Goal: Task Accomplishment & Management: Use online tool/utility

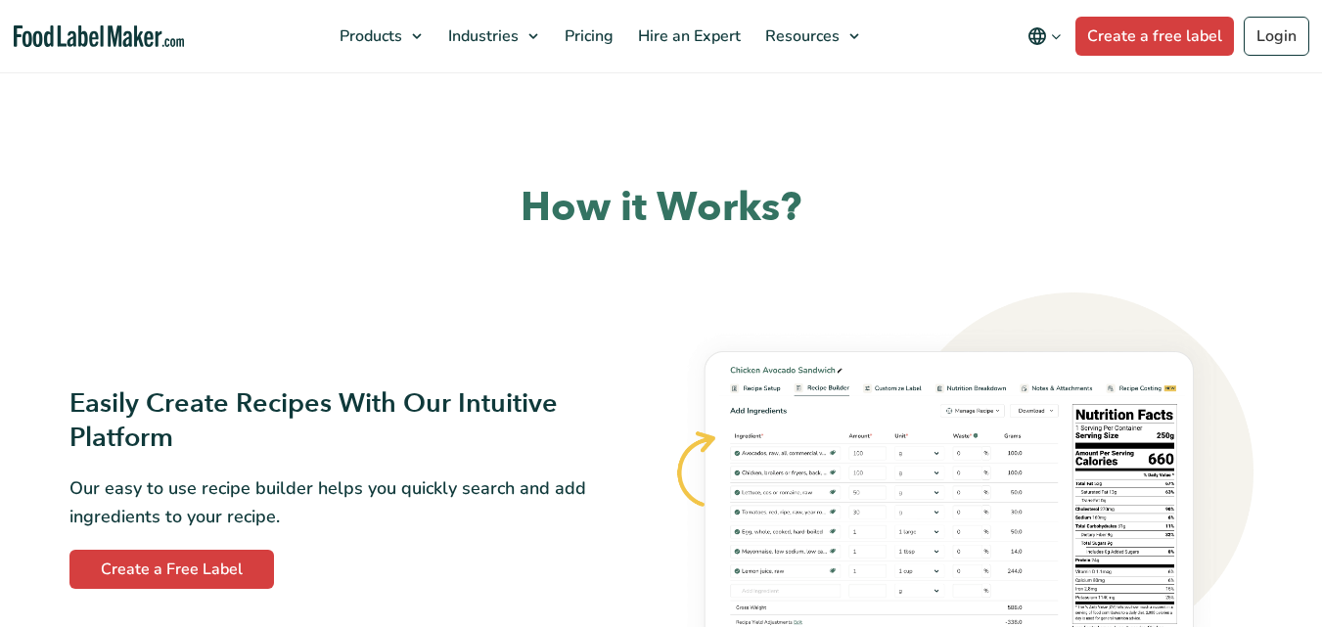
scroll to position [685, 0]
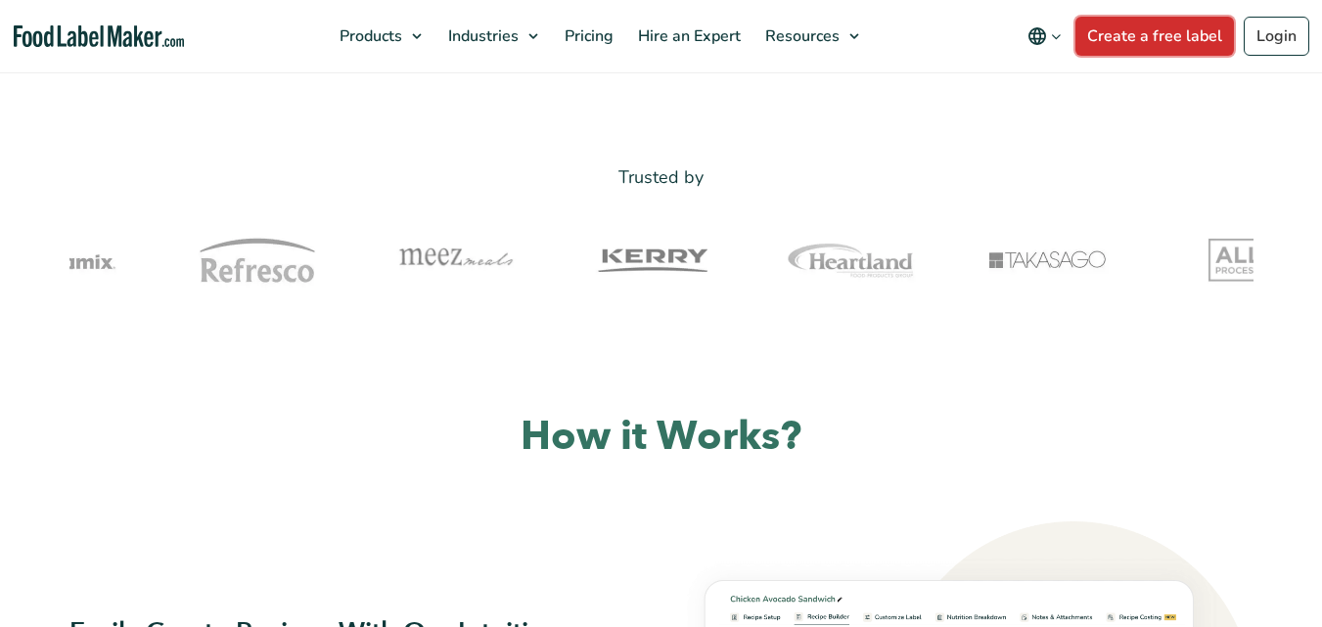
click at [1166, 20] on link "Create a free label" at bounding box center [1154, 36] width 159 height 39
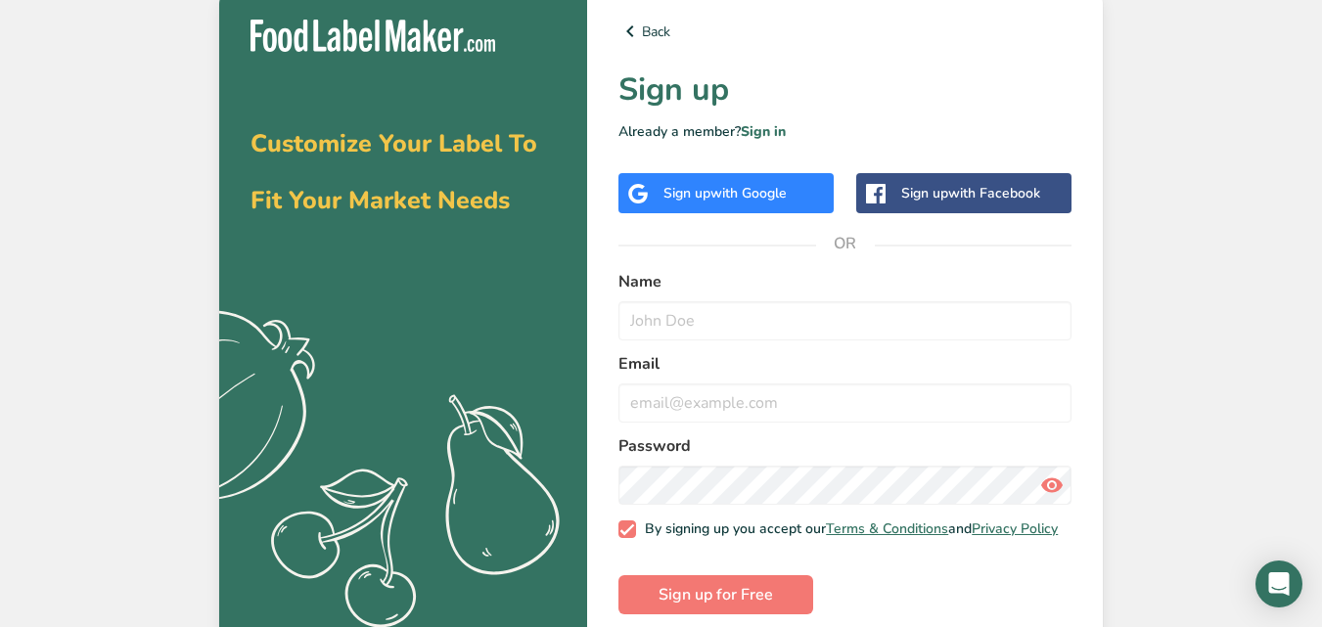
scroll to position [29, 0]
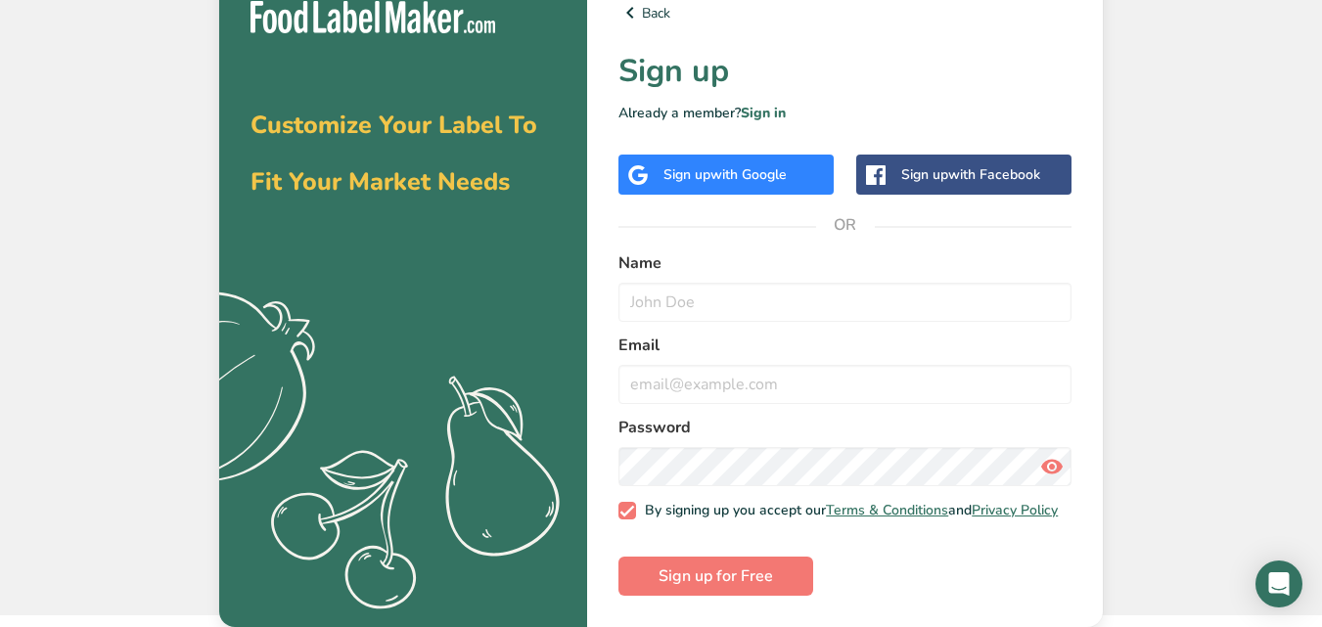
click at [757, 155] on div "Sign up with Google" at bounding box center [725, 175] width 215 height 40
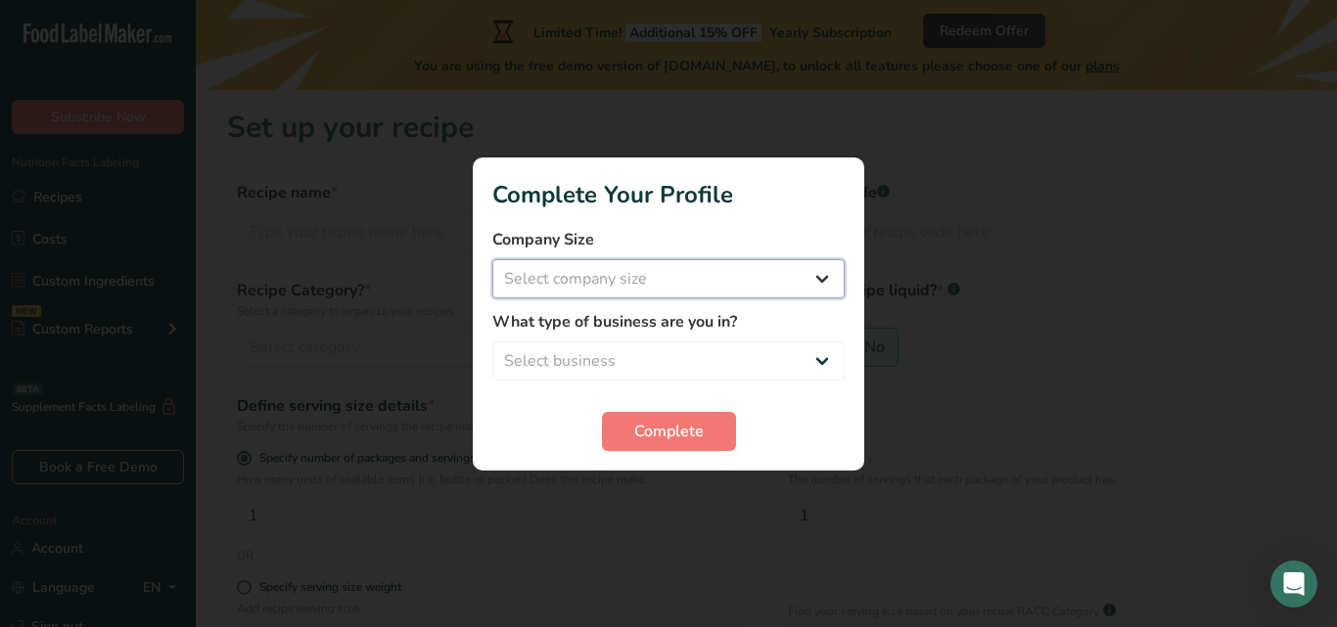
click at [813, 282] on select "Select company size Fewer than 10 Employees 10 to 50 Employees 51 to 500 Employ…" at bounding box center [668, 278] width 352 height 39
click at [801, 272] on select "Select company size Fewer than 10 Employees 10 to 50 Employees 51 to 500 Employ…" at bounding box center [668, 278] width 352 height 39
select select "1"
click at [492, 259] on select "Select company size Fewer than 10 Employees 10 to 50 Employees 51 to 500 Employ…" at bounding box center [668, 278] width 352 height 39
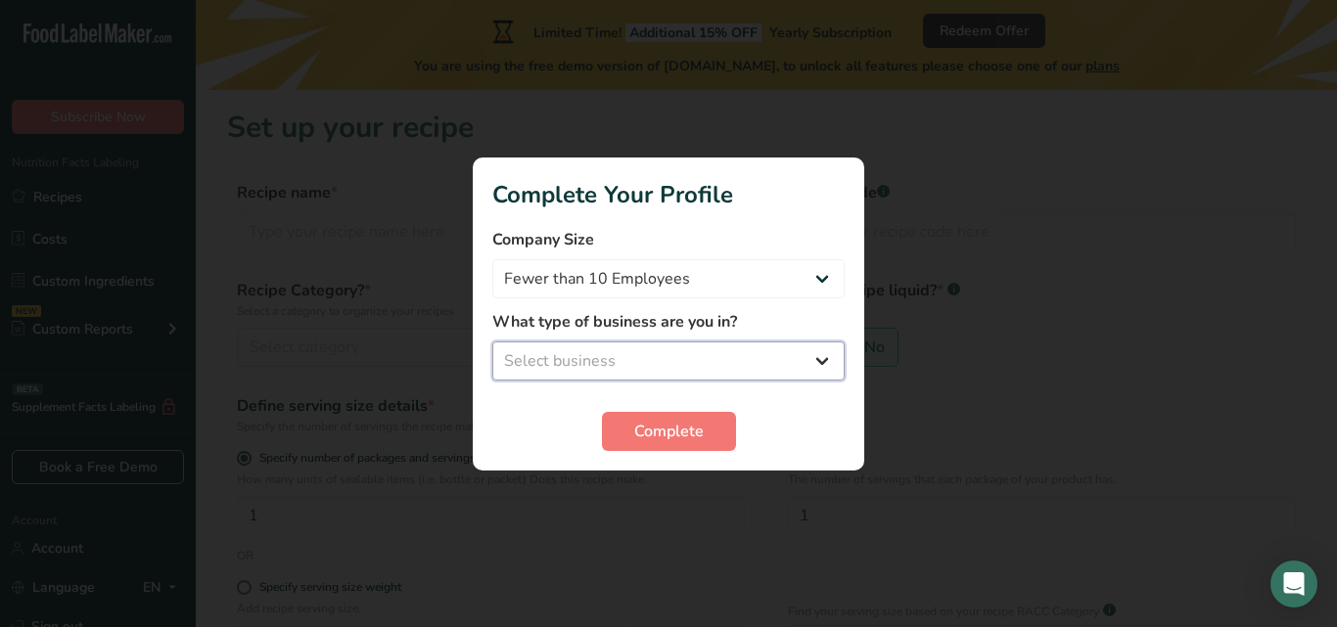
click at [749, 368] on select "Select business Packaged Food Manufacturer Restaurant & Cafe Bakery Meal Plans …" at bounding box center [668, 361] width 352 height 39
select select "1"
click at [492, 342] on select "Select business Packaged Food Manufacturer Restaurant & Cafe Bakery Meal Plans …" at bounding box center [668, 361] width 352 height 39
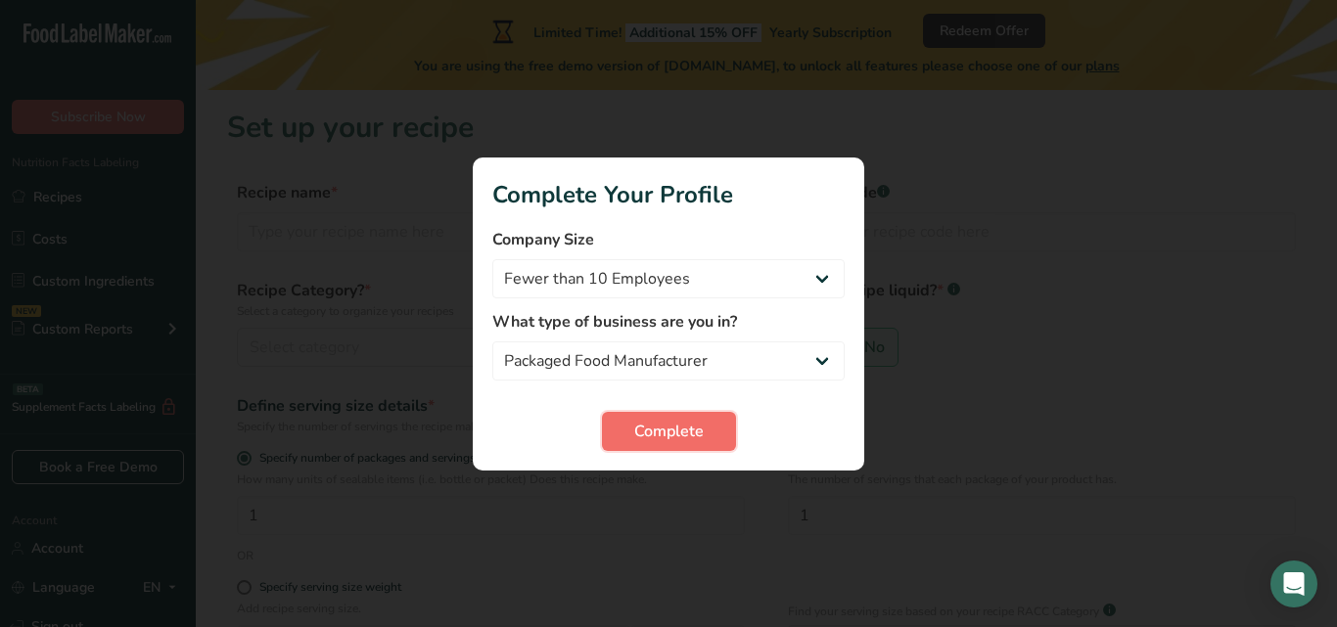
click at [690, 424] on span "Complete" at bounding box center [668, 431] width 69 height 23
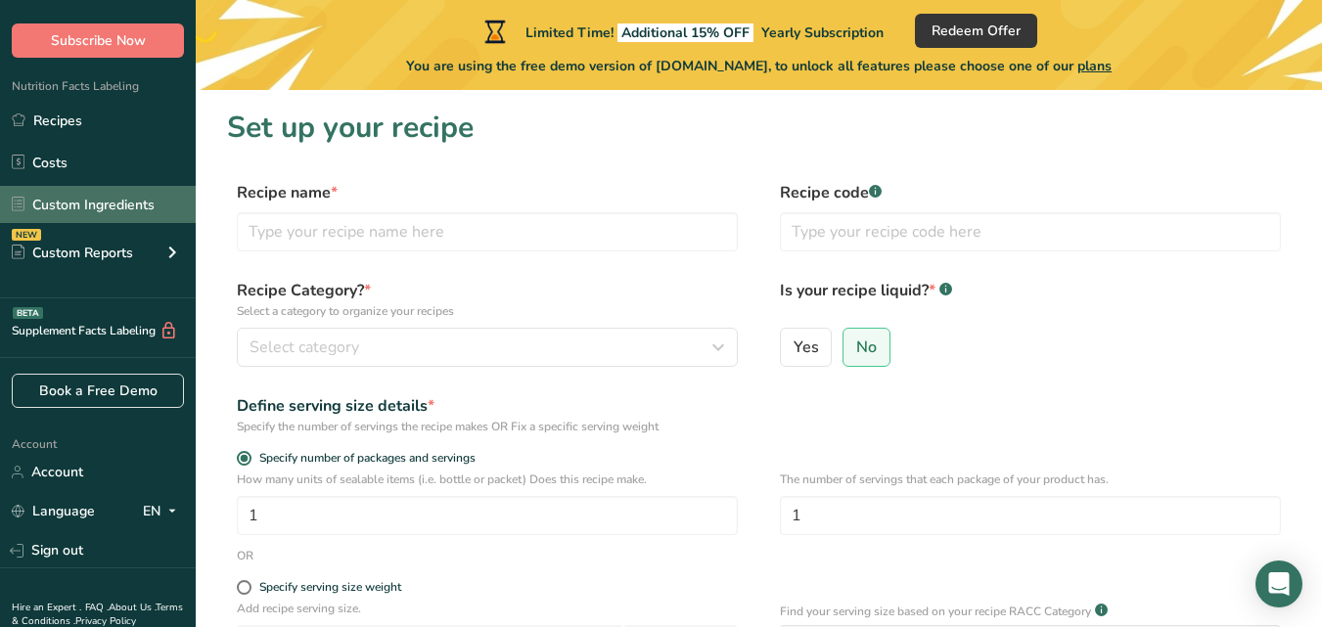
scroll to position [98, 0]
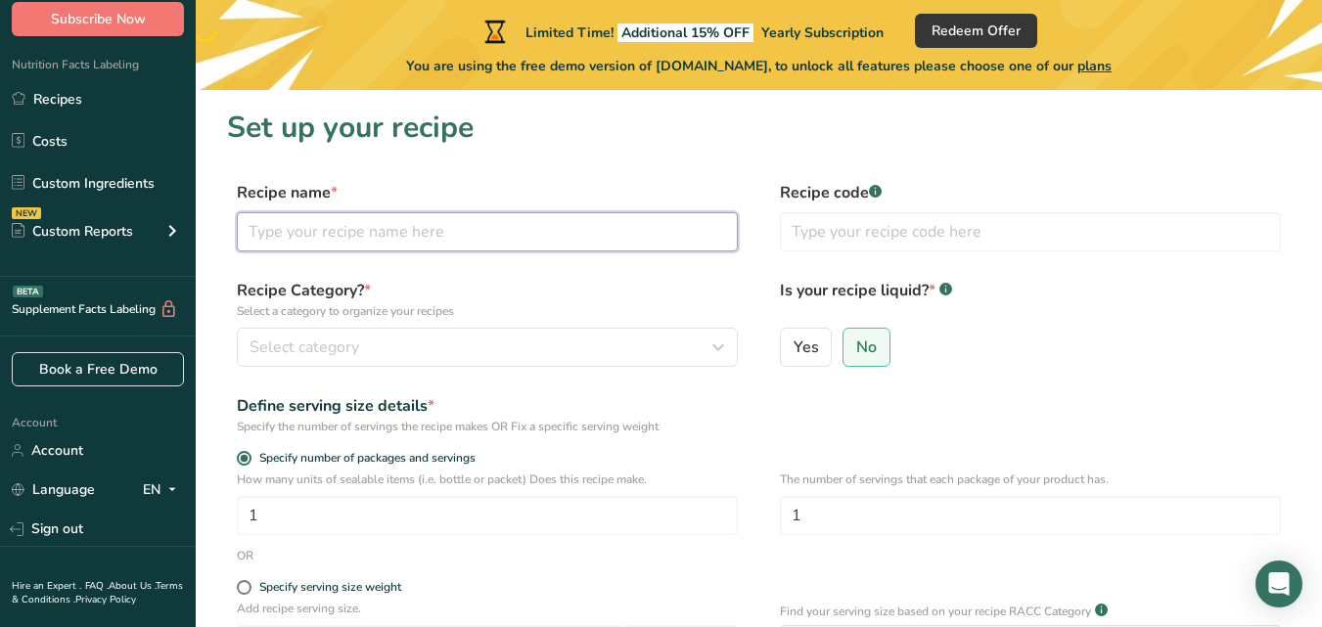
click at [438, 243] on input "text" at bounding box center [487, 231] width 501 height 39
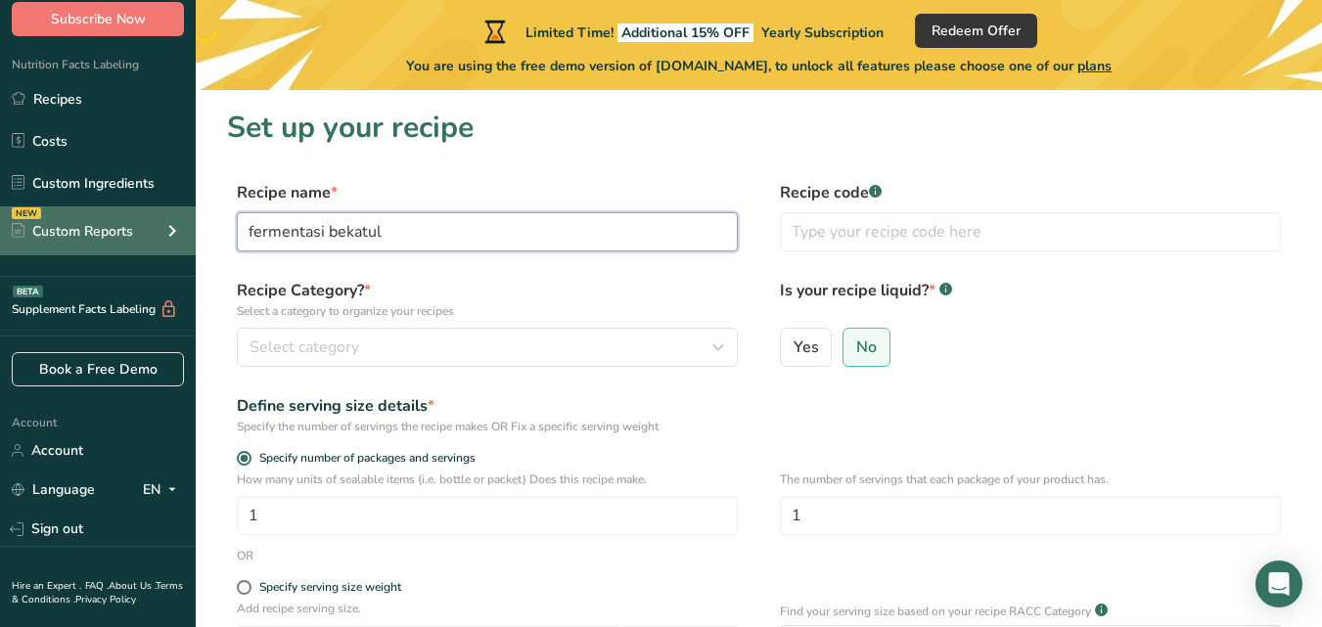
type input "fermentasi bekatul"
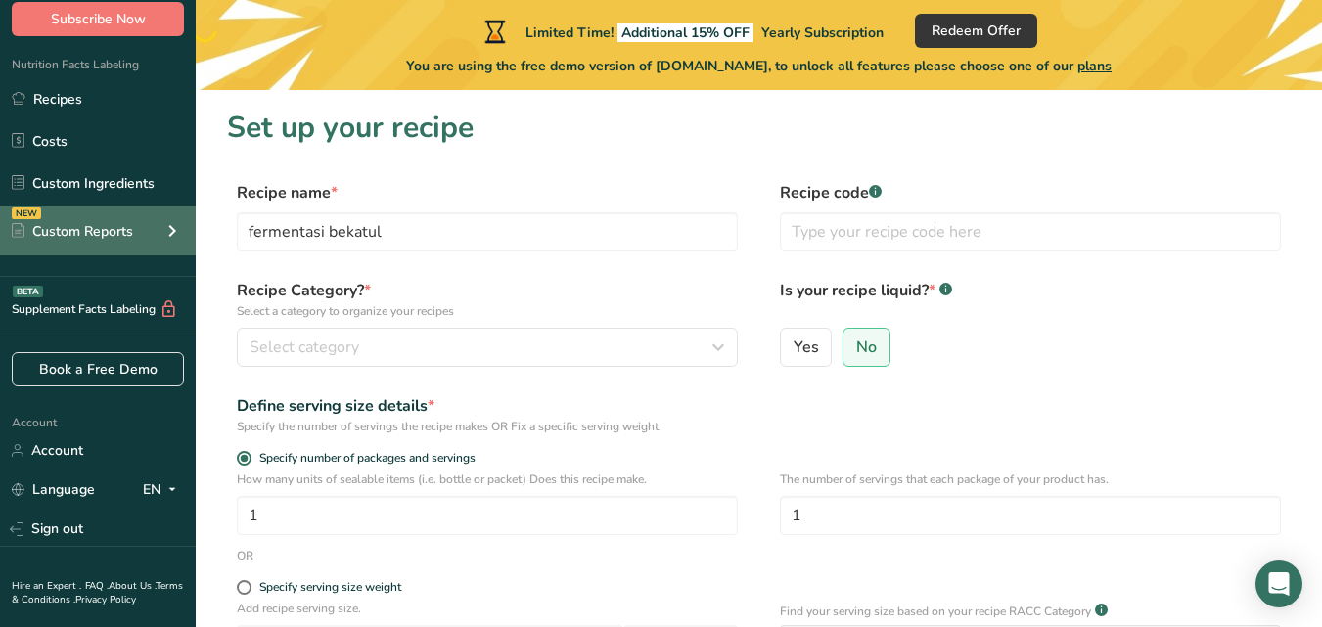
click at [141, 235] on div "NEW Custom Reports" at bounding box center [98, 230] width 196 height 49
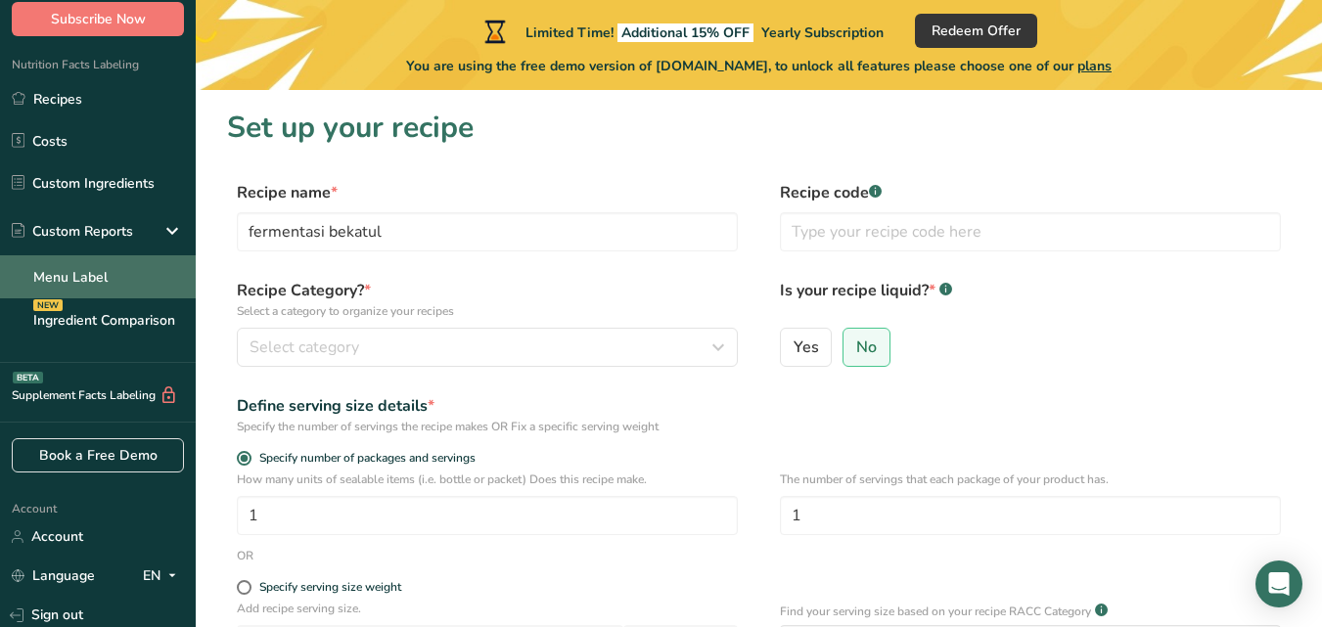
click at [136, 280] on link "Menu Label" at bounding box center [98, 276] width 196 height 43
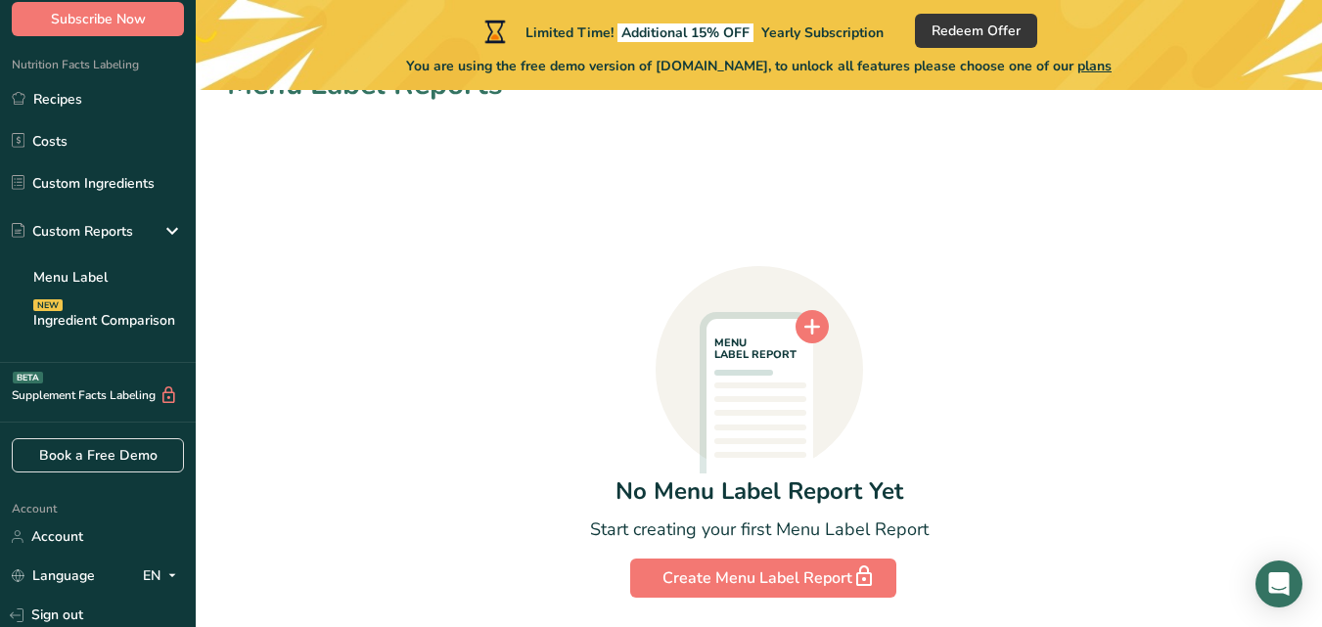
scroll to position [10, 0]
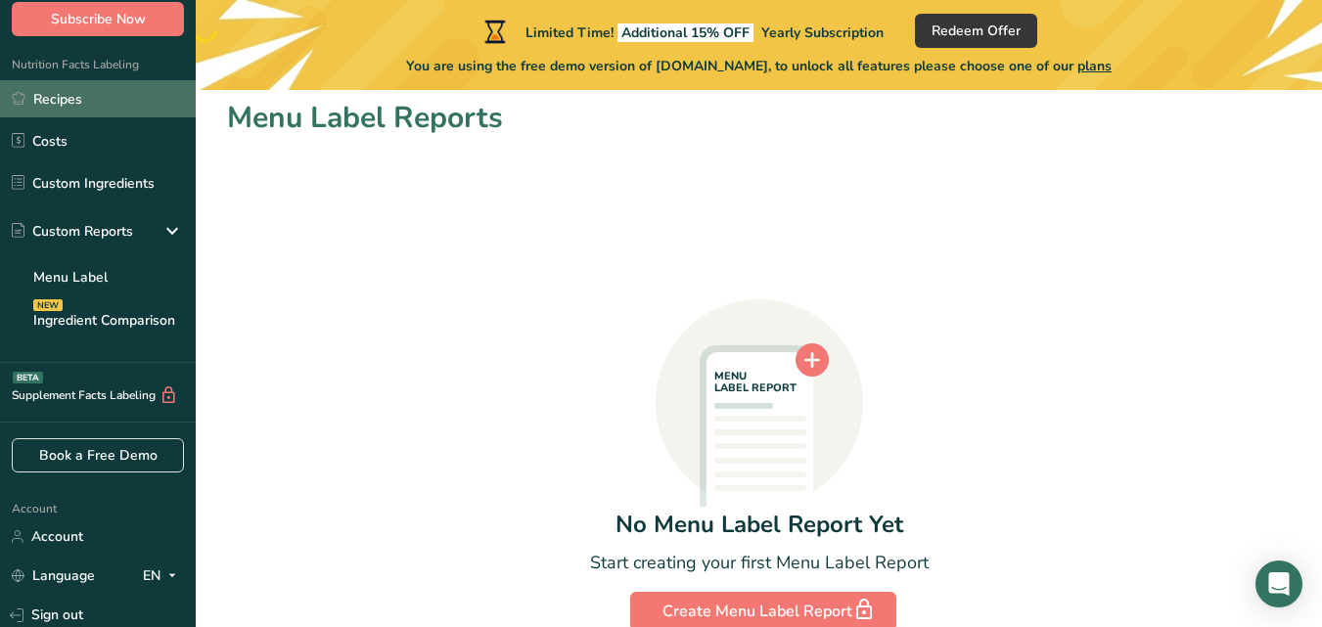
click at [133, 114] on link "Recipes" at bounding box center [98, 98] width 196 height 37
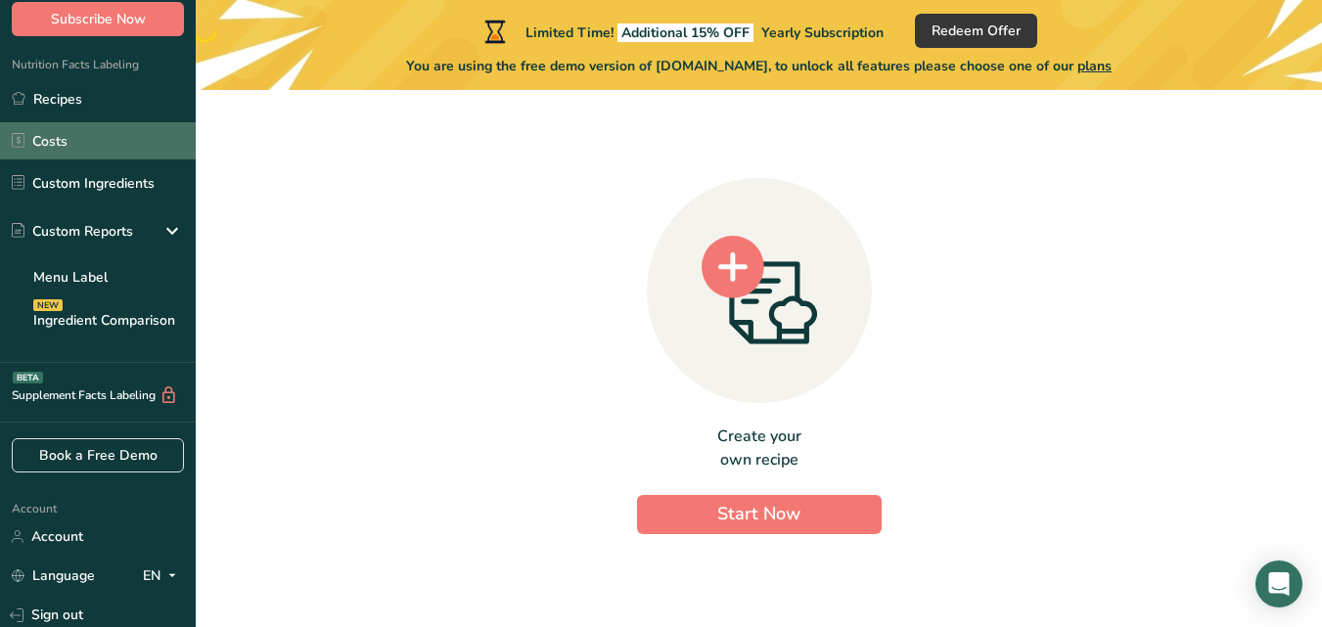
click at [103, 138] on link "Costs" at bounding box center [98, 140] width 196 height 37
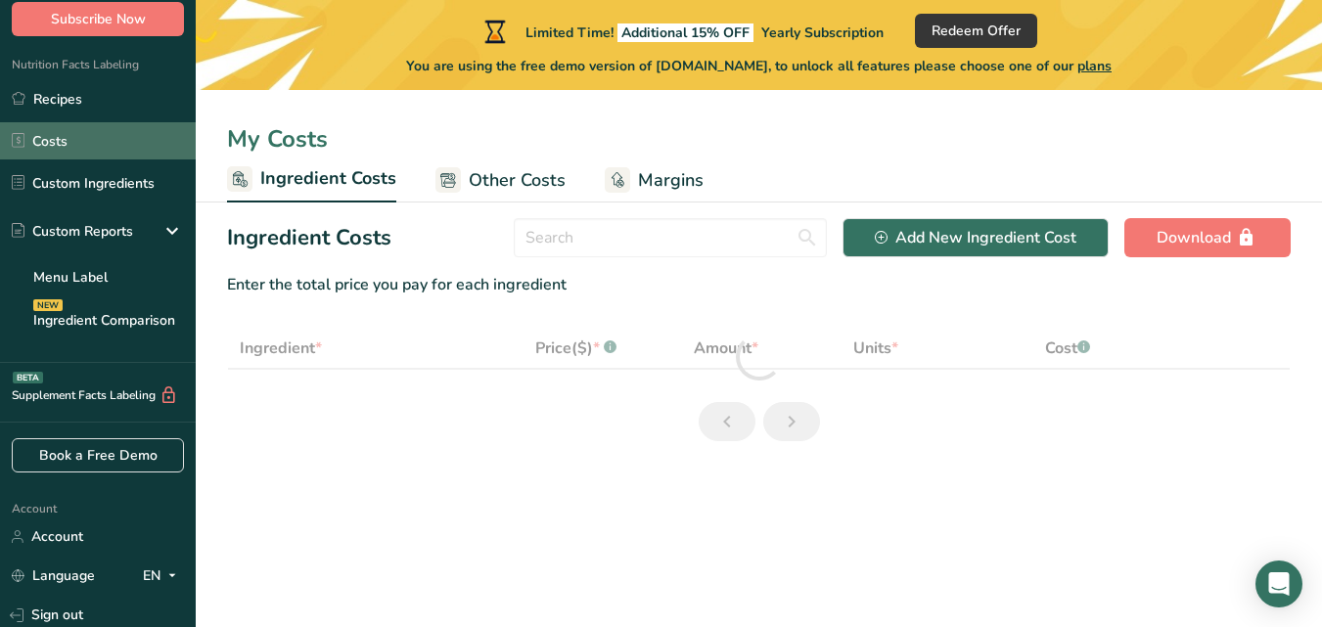
select select "1"
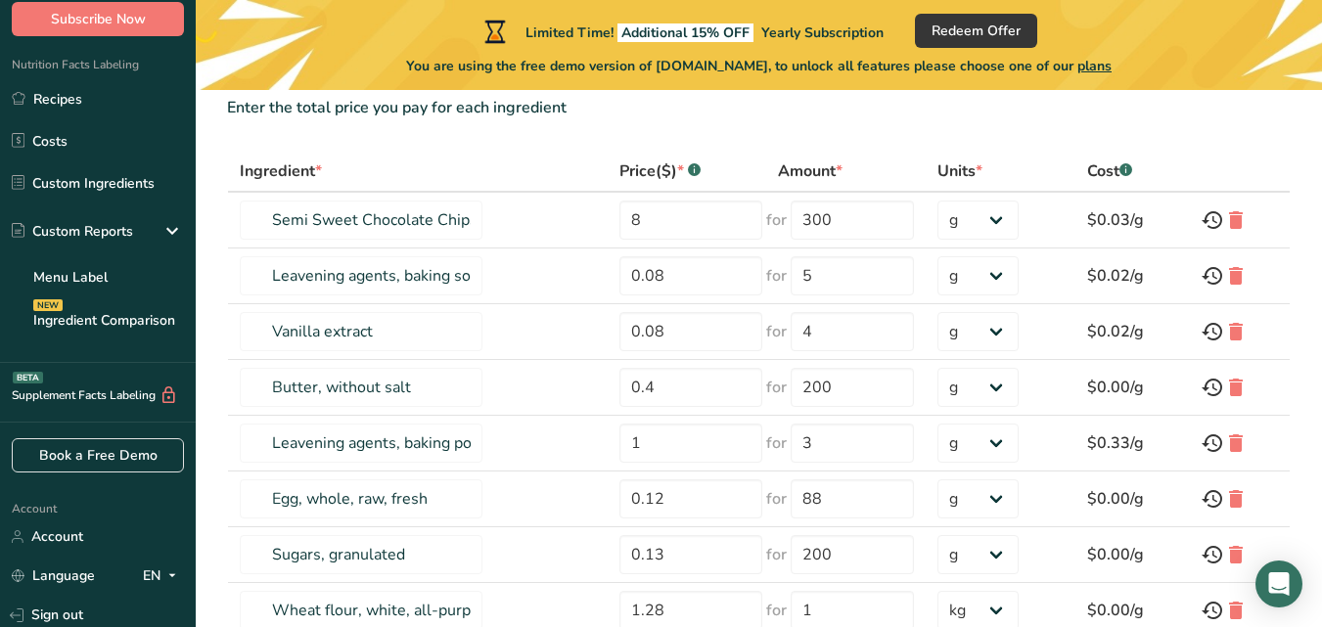
scroll to position [196, 0]
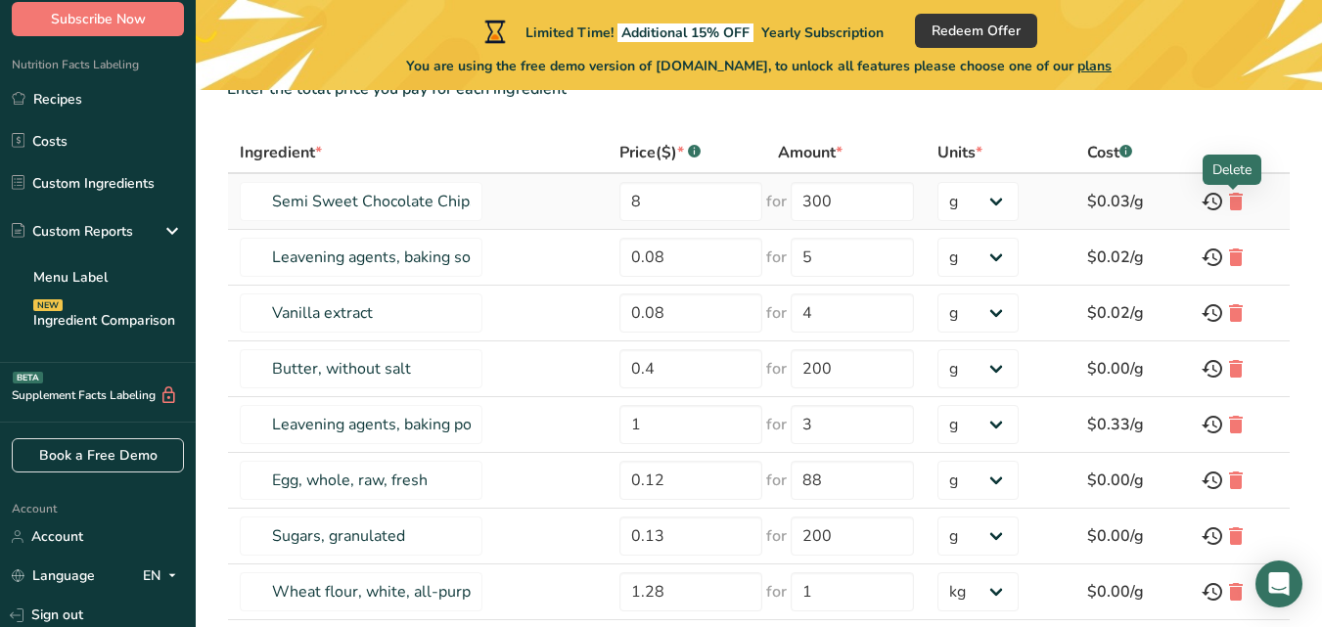
click at [1231, 204] on icon at bounding box center [1235, 201] width 23 height 35
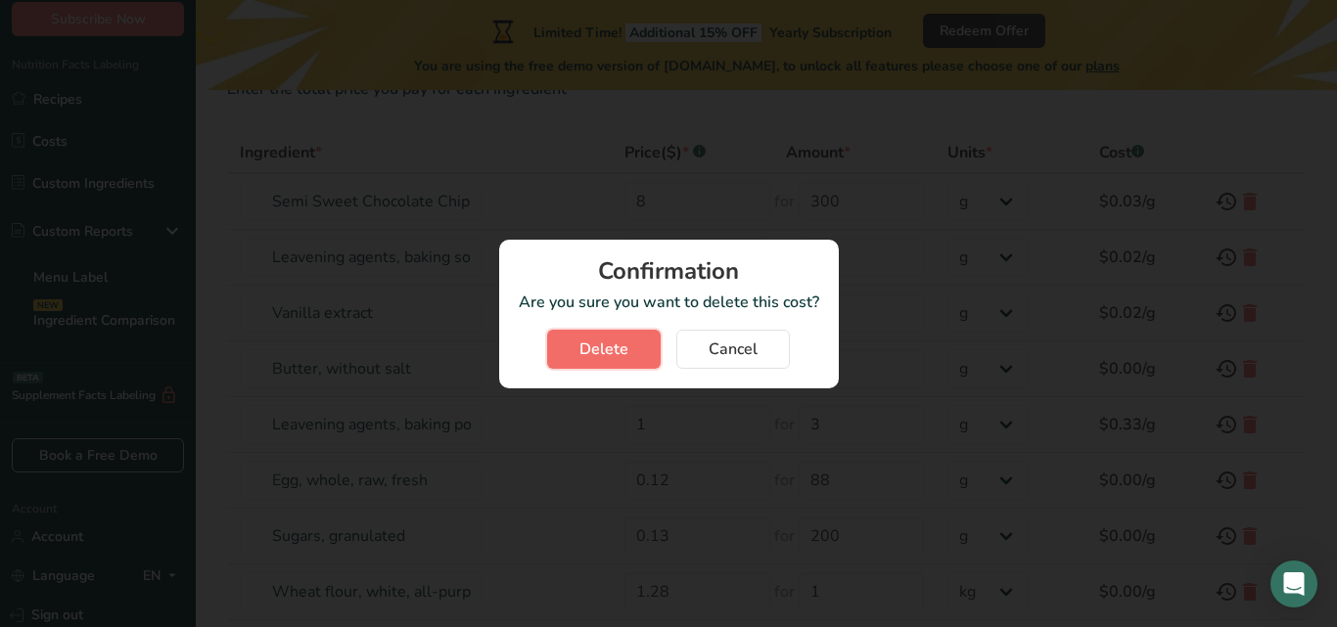
click at [564, 356] on button "Delete" at bounding box center [604, 349] width 114 height 39
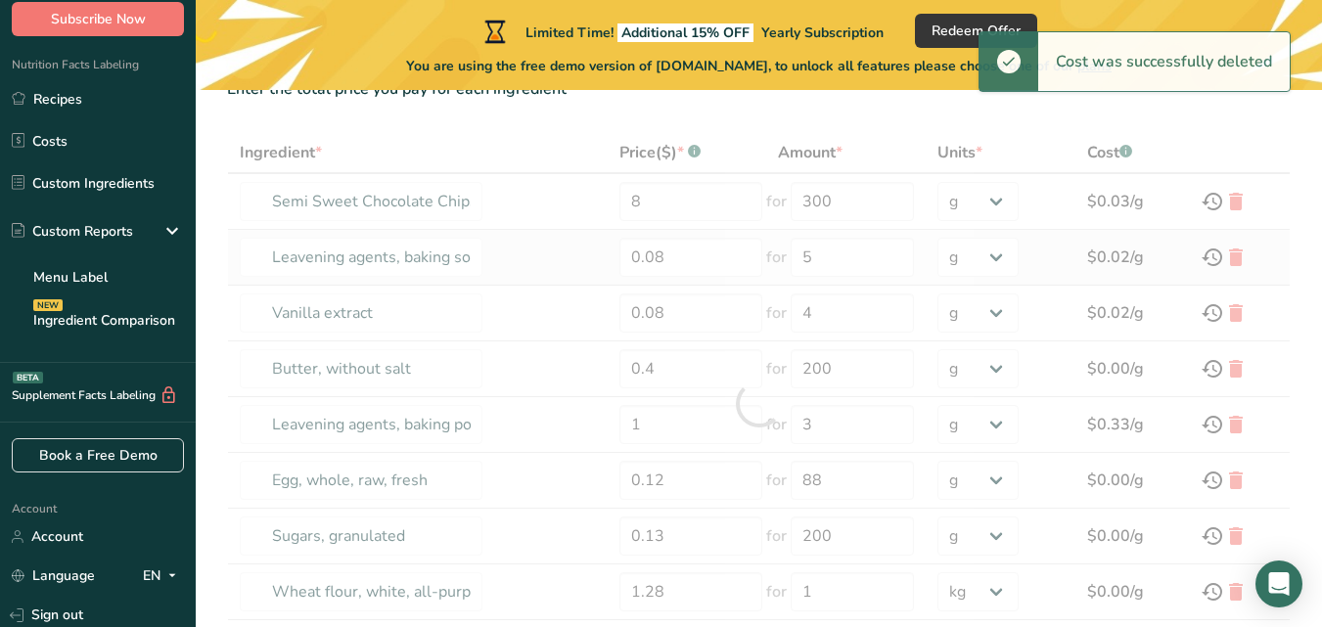
type input "Leavening agents, baking soda"
type input "0.08"
type input "5"
type input "Vanilla extract"
type input "4"
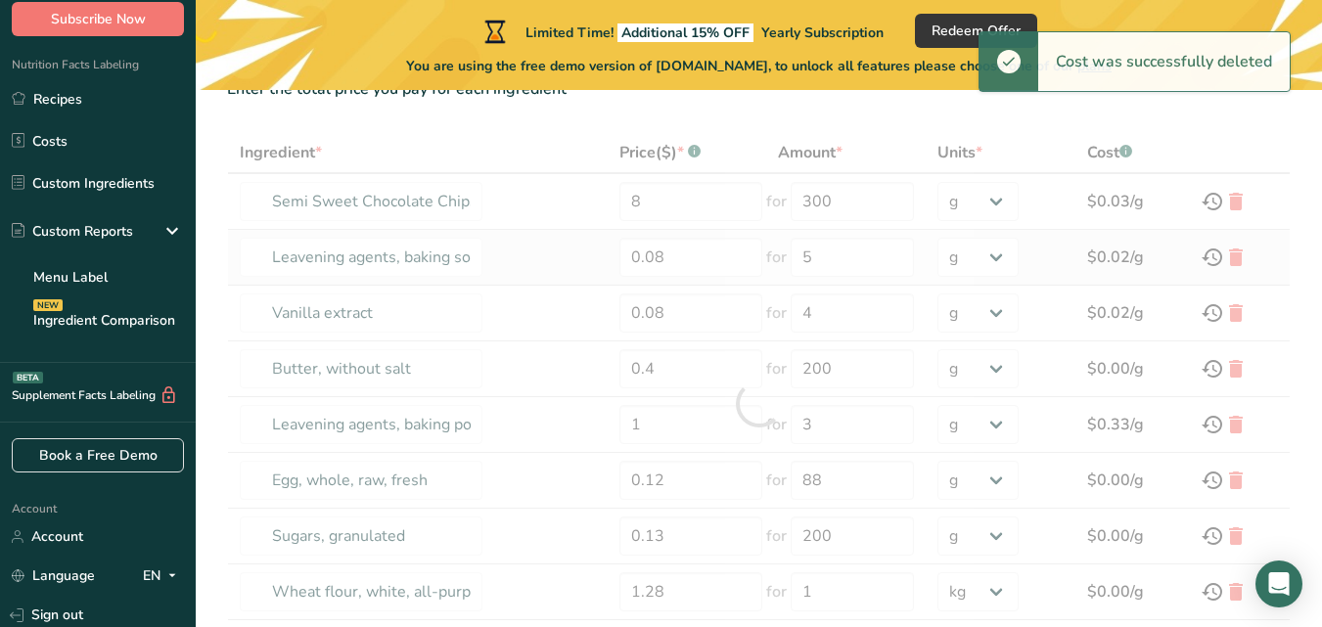
type input "Butter, without salt"
type input "0.4"
type input "200"
type input "Leavening agents, baking powder, low-sodium"
type input "1"
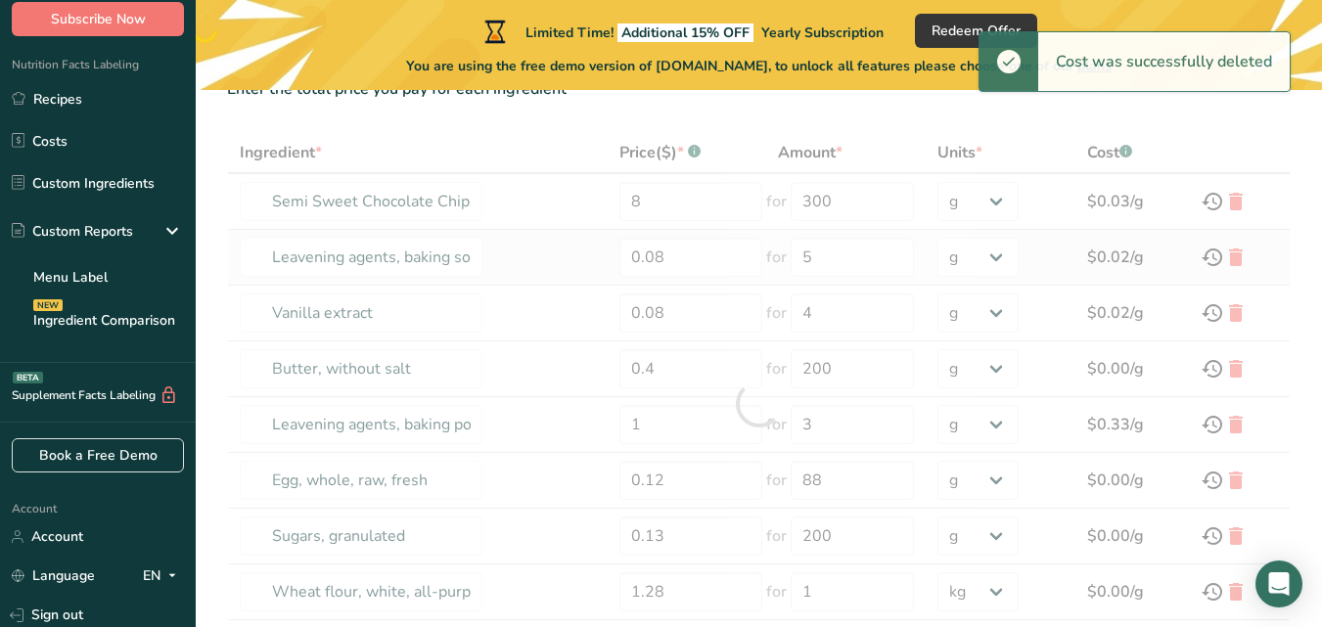
type input "3"
type input "Egg, whole, raw, fresh"
type input "0.12"
type input "88"
type input "Sugars, granulated"
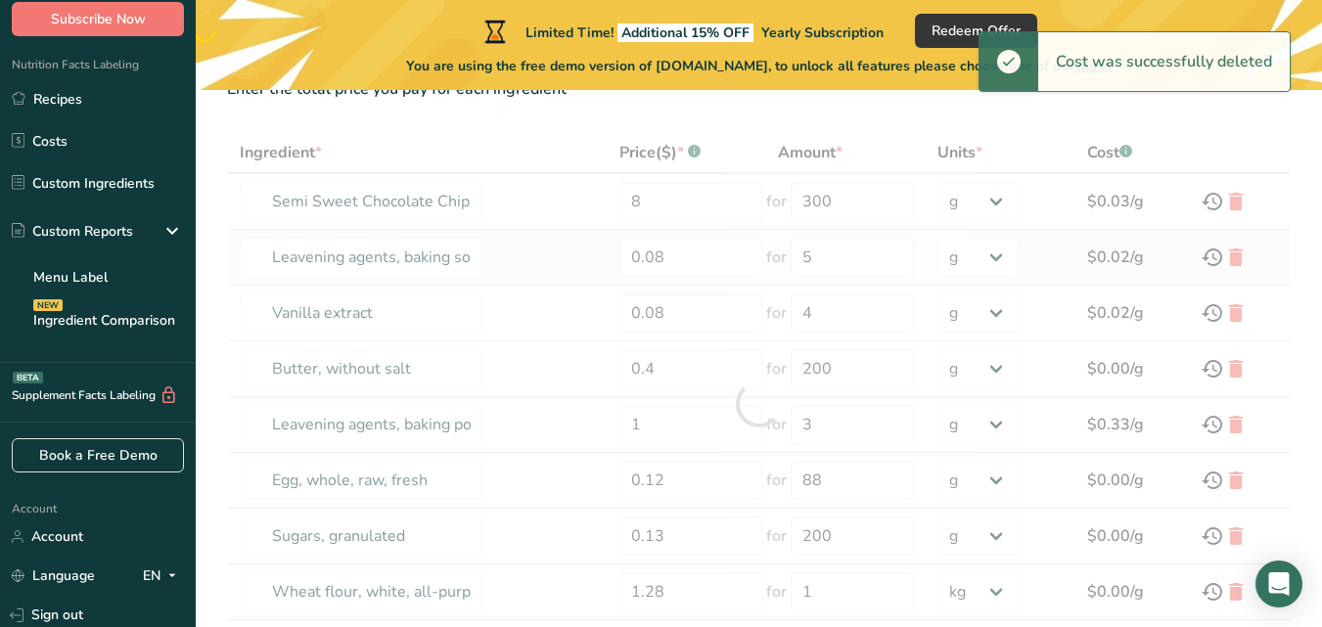
type input "0.13"
type input "200"
type input "Wheat flour, white, all-purpose, self-rising, enriched"
type input "1.28"
type input "1"
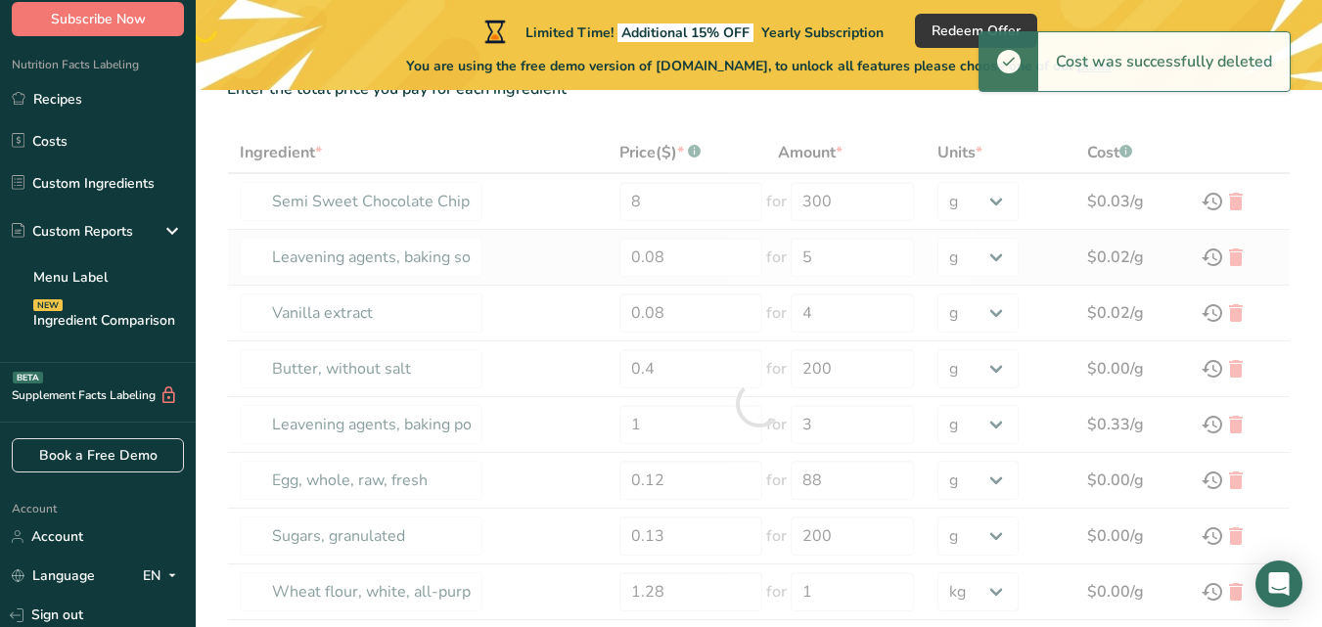
select select "1"
type input "Sugars, brown"
type input "0.2"
type input "200"
select select "-1"
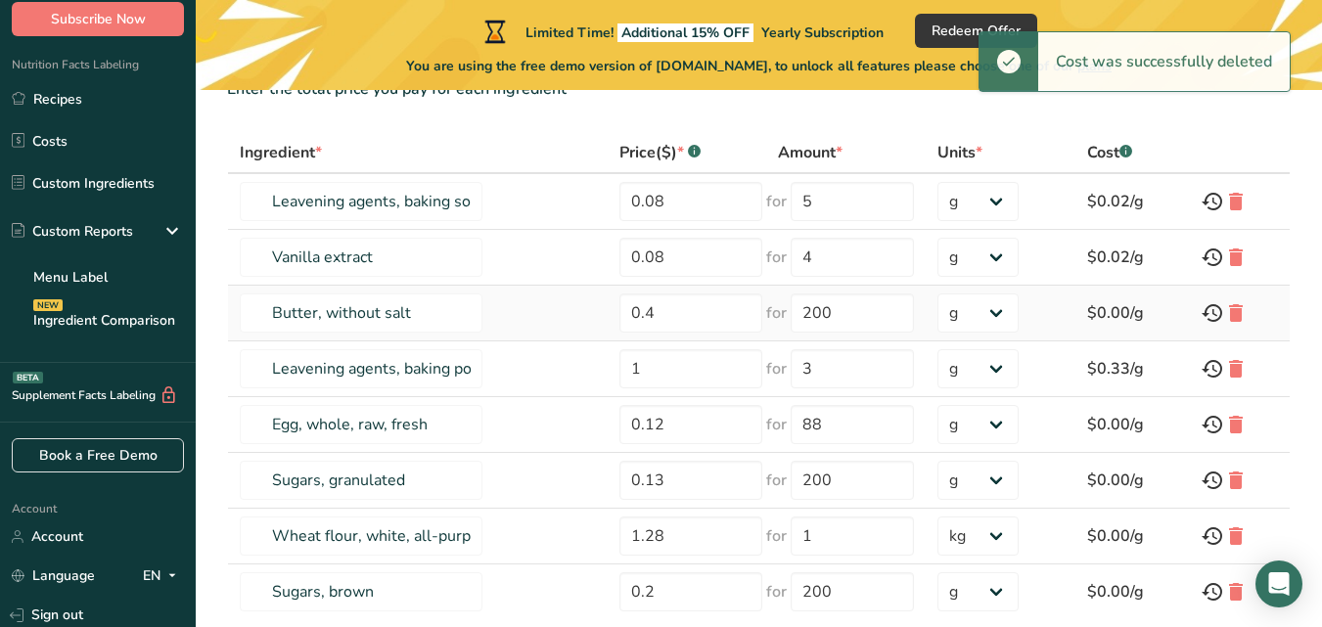
scroll to position [338, 0]
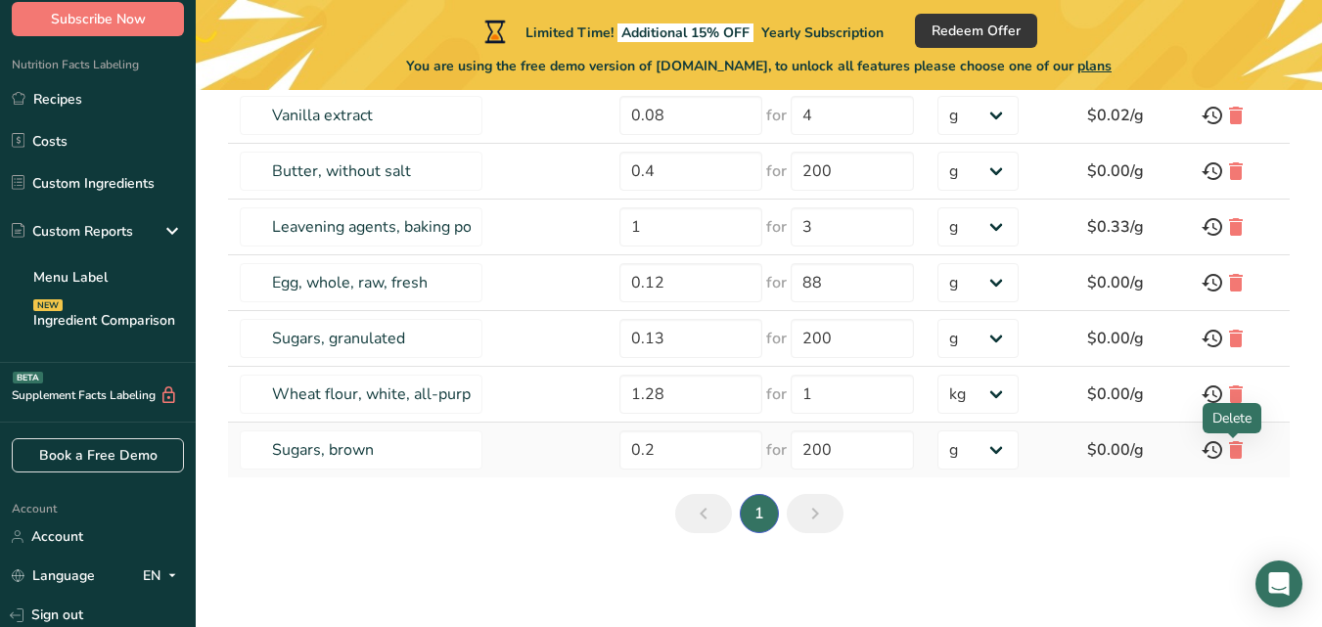
click at [1234, 448] on icon at bounding box center [1235, 450] width 23 height 35
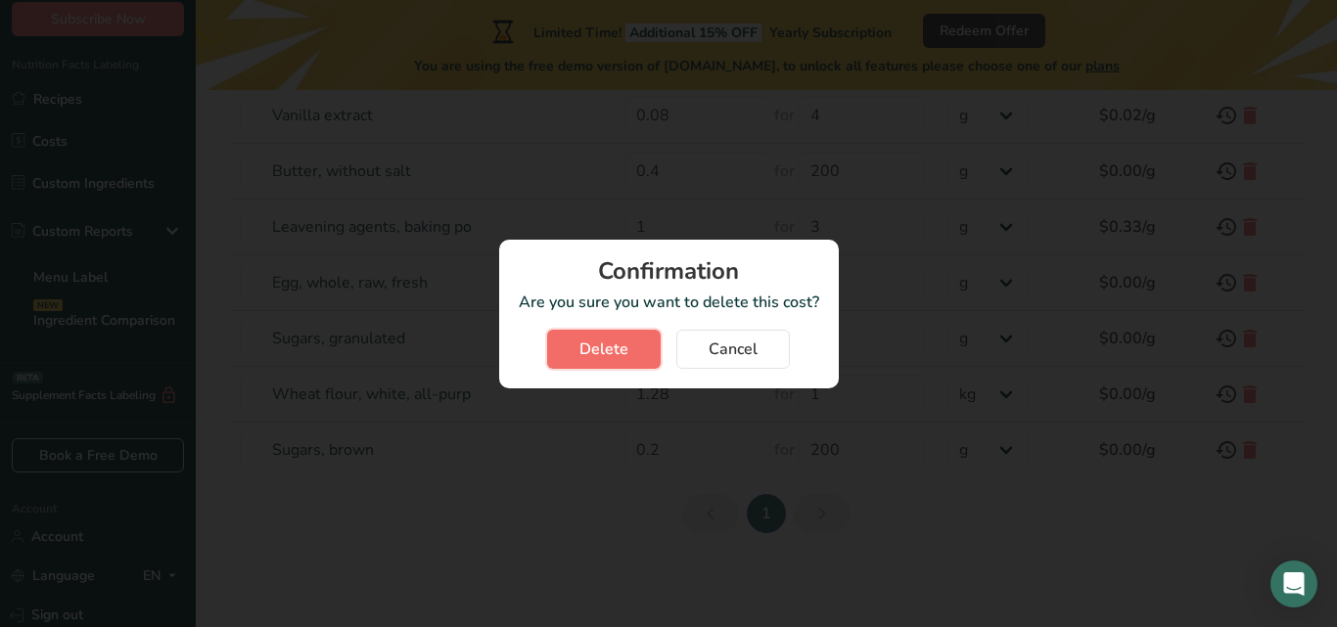
click at [631, 343] on button "Delete" at bounding box center [604, 349] width 114 height 39
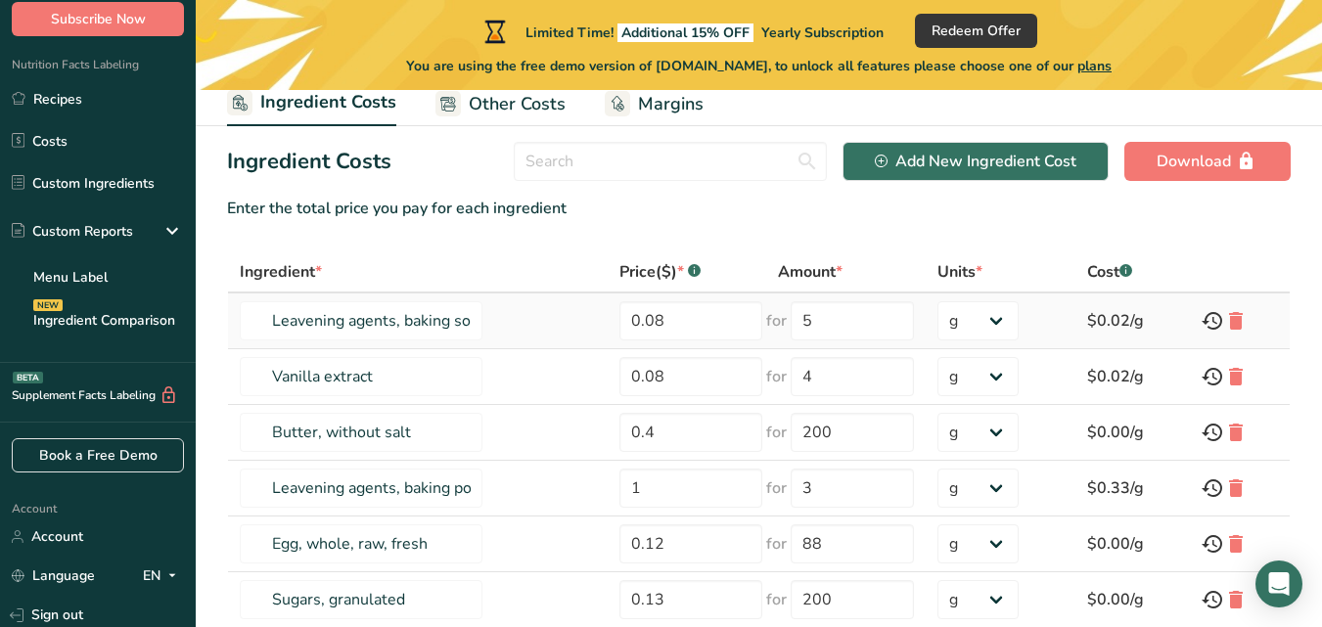
scroll to position [98, 0]
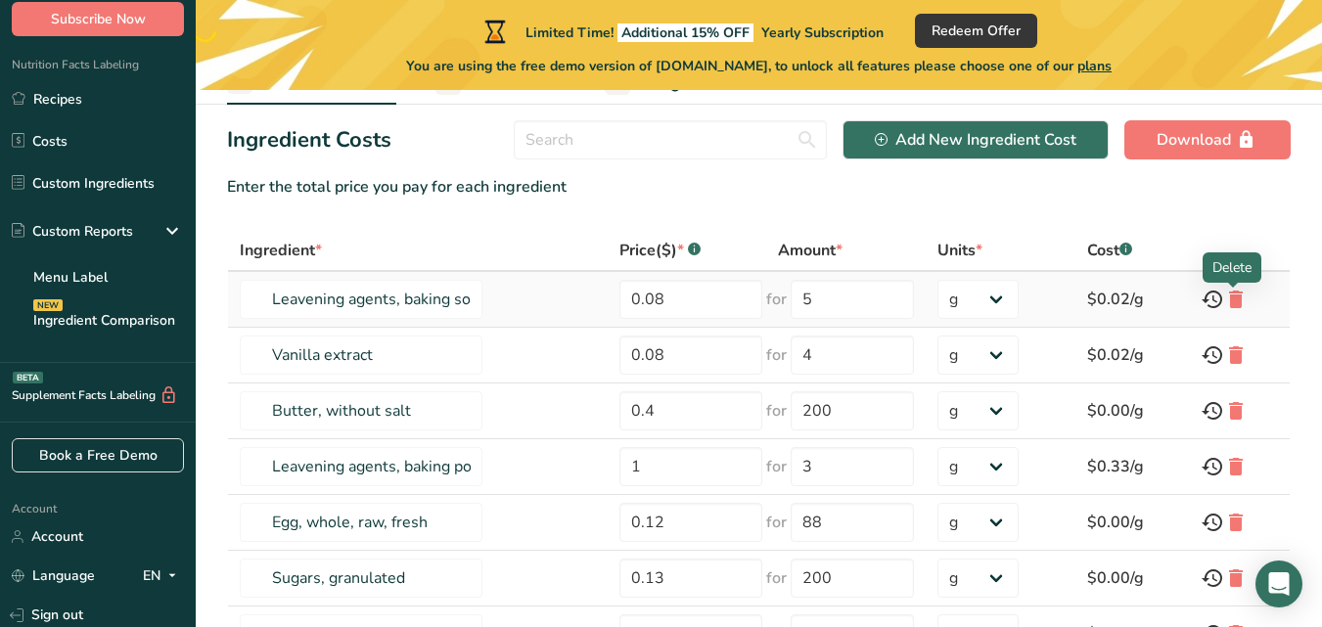
click at [1236, 297] on icon at bounding box center [1235, 299] width 23 height 35
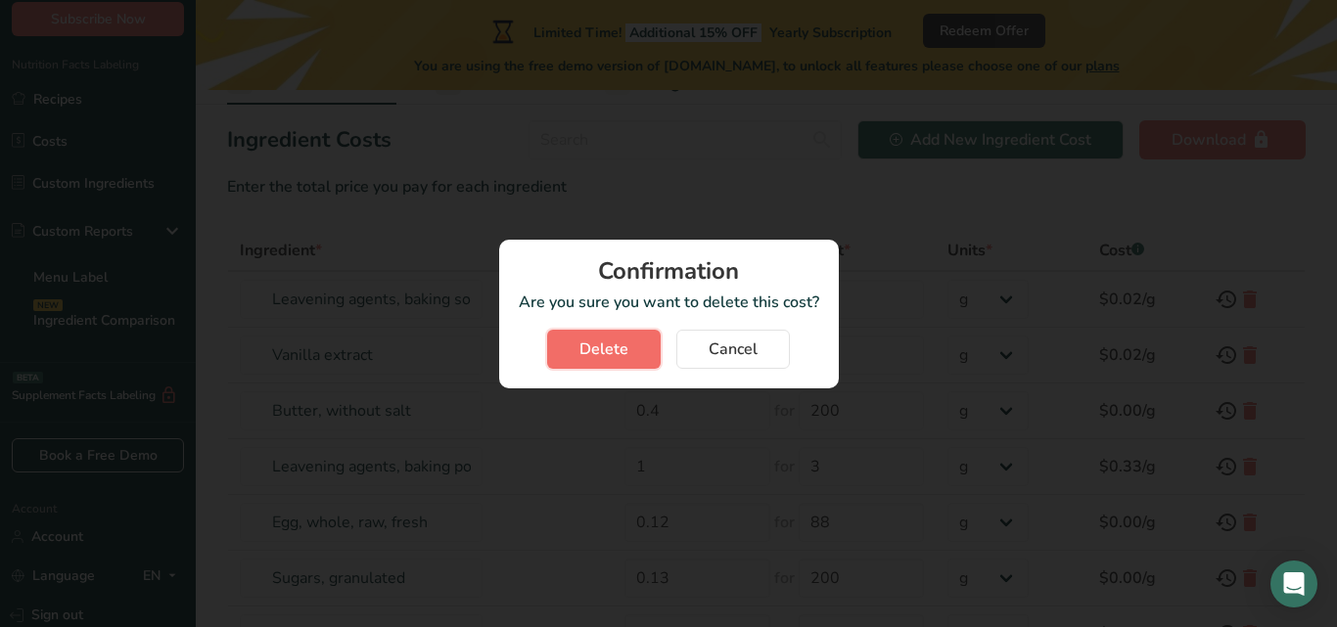
click at [656, 352] on button "Delete" at bounding box center [604, 349] width 114 height 39
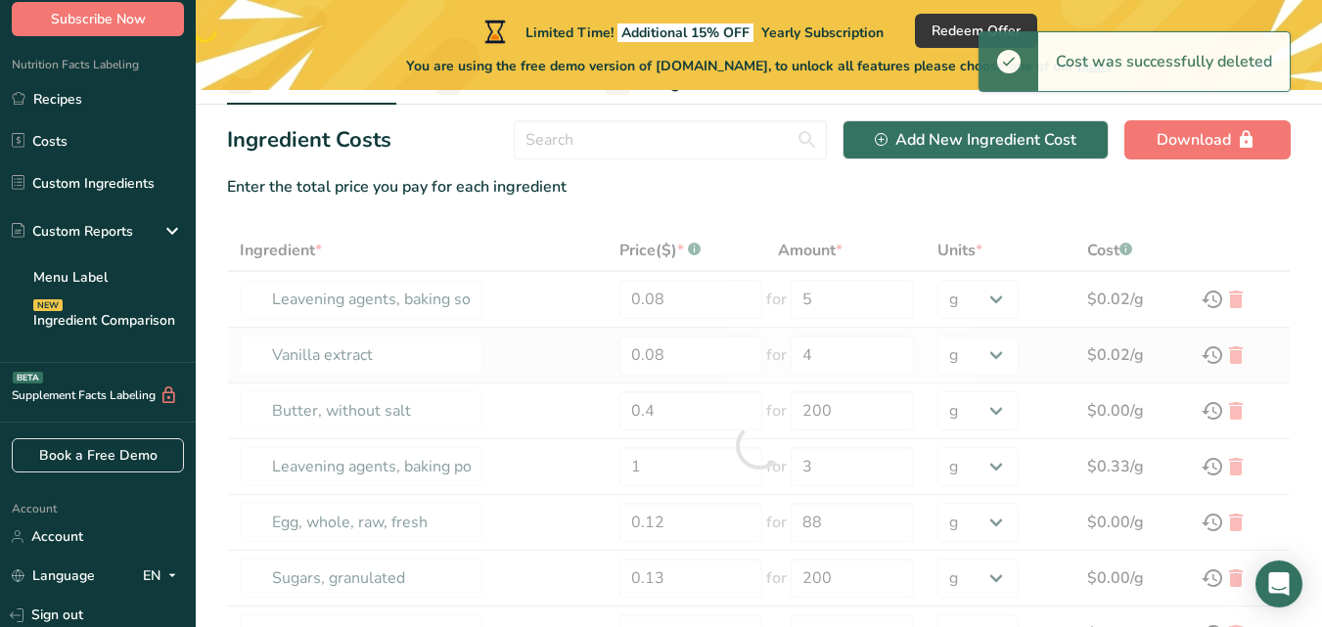
type input "Vanilla extract"
type input "4"
type input "Butter, without salt"
type input "0.4"
type input "200"
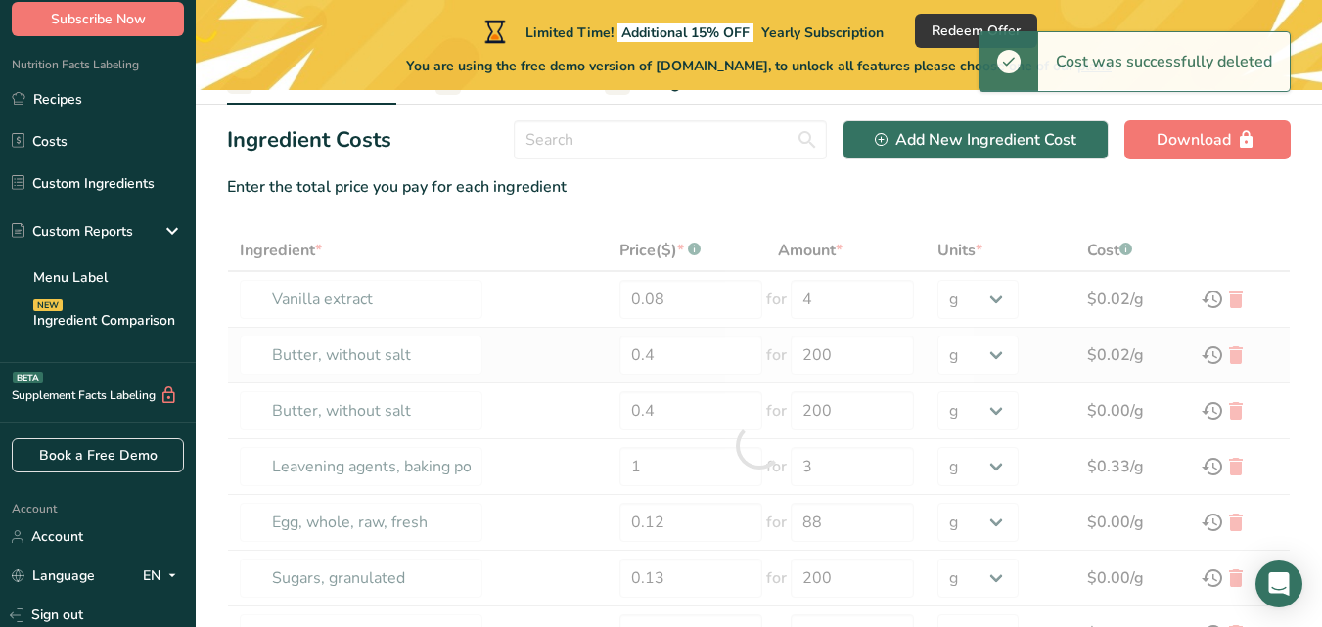
type input "Leavening agents, baking powder, low-sodium"
type input "1"
type input "3"
type input "Egg, whole, raw, fresh"
type input "0.12"
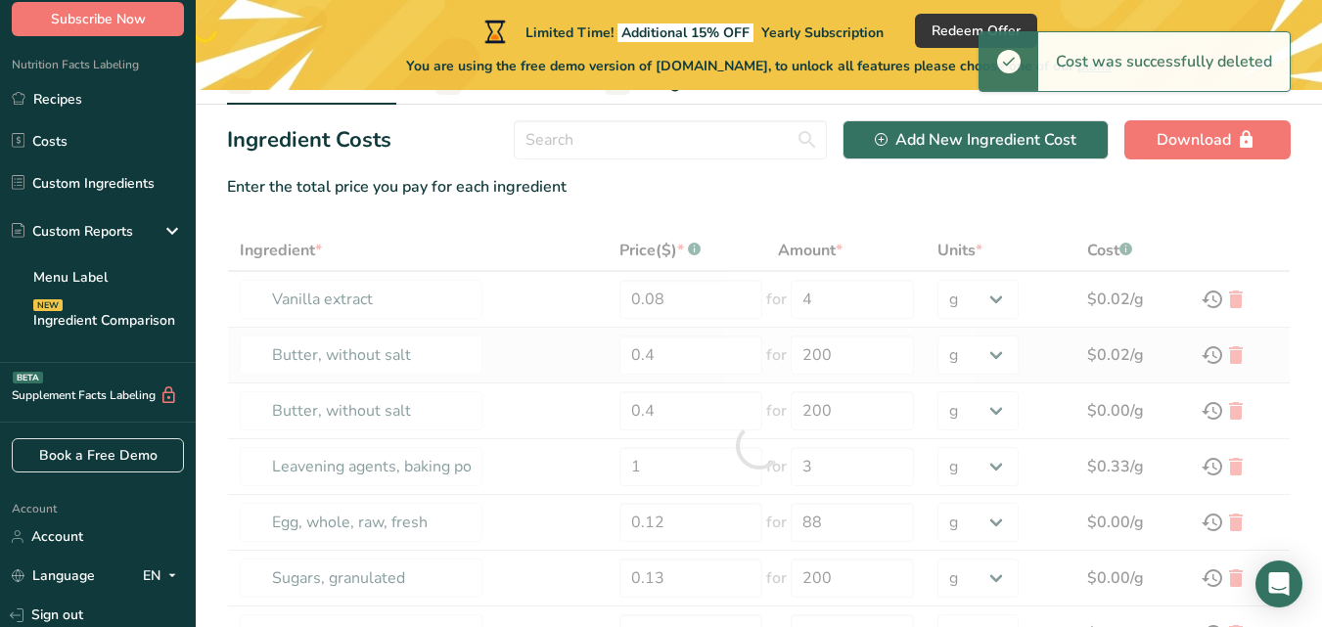
type input "88"
type input "Sugars, granulated"
type input "0.13"
type input "200"
type input "Wheat flour, white, all-purpose, self-rising, enriched"
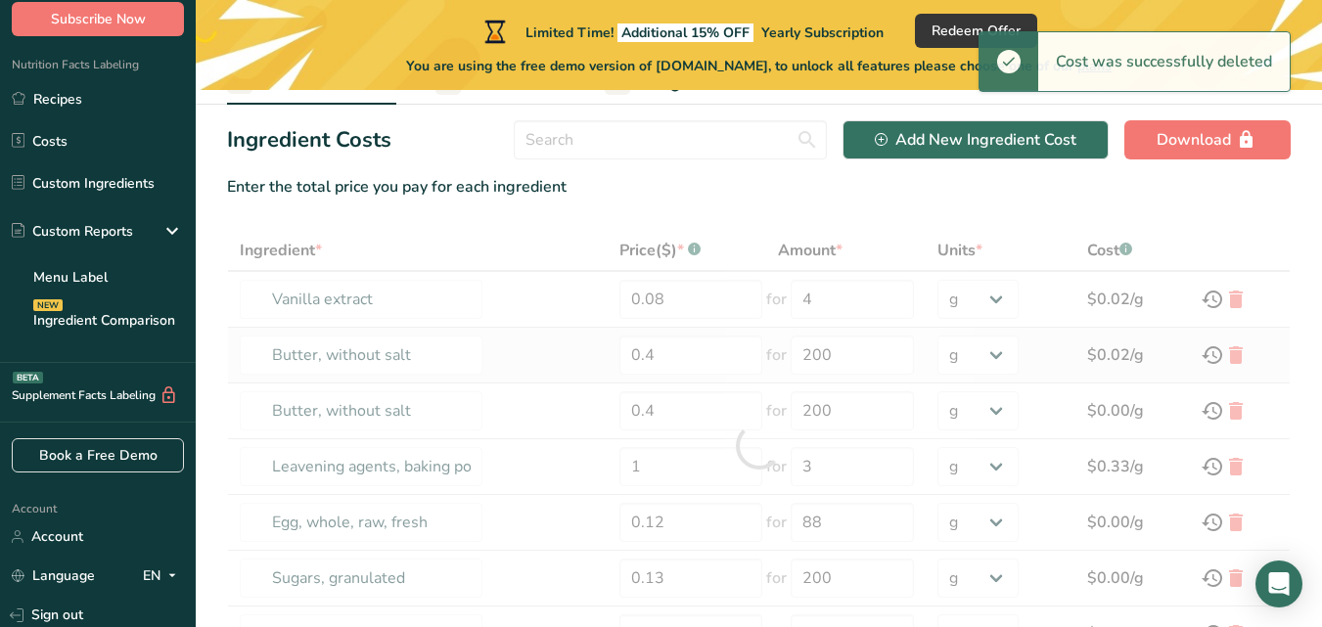
type input "1.28"
type input "1"
select select "1"
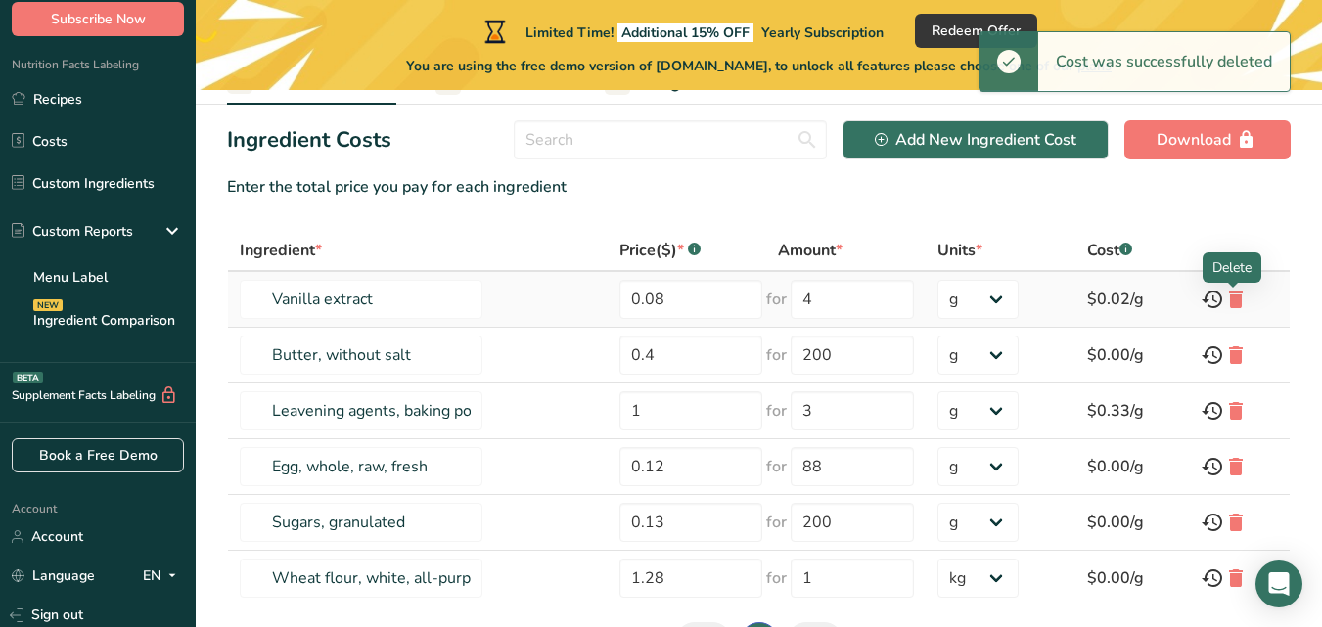
click at [1236, 300] on icon at bounding box center [1235, 299] width 23 height 35
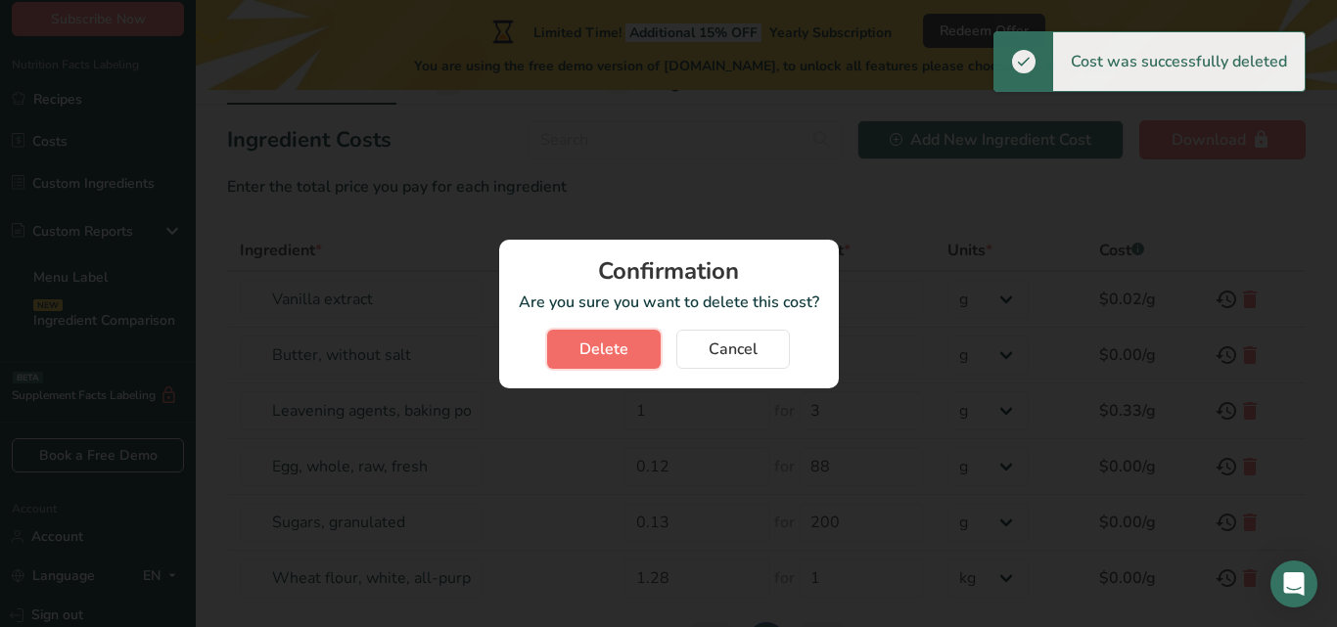
click at [604, 343] on span "Delete" at bounding box center [603, 349] width 49 height 23
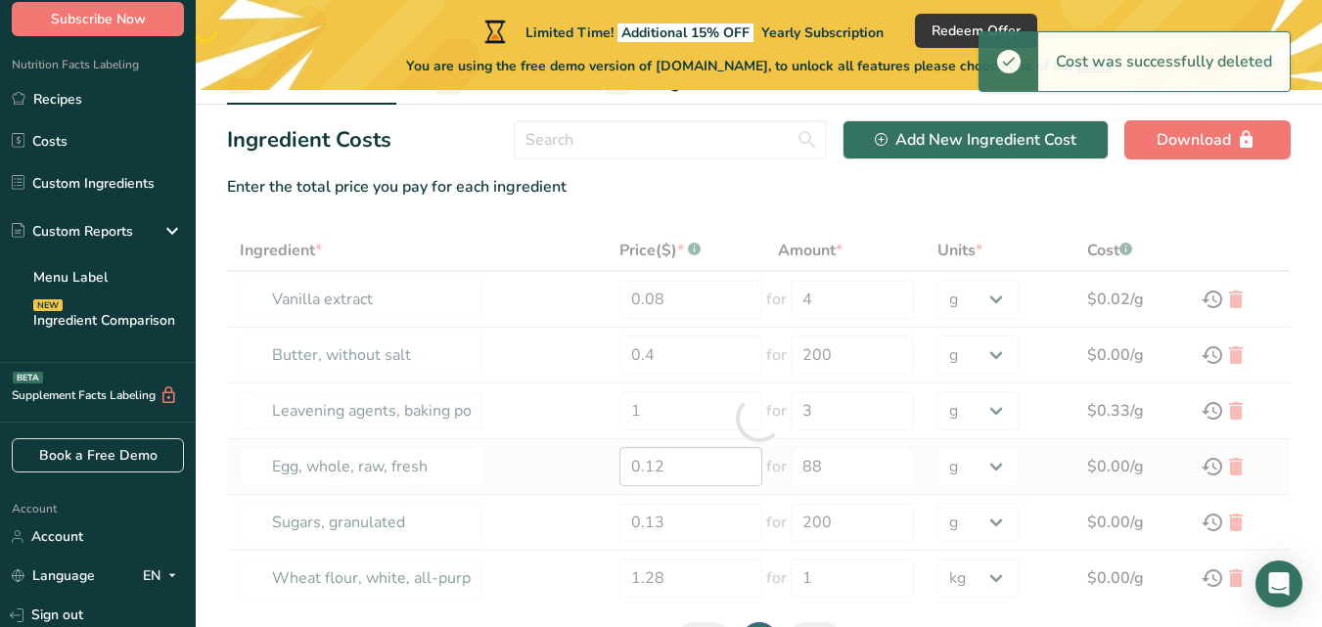
type input "Butter, without salt"
type input "0.4"
type input "200"
type input "Leavening agents, baking powder, low-sodium"
type input "1"
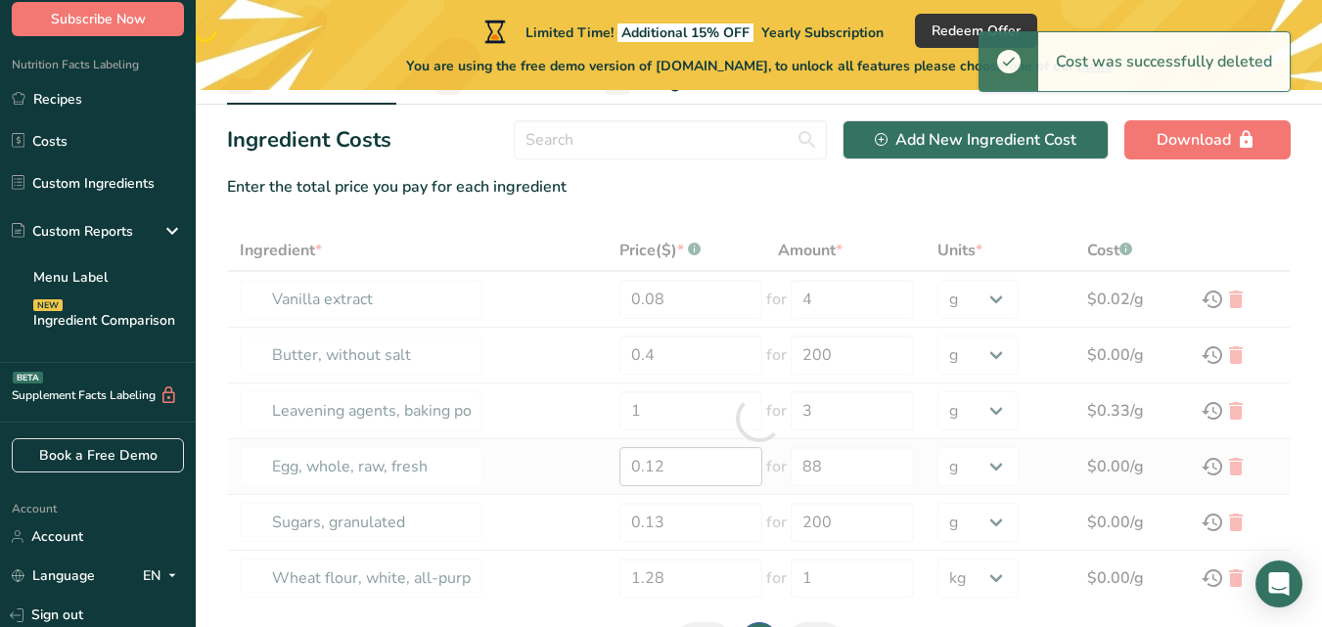
type input "3"
type input "Egg, whole, raw, fresh"
type input "0.12"
type input "88"
type input "Sugars, granulated"
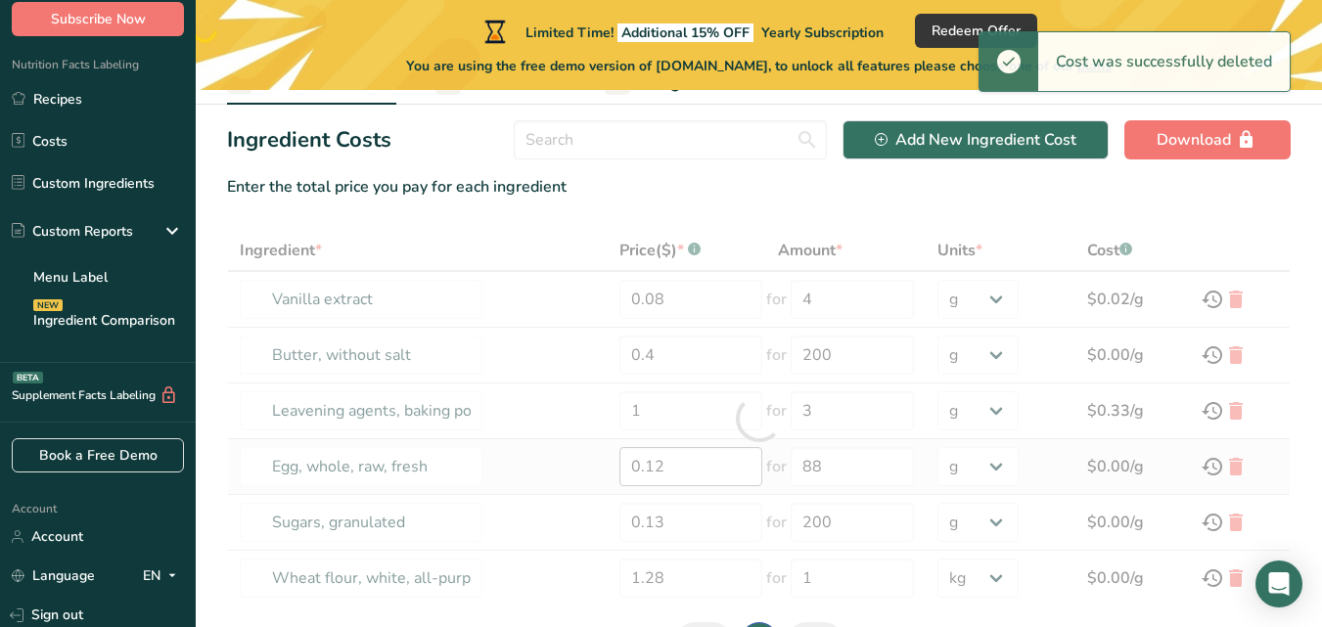
type input "0.13"
type input "200"
type input "Wheat flour, white, all-purpose, self-rising, enriched"
type input "1.28"
type input "1"
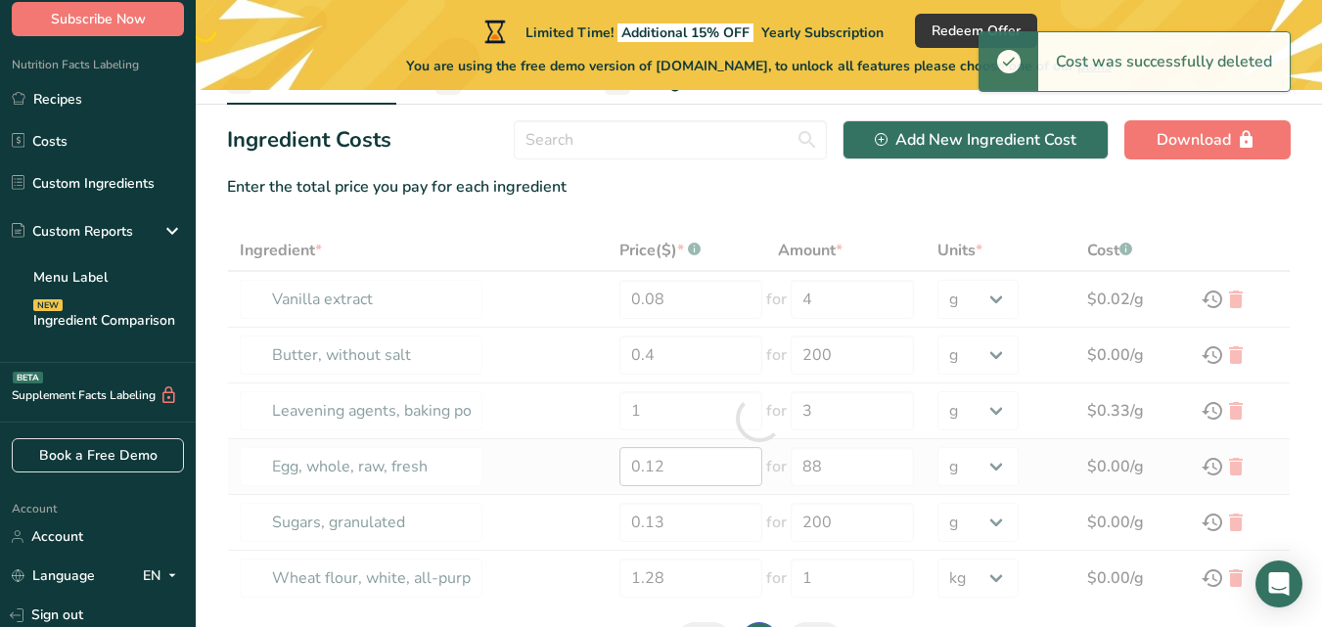
select select "1"
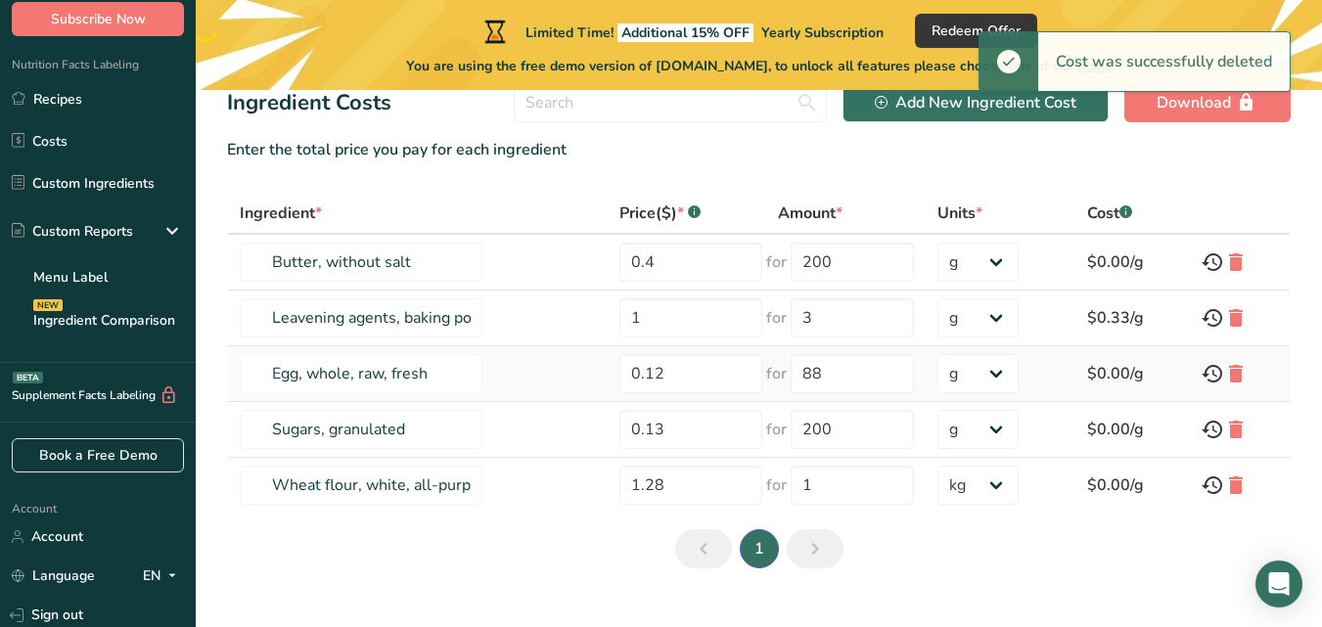
scroll to position [170, 0]
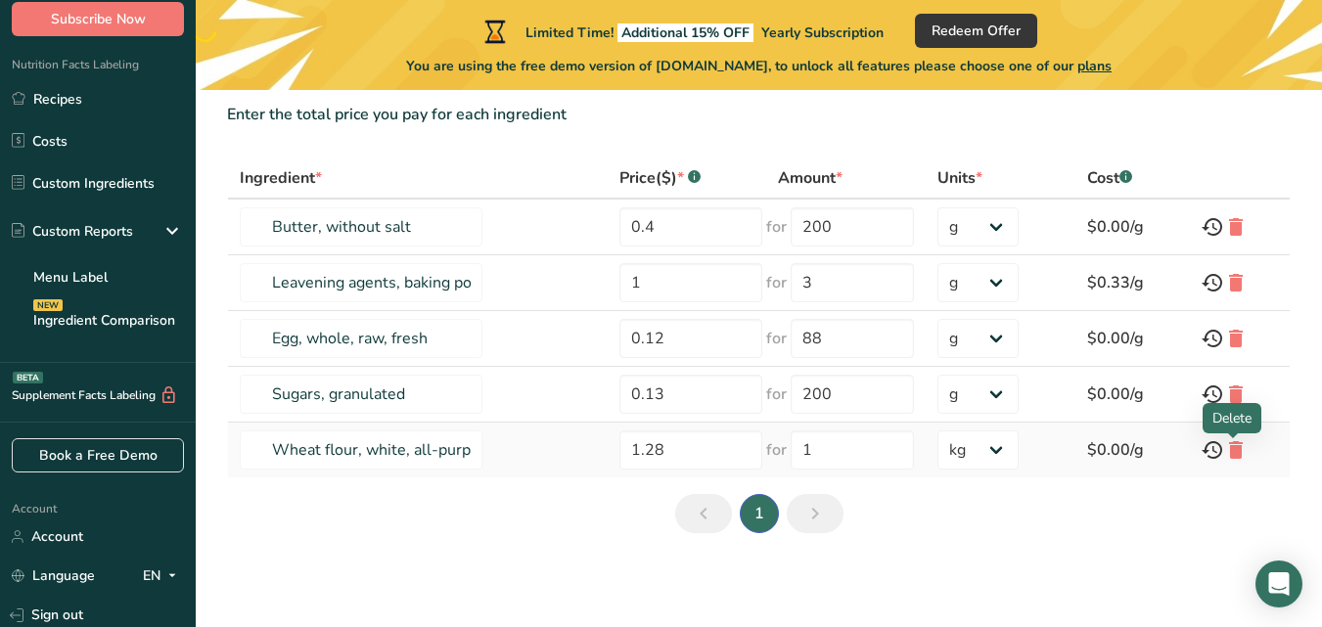
click at [1219, 456] on div at bounding box center [1239, 449] width 77 height 23
click at [1229, 447] on icon at bounding box center [1235, 450] width 23 height 35
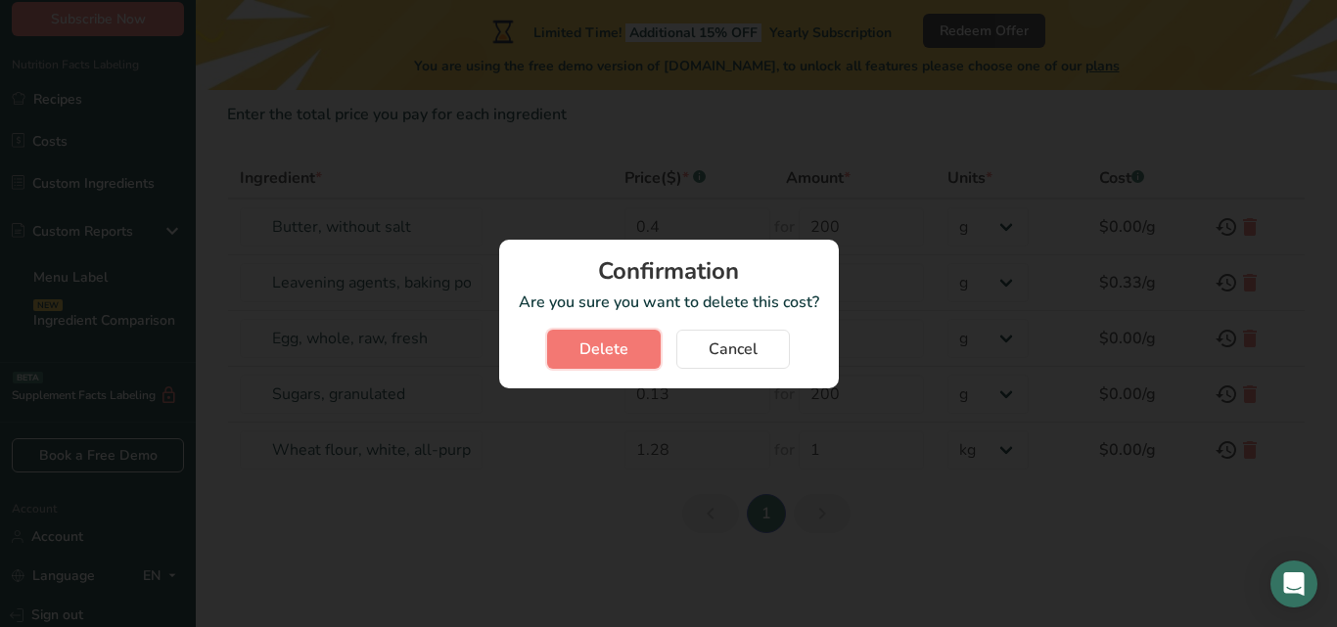
click at [598, 366] on button "Delete" at bounding box center [604, 349] width 114 height 39
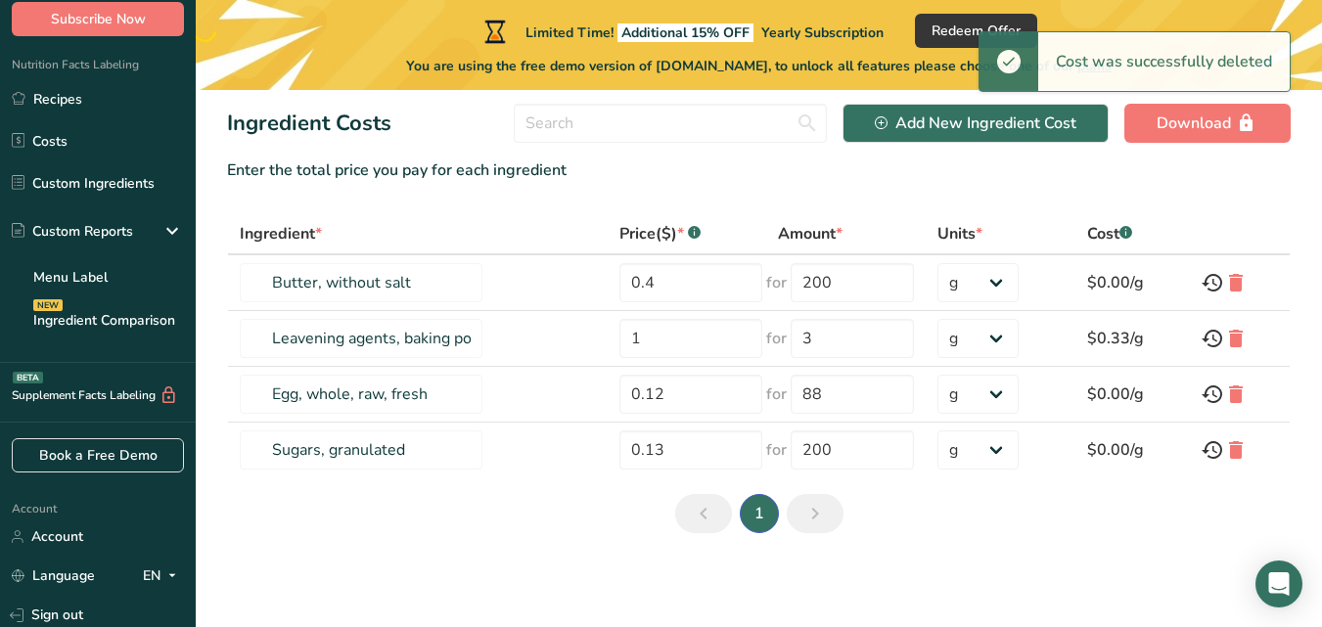
scroll to position [114, 0]
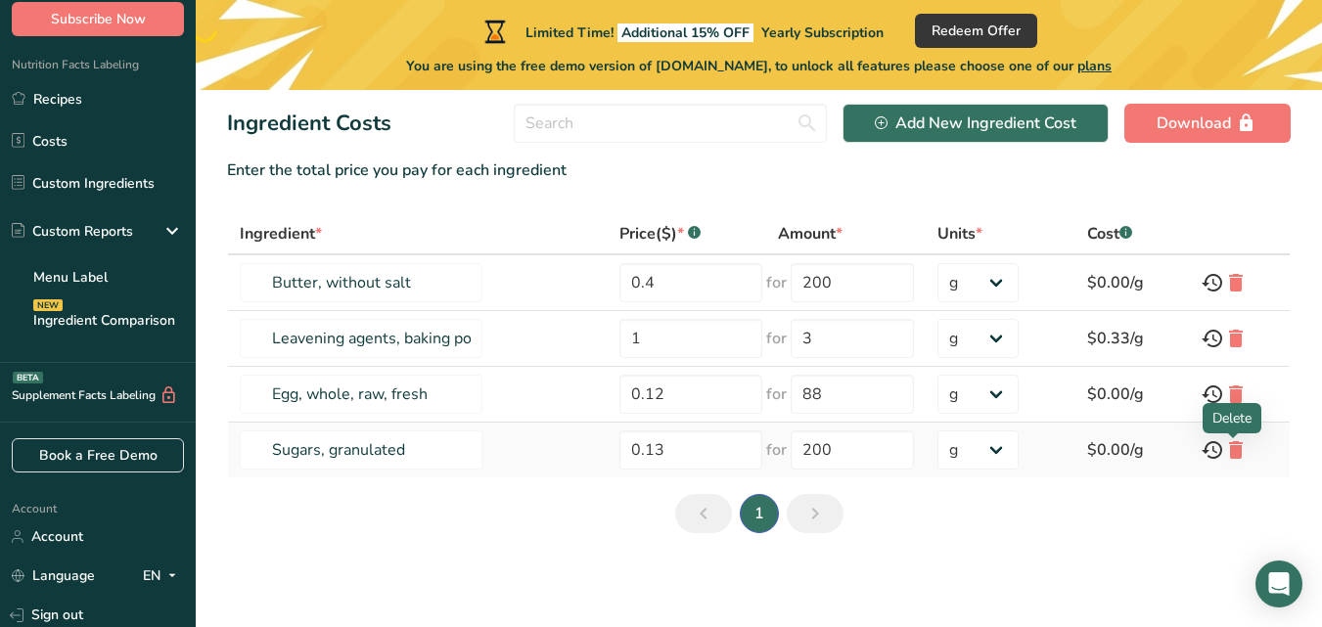
click at [1224, 455] on icon at bounding box center [1235, 450] width 23 height 35
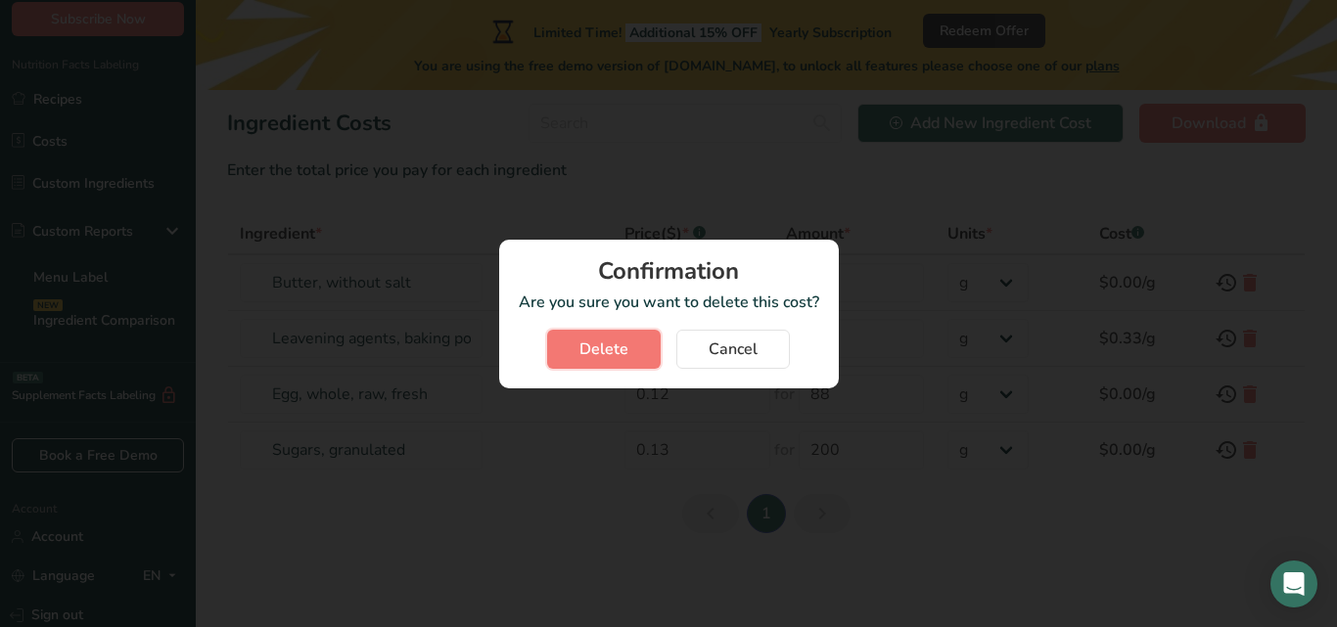
click at [615, 350] on span "Delete" at bounding box center [603, 349] width 49 height 23
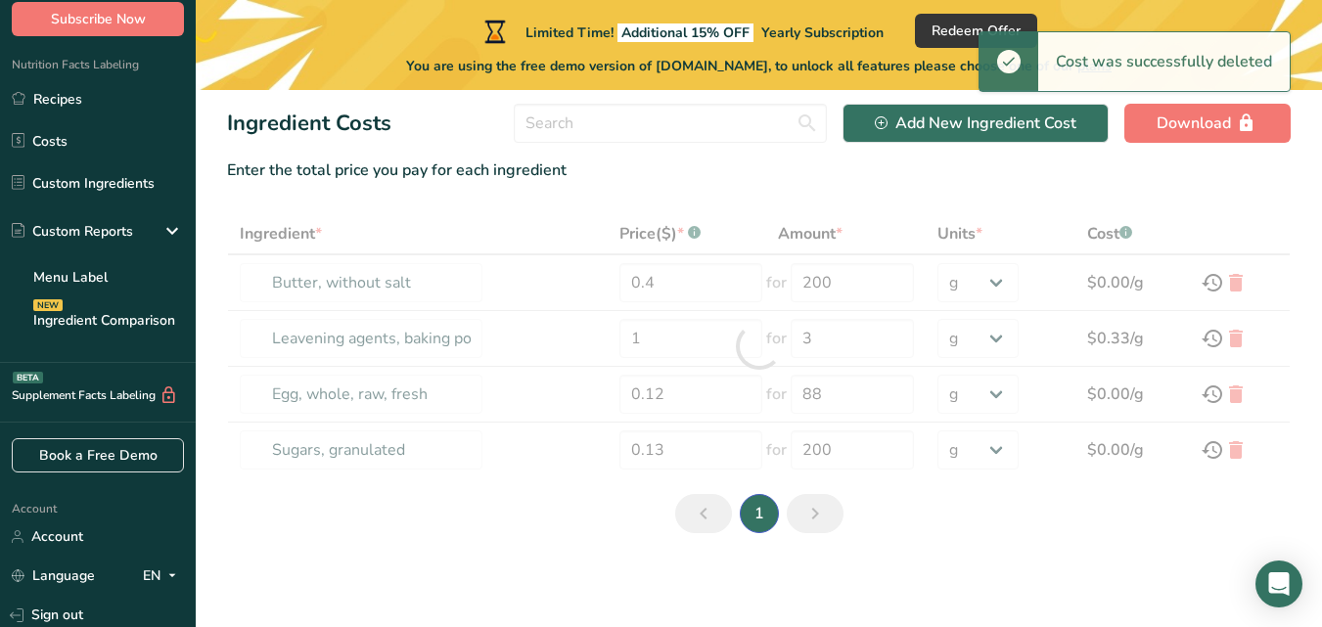
click at [1238, 396] on div at bounding box center [759, 345] width 1064 height 265
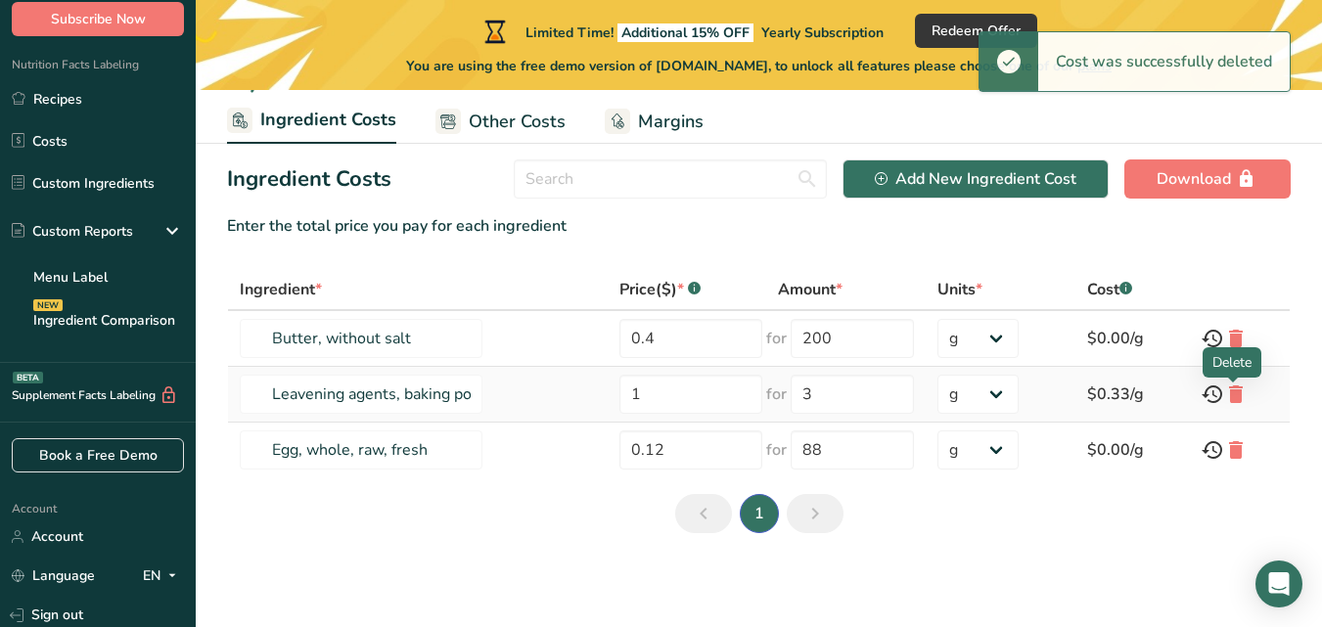
scroll to position [59, 0]
click at [1237, 393] on icon at bounding box center [1235, 394] width 23 height 35
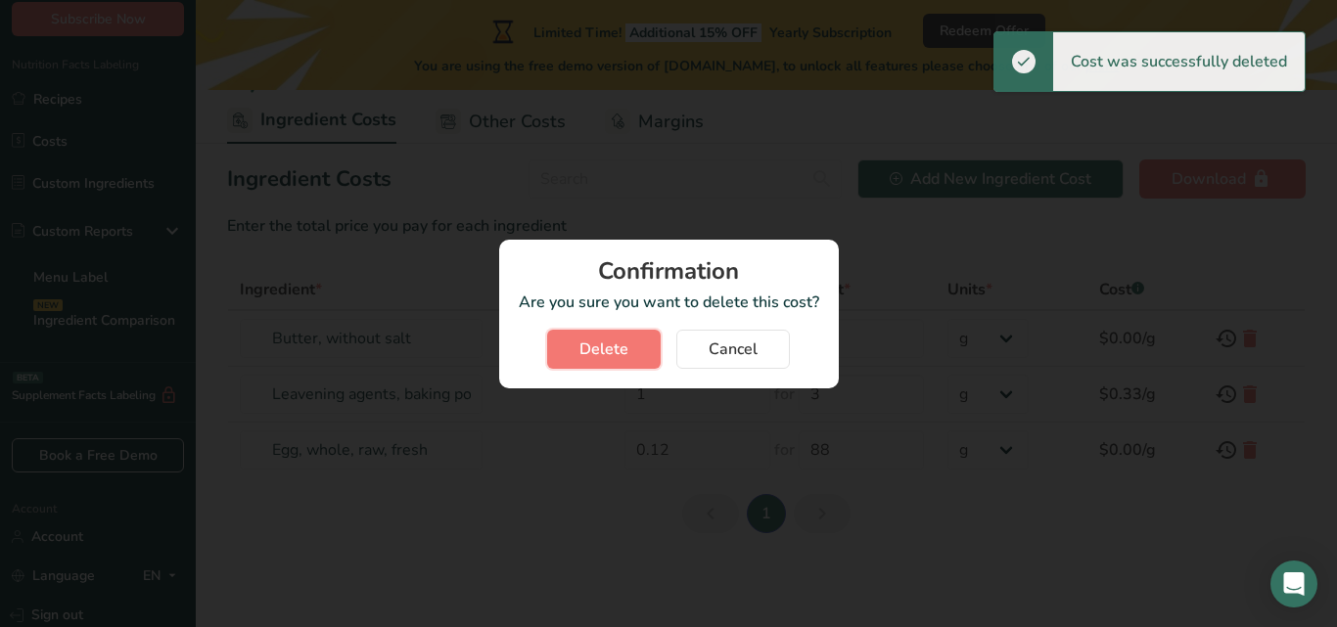
click at [622, 349] on span "Delete" at bounding box center [603, 349] width 49 height 23
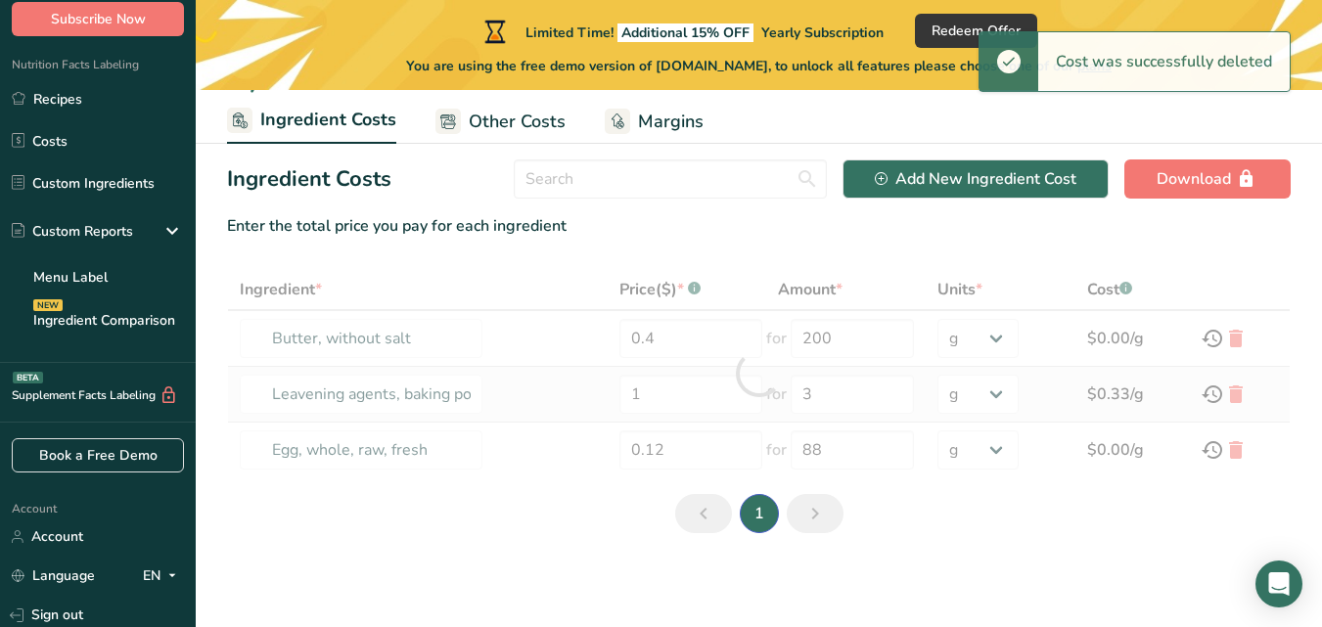
type input "Egg, whole, raw, fresh"
type input "0.12"
type input "88"
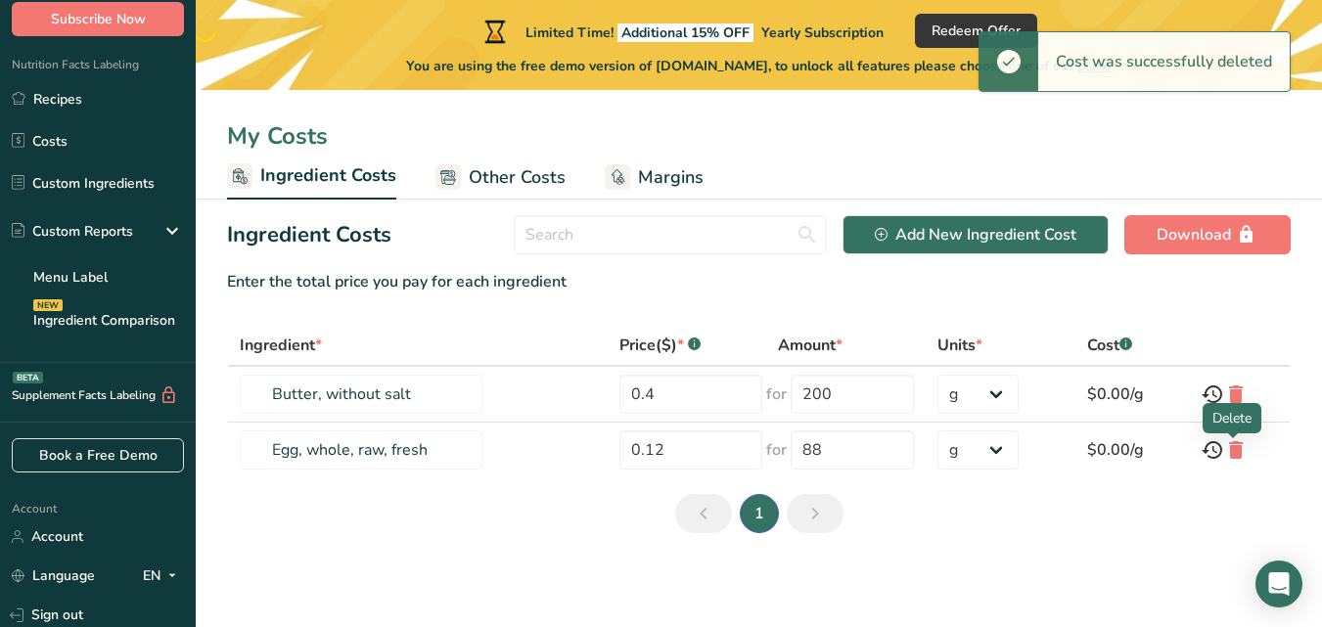
scroll to position [3, 0]
click at [1233, 395] on icon at bounding box center [1235, 394] width 23 height 35
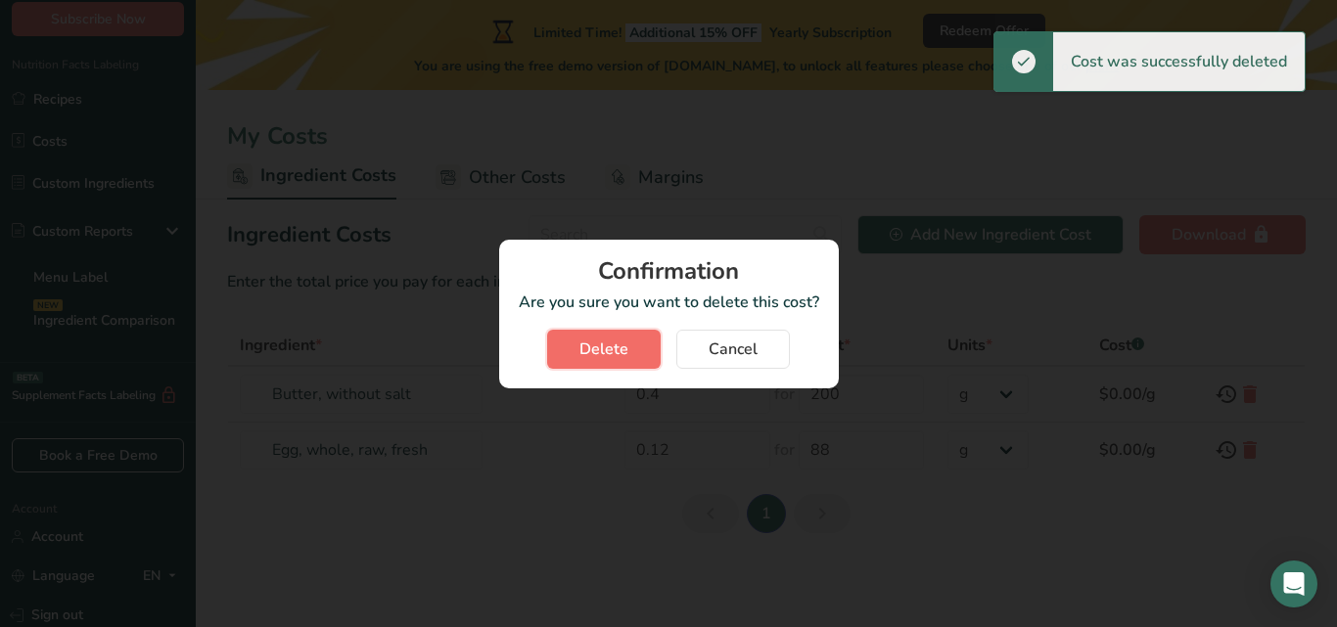
click at [605, 345] on span "Delete" at bounding box center [603, 349] width 49 height 23
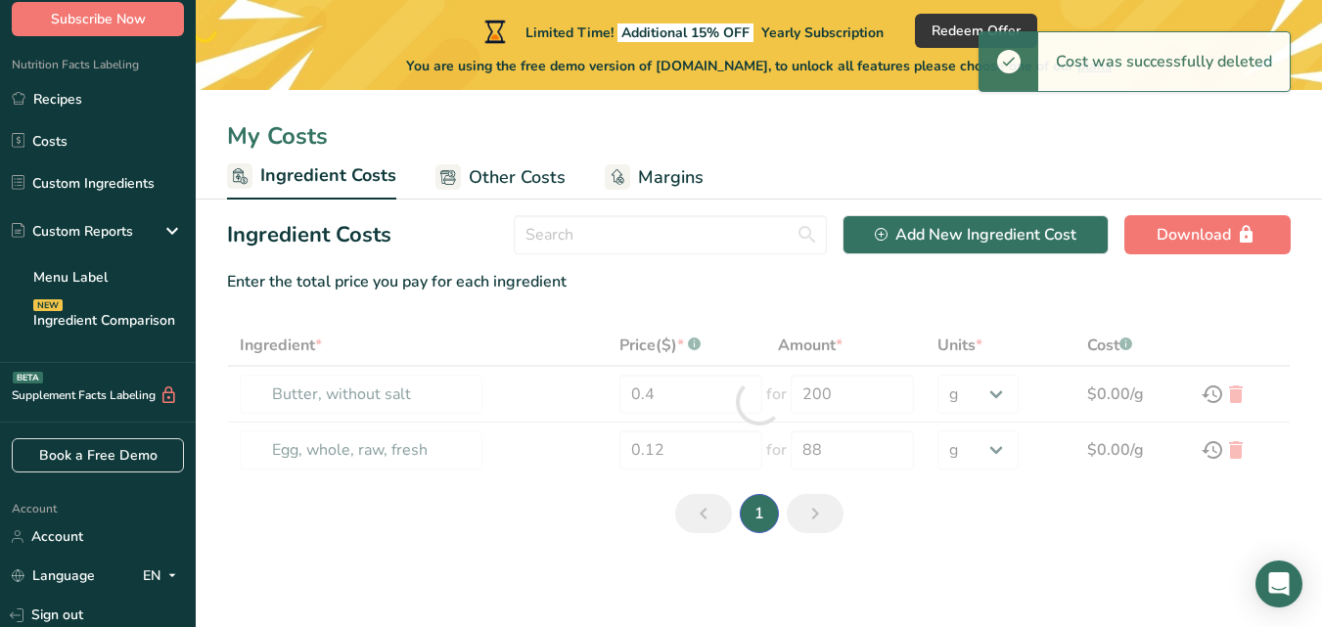
type input "Egg, whole, raw, fresh"
type input "0.12"
type input "88"
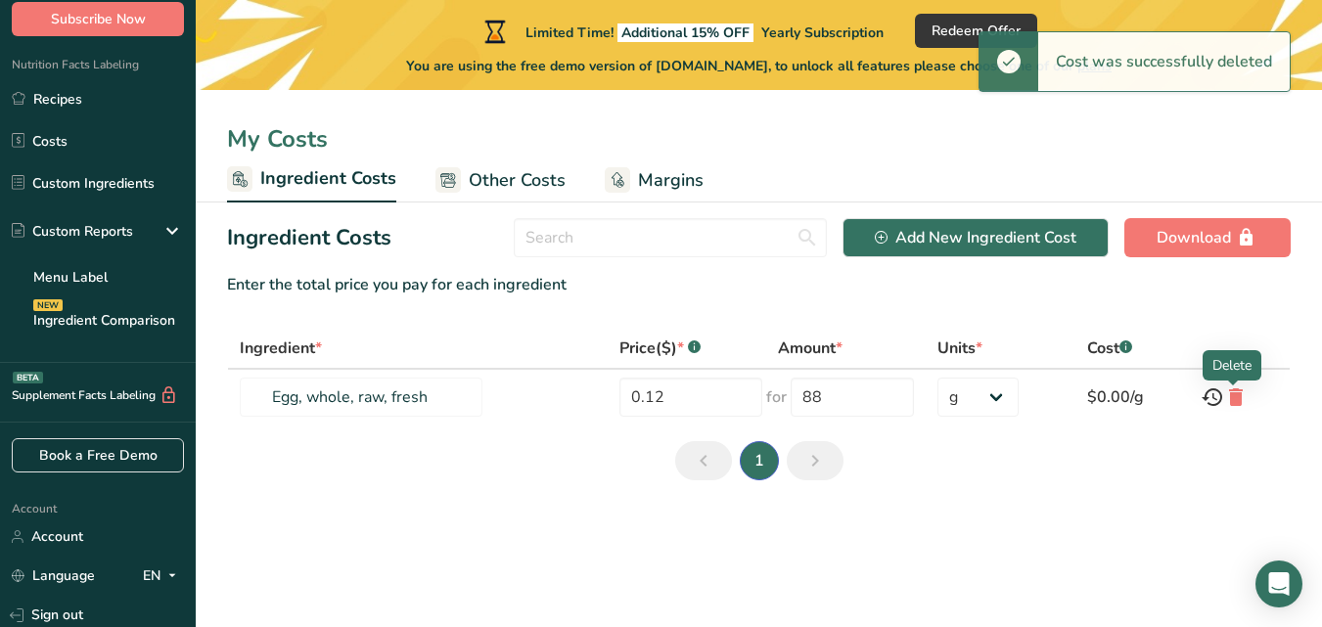
click at [1241, 413] on icon at bounding box center [1235, 397] width 23 height 35
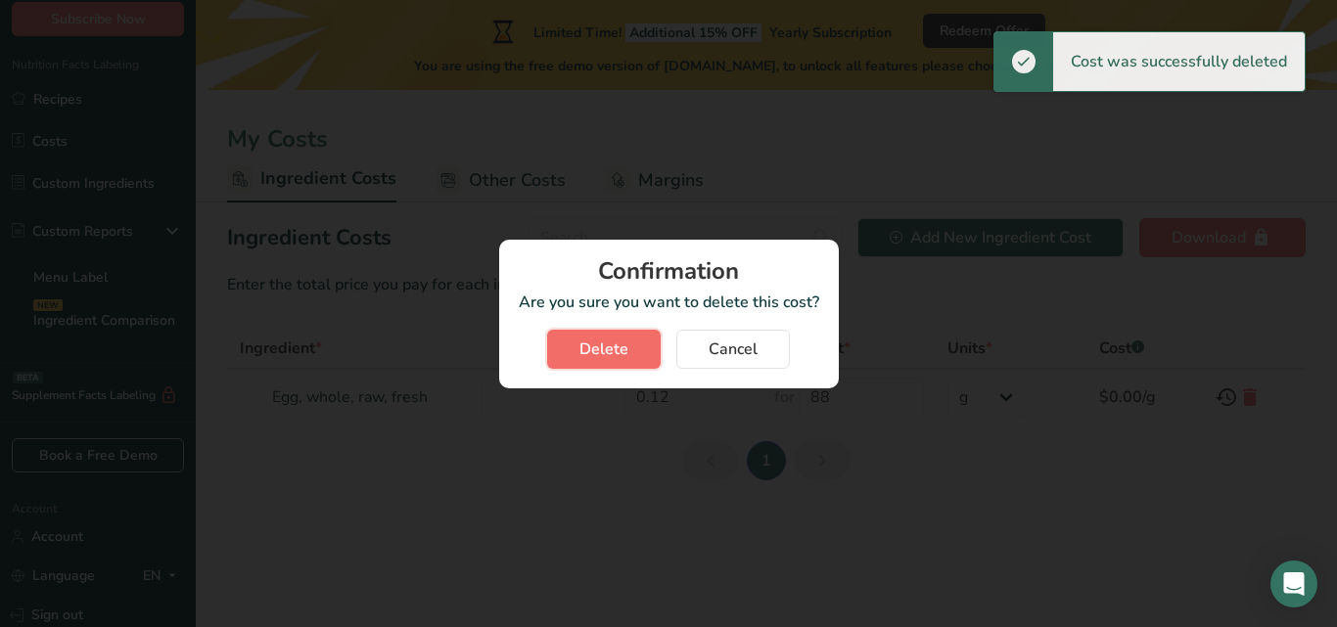
click at [609, 348] on span "Delete" at bounding box center [603, 349] width 49 height 23
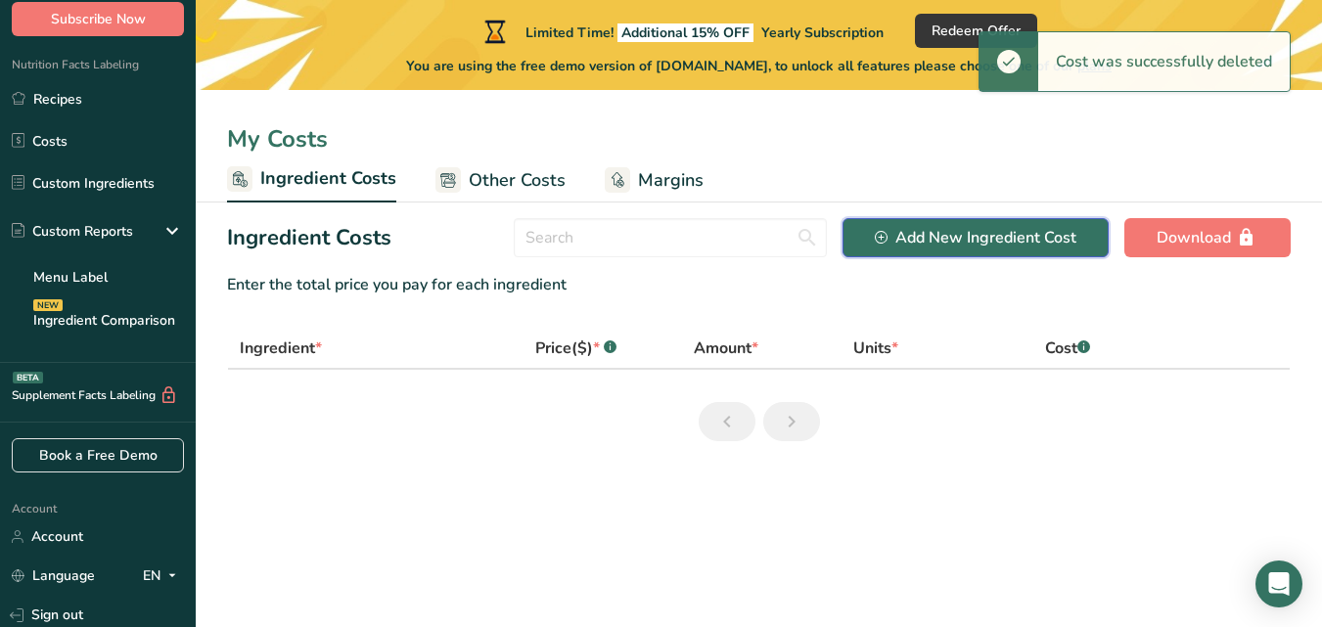
click at [1030, 242] on div "Add New Ingredient Cost" at bounding box center [976, 237] width 202 height 23
select select "Add New Ingredient Cost Modal"
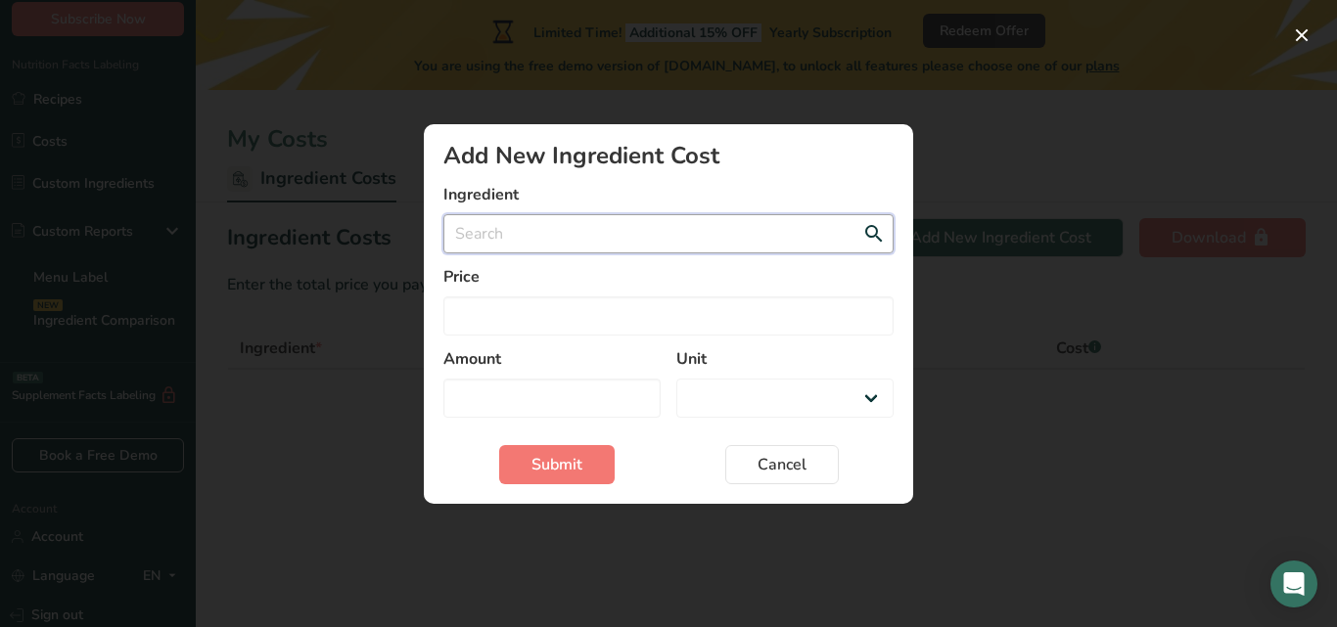
click at [643, 246] on input "Add New Ingredient Cost Modal" at bounding box center [668, 233] width 450 height 39
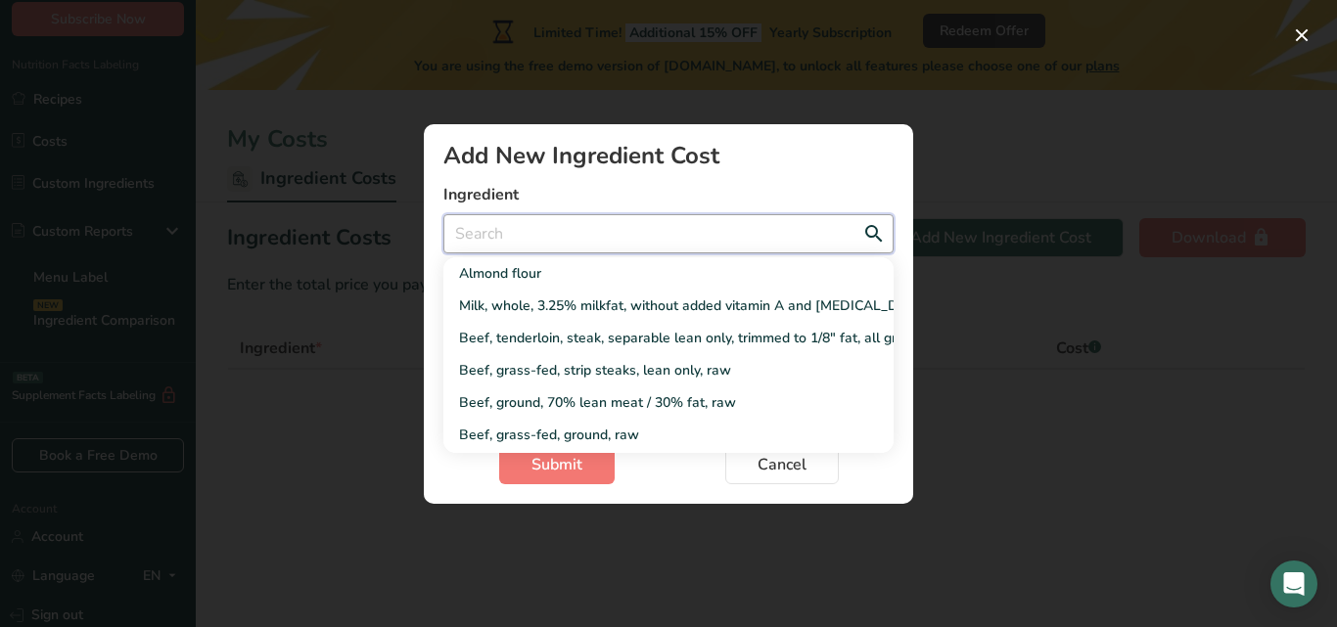
click at [612, 241] on input "Add New Ingredient Cost Modal" at bounding box center [668, 233] width 450 height 39
paste input "rice bran fermentation"
type input "rice bran fermentation"
select select "Add New Ingredient Cost Modal"
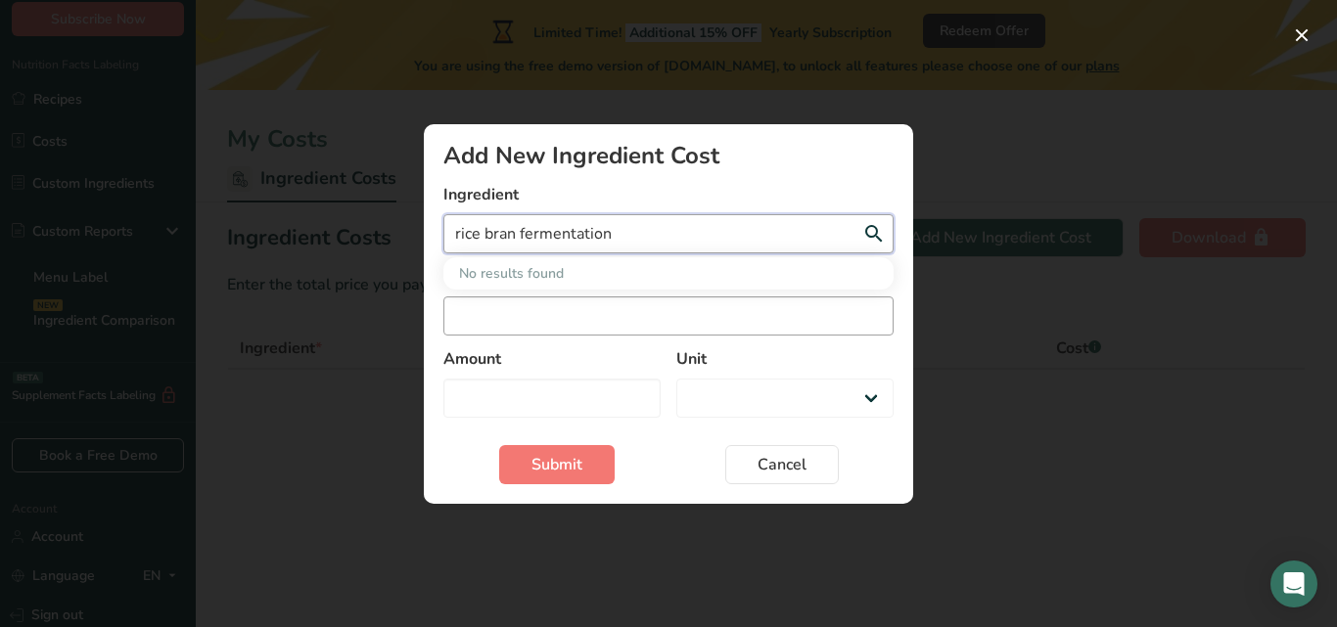
type input "rice bran fermentation"
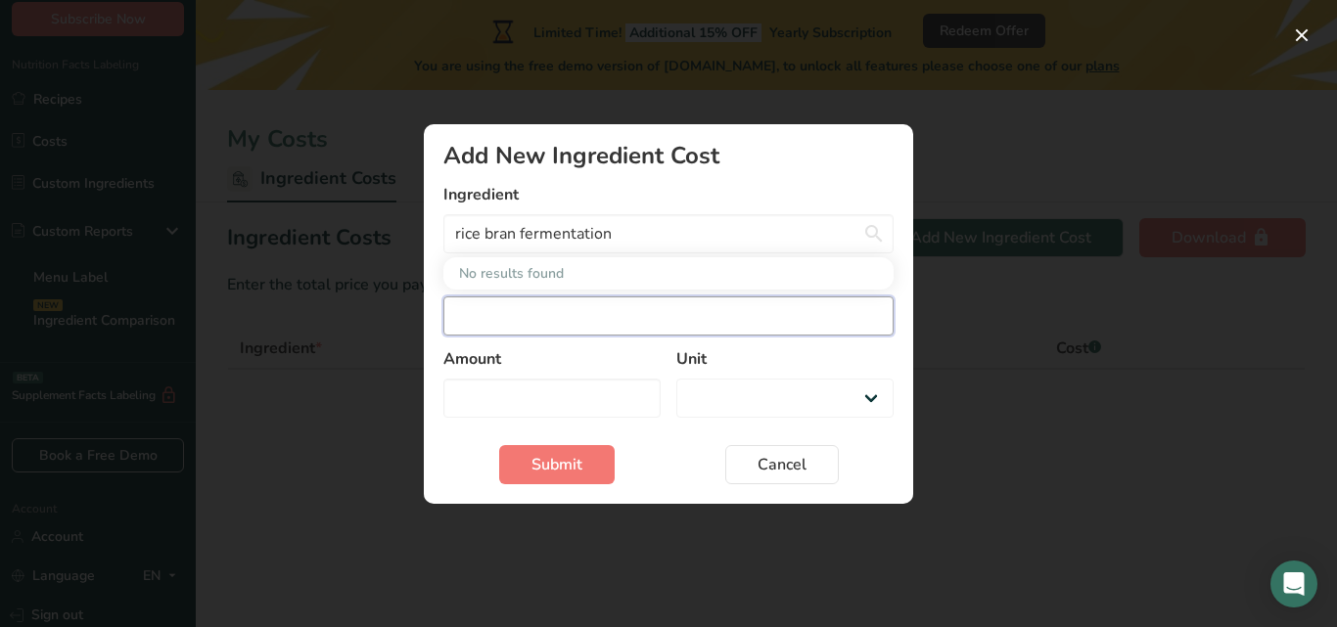
click at [611, 333] on input "Add New Ingredient Cost Modal" at bounding box center [668, 316] width 450 height 39
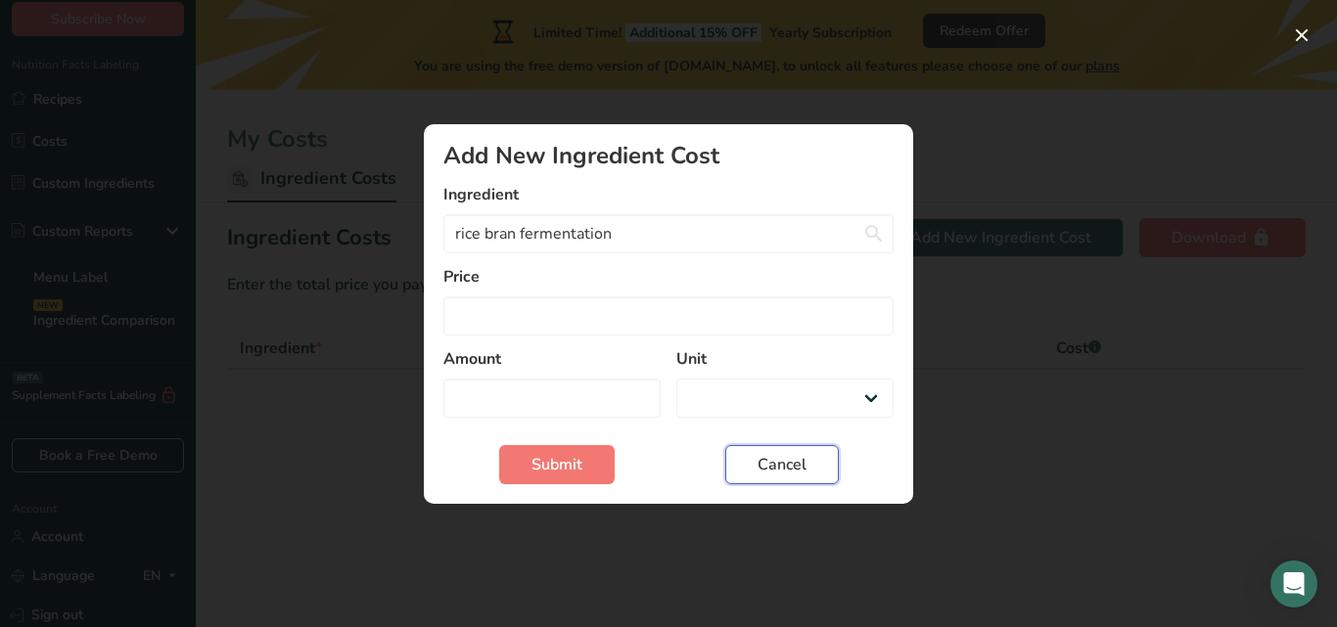
click at [820, 460] on button "Cancel" at bounding box center [782, 464] width 114 height 39
select select "Add New Ingredient Cost Modal"
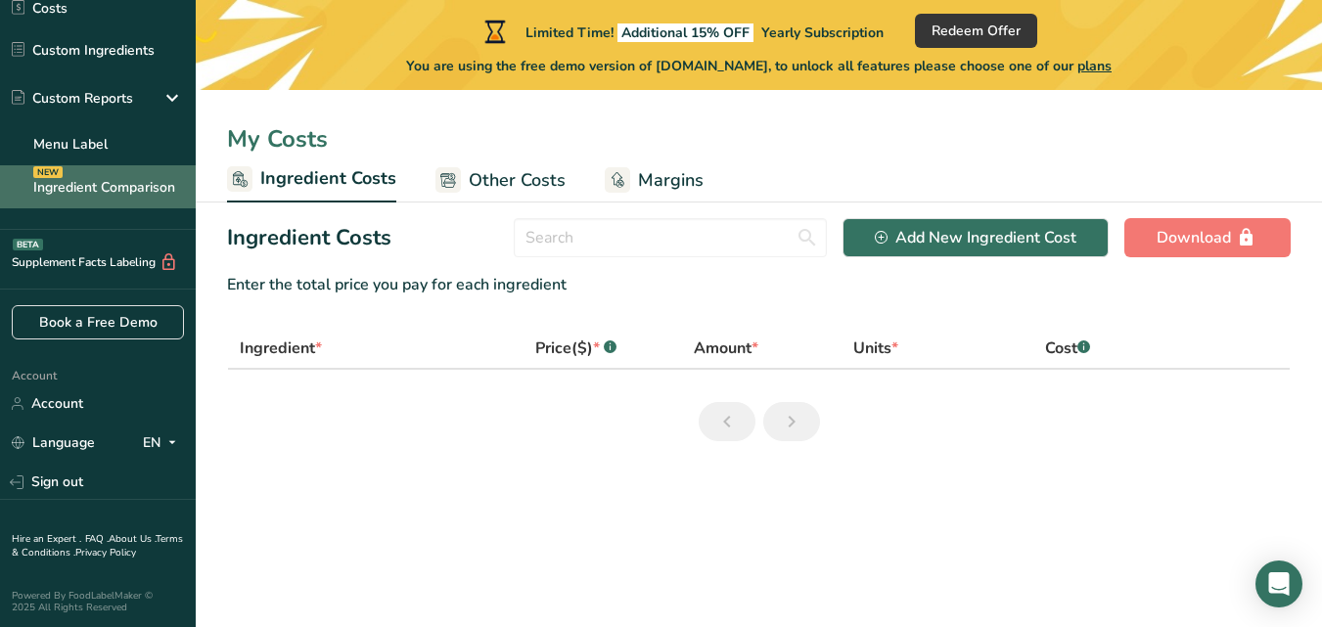
scroll to position [233, 0]
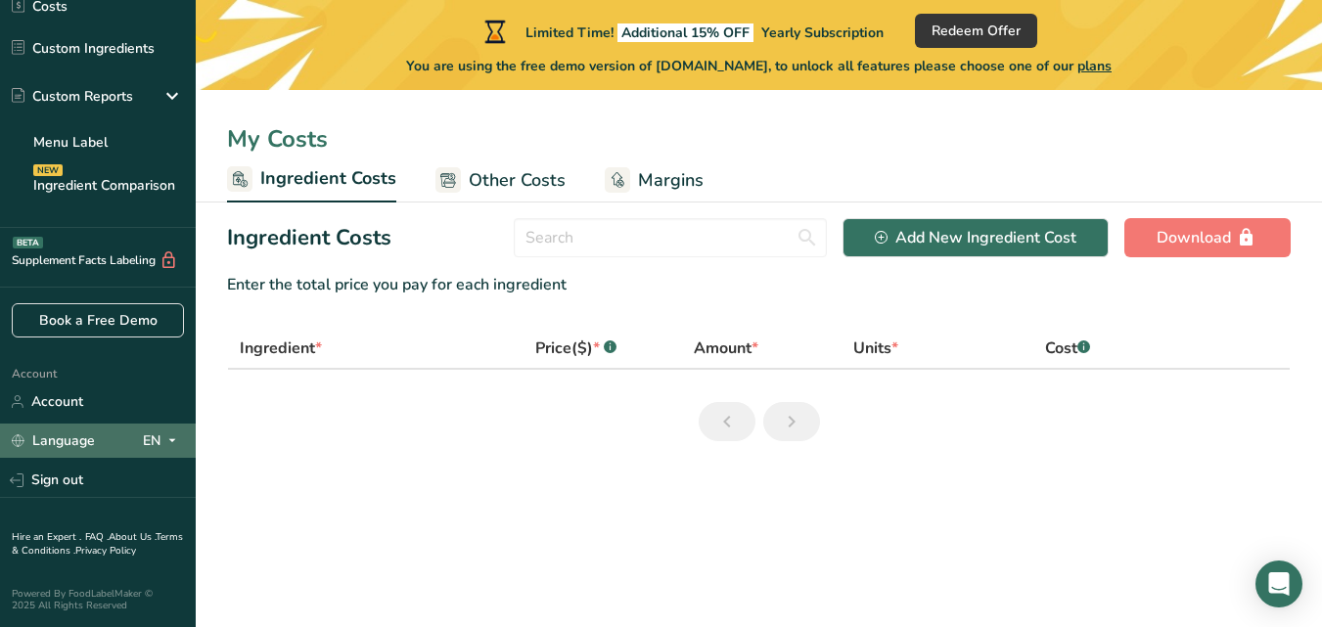
click at [72, 434] on link "Language" at bounding box center [53, 441] width 83 height 34
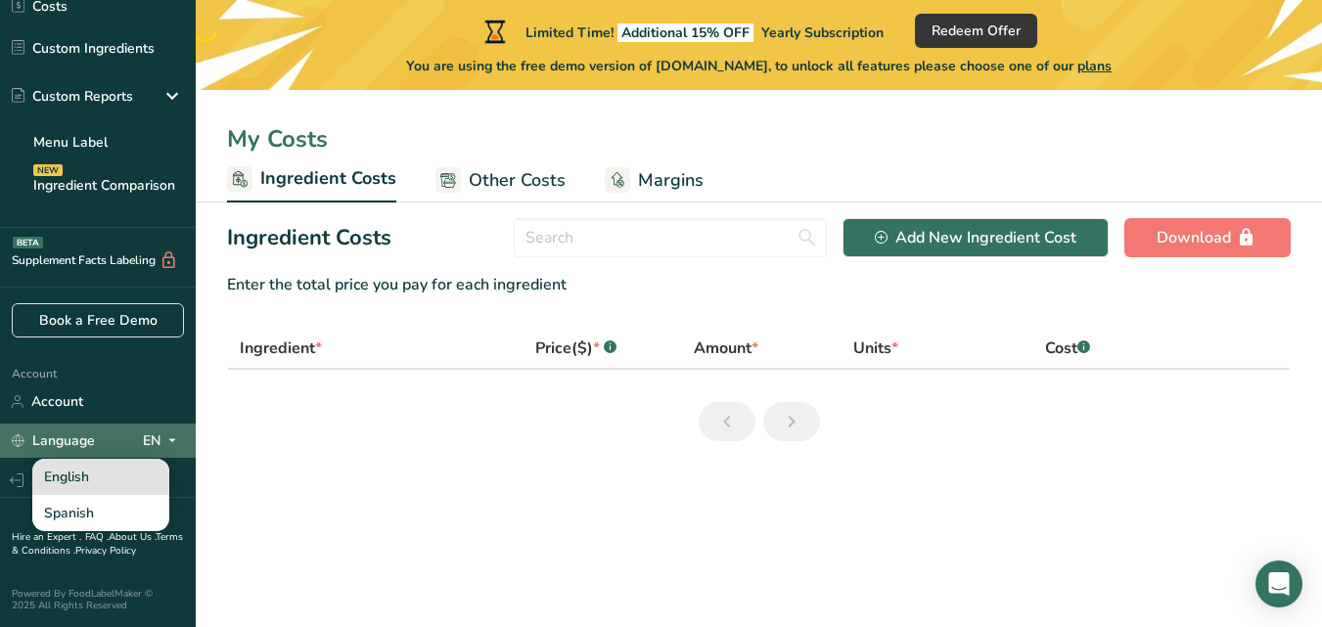
click at [115, 474] on div "English" at bounding box center [100, 477] width 137 height 36
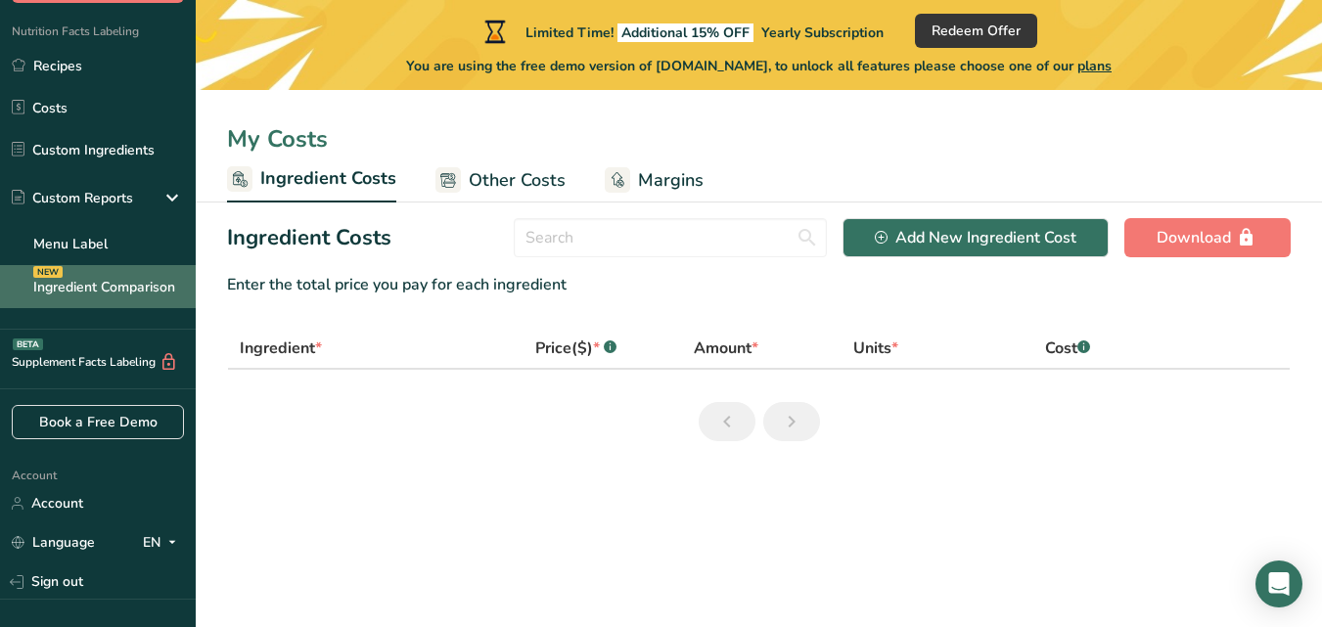
scroll to position [0, 0]
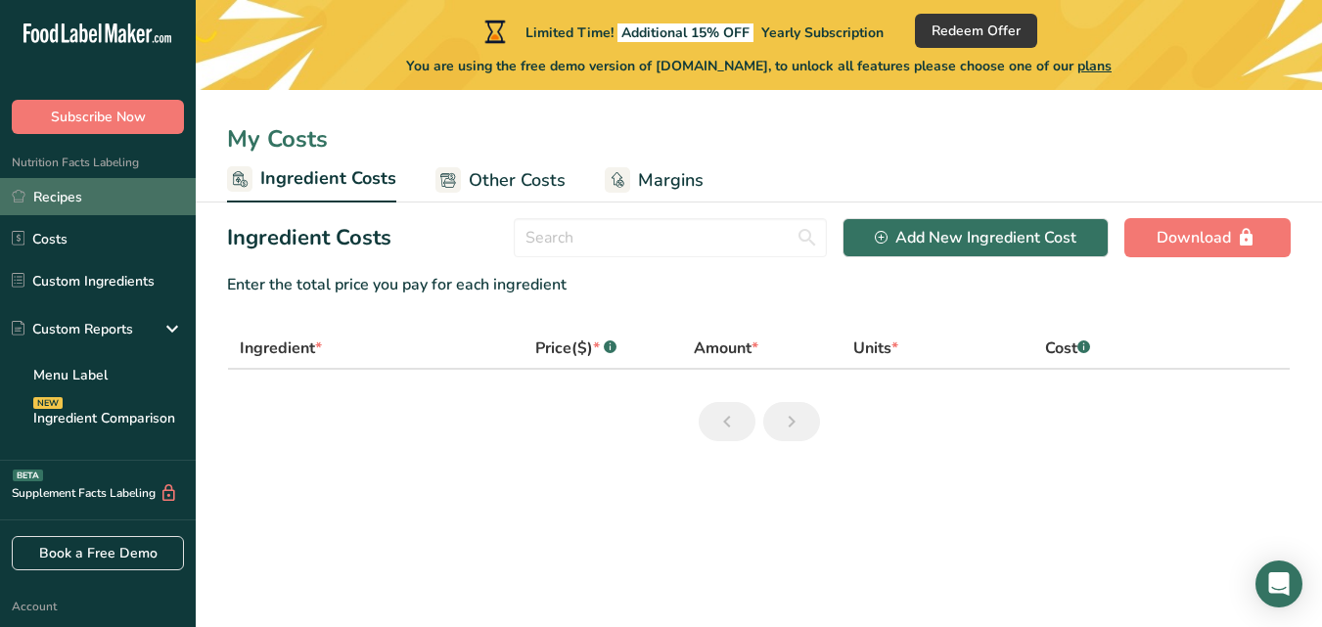
click at [116, 192] on link "Recipes" at bounding box center [98, 196] width 196 height 37
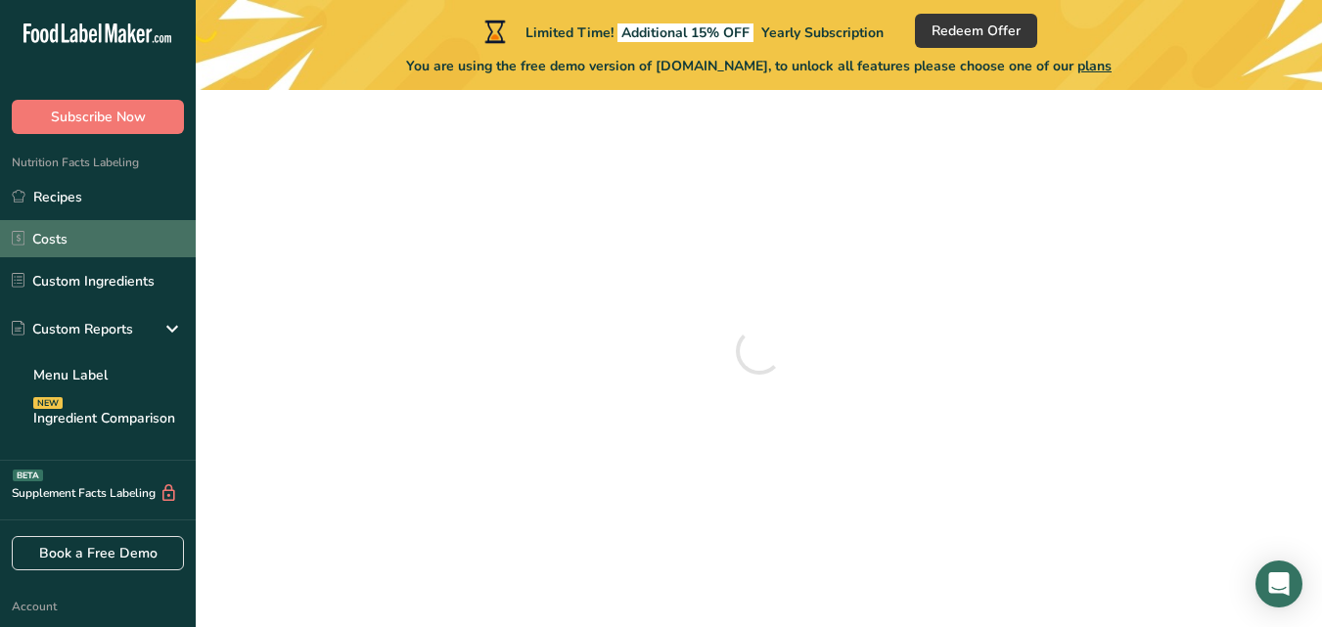
click at [101, 232] on link "Costs" at bounding box center [98, 238] width 196 height 37
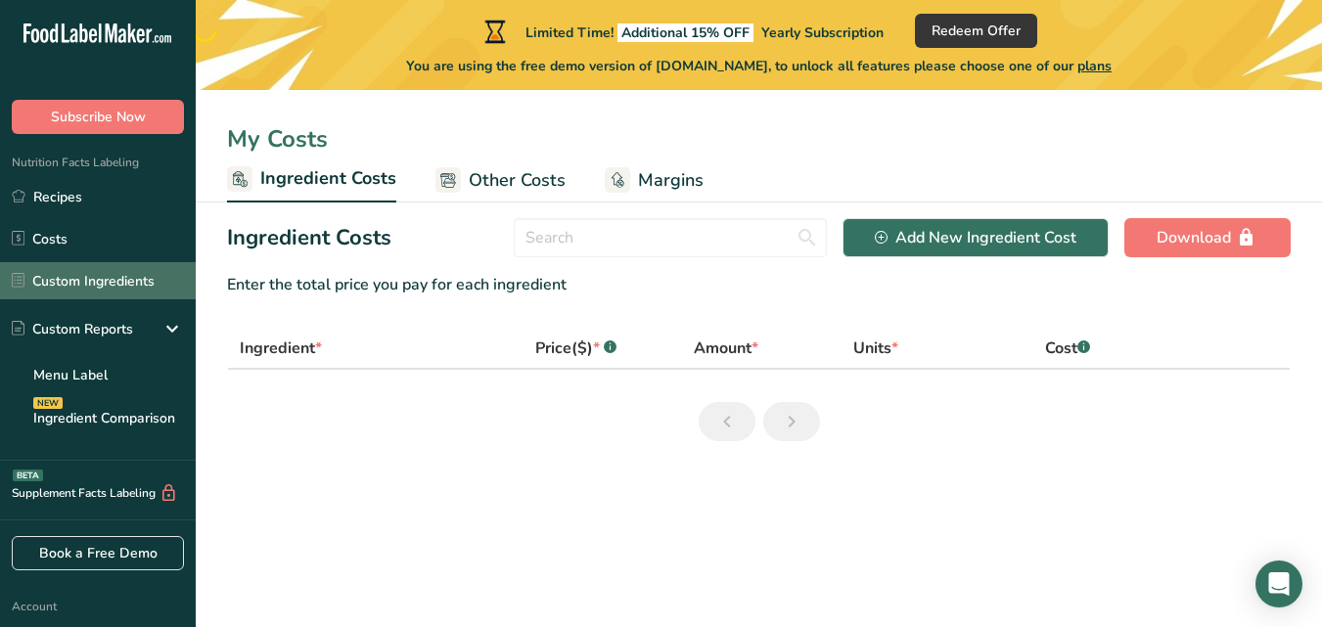
click at [60, 284] on link "Custom Ingredients" at bounding box center [98, 280] width 196 height 37
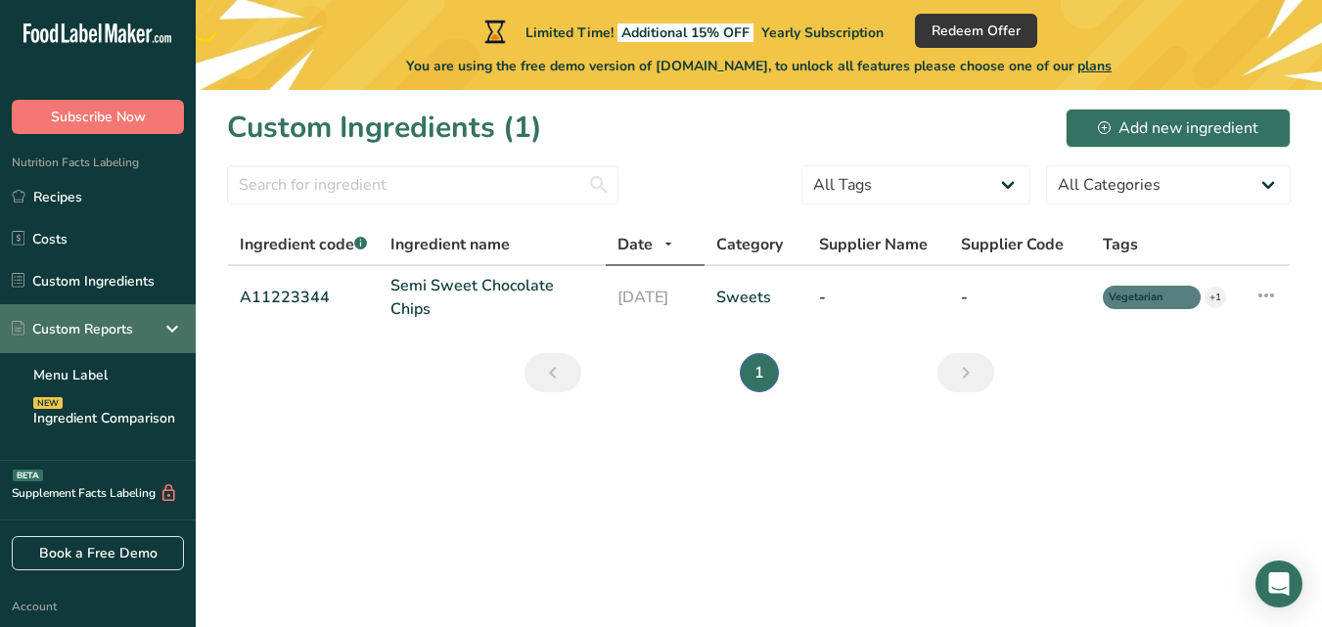
click at [43, 319] on div "Custom Reports" at bounding box center [72, 329] width 121 height 21
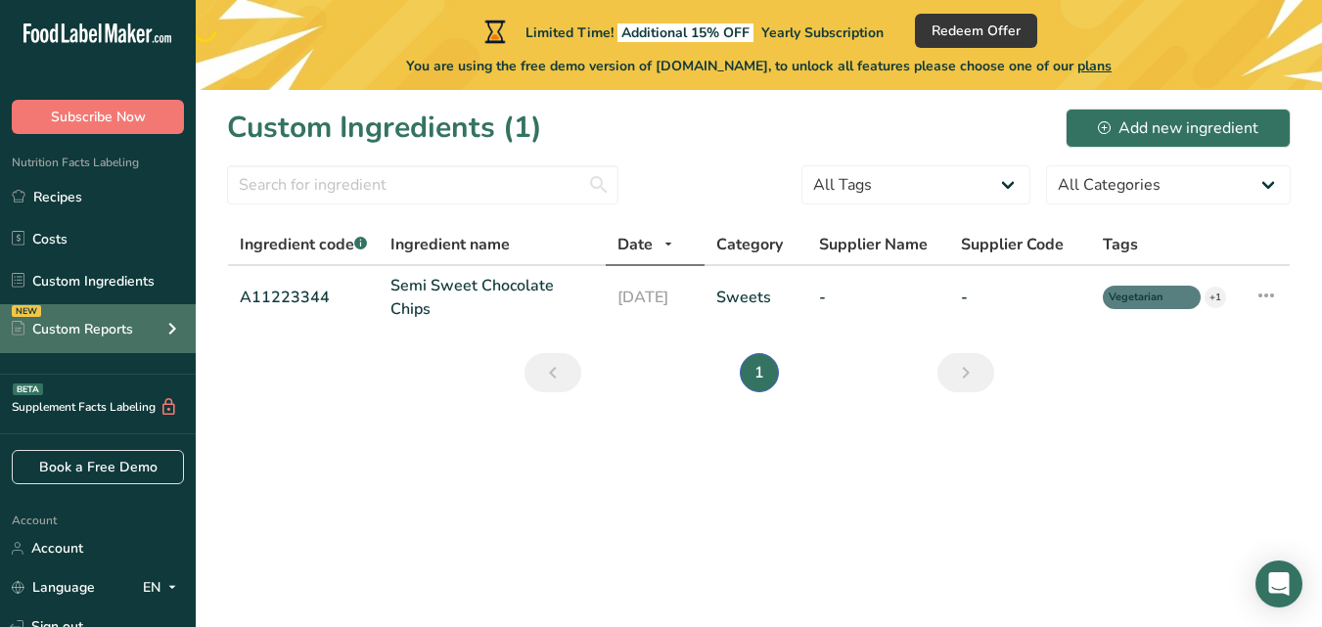
click at [63, 329] on div "Custom Reports" at bounding box center [72, 329] width 121 height 21
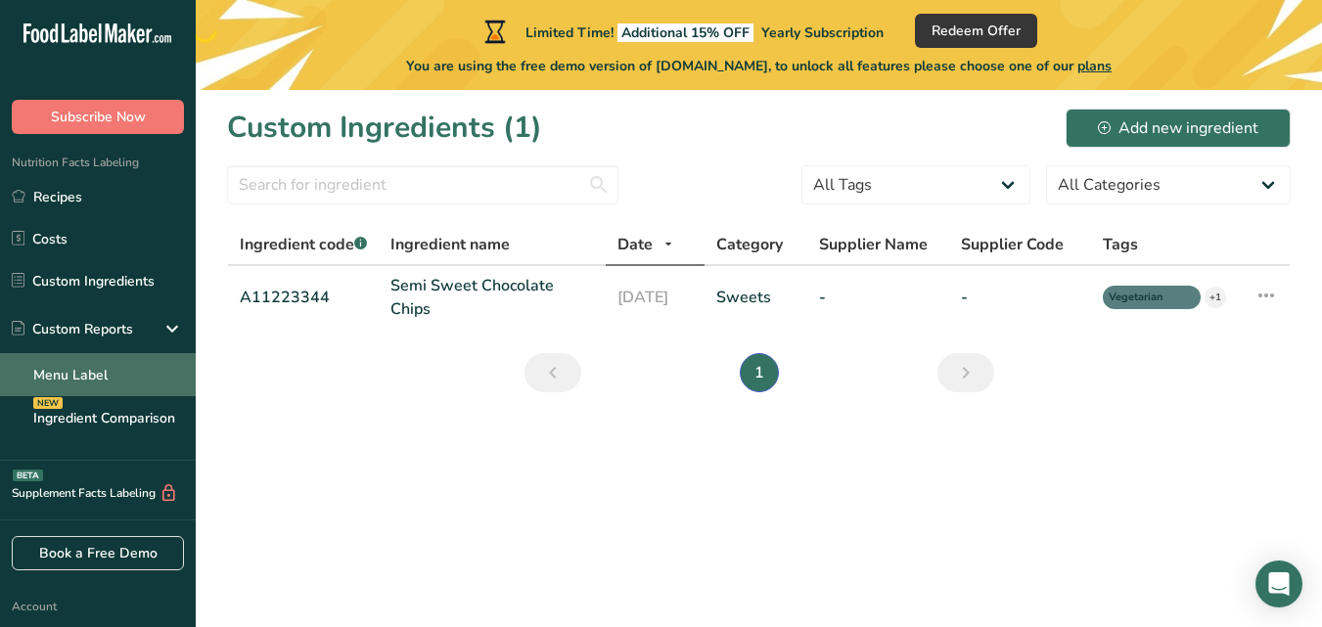
click at [60, 379] on link "Menu Label" at bounding box center [98, 374] width 196 height 43
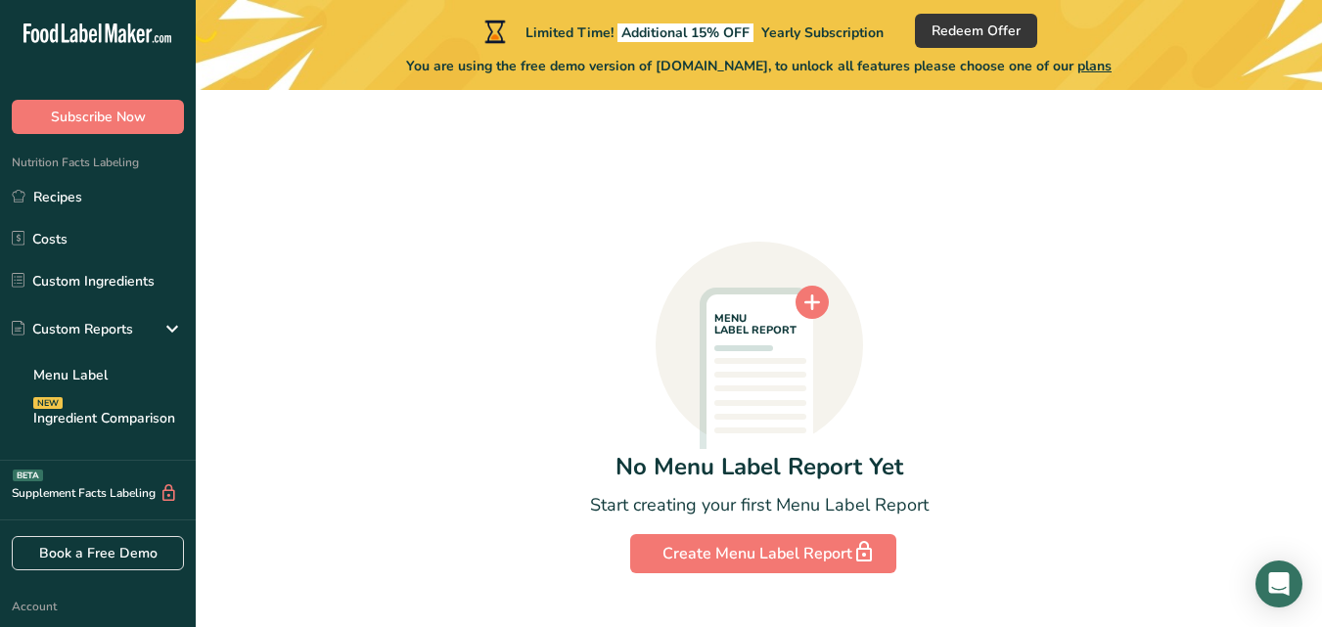
scroll to position [108, 0]
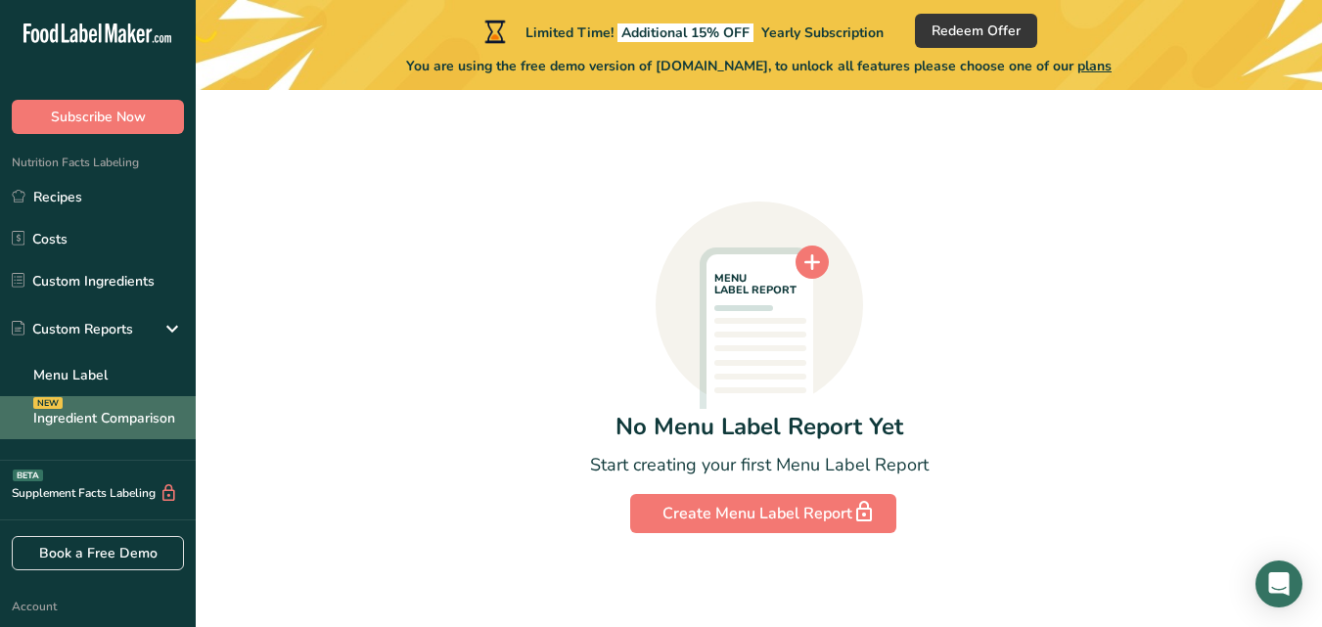
click at [95, 412] on link "Ingredient Comparison NEW" at bounding box center [98, 417] width 196 height 43
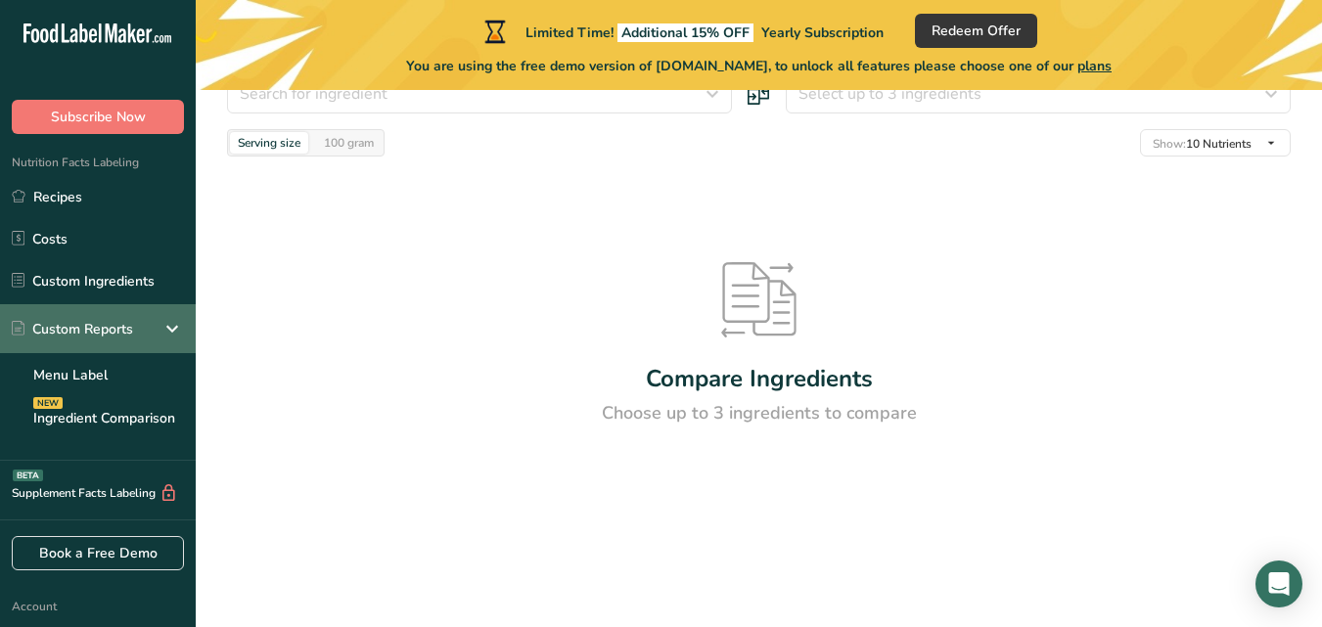
scroll to position [233, 0]
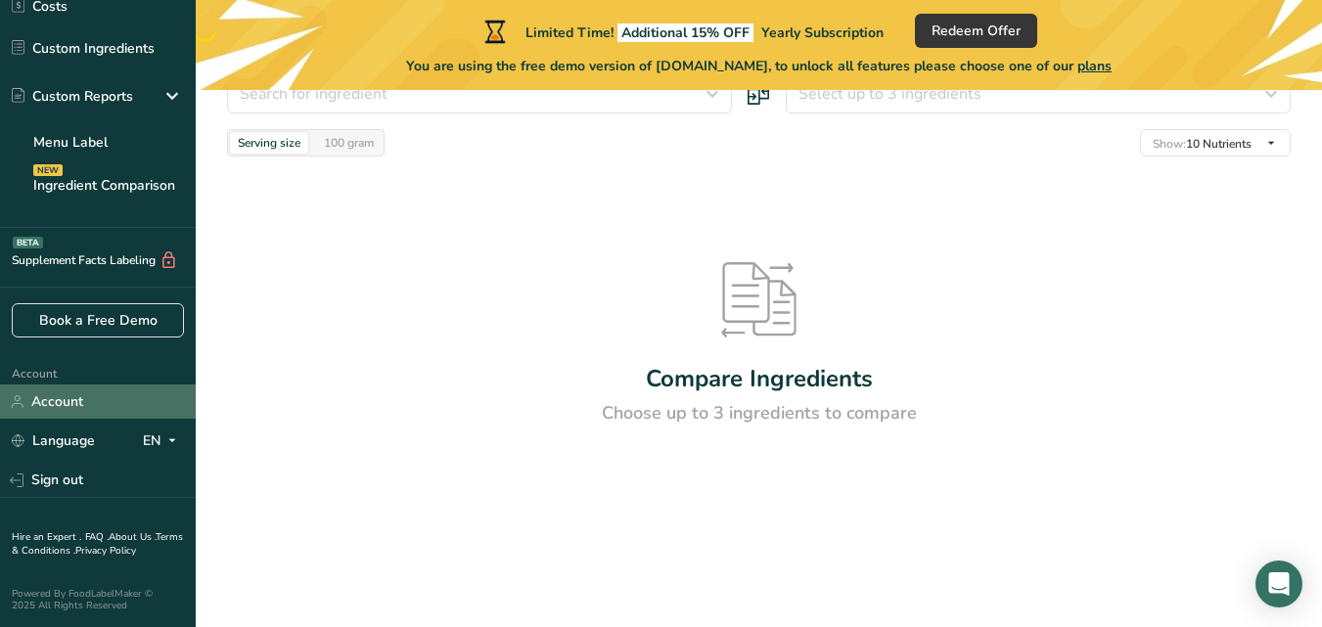
click at [106, 412] on link "Account" at bounding box center [98, 402] width 196 height 34
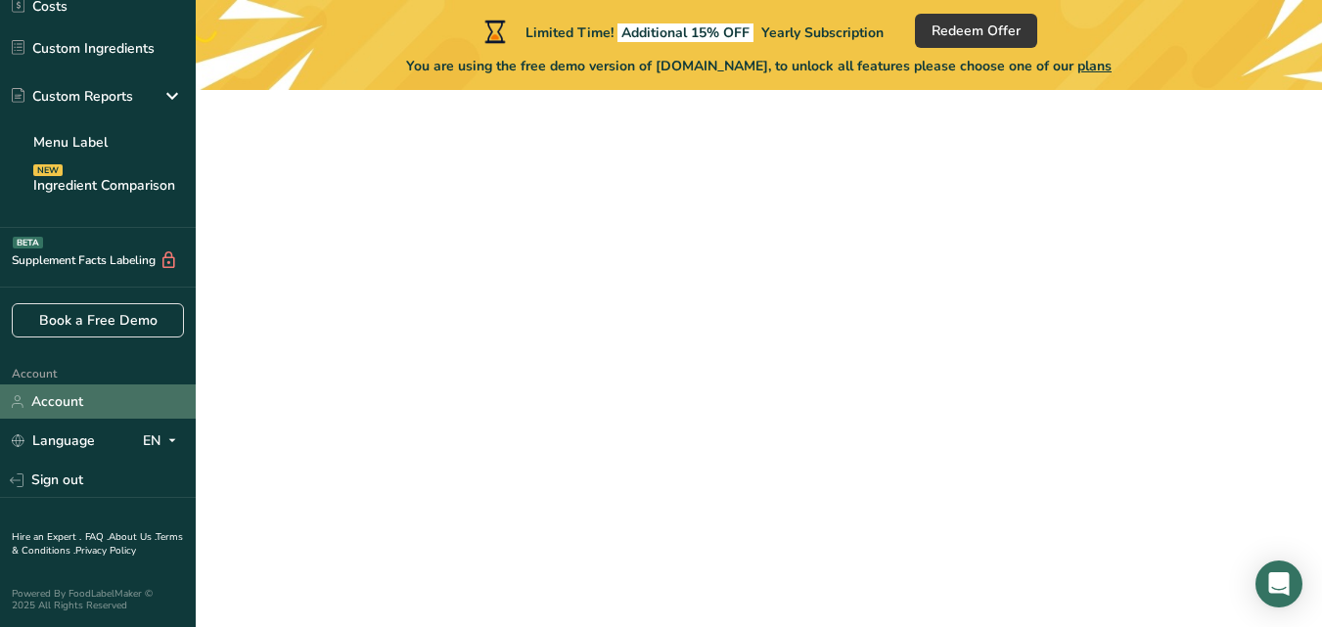
scroll to position [90, 0]
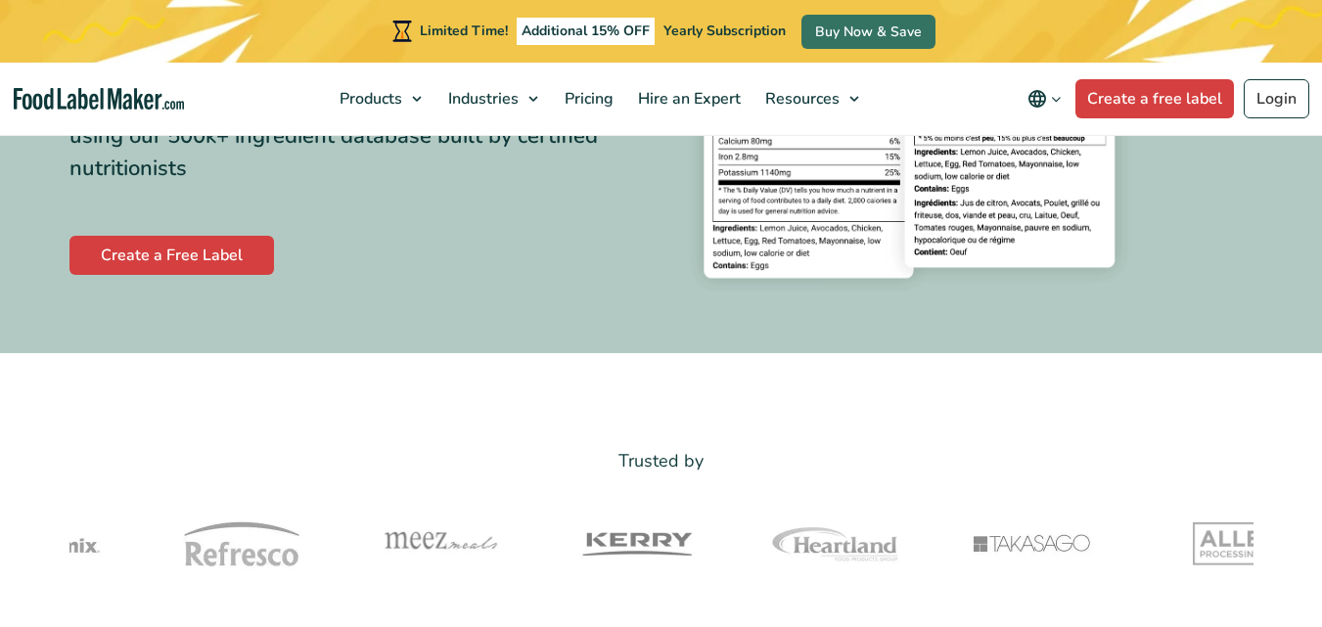
scroll to position [391, 0]
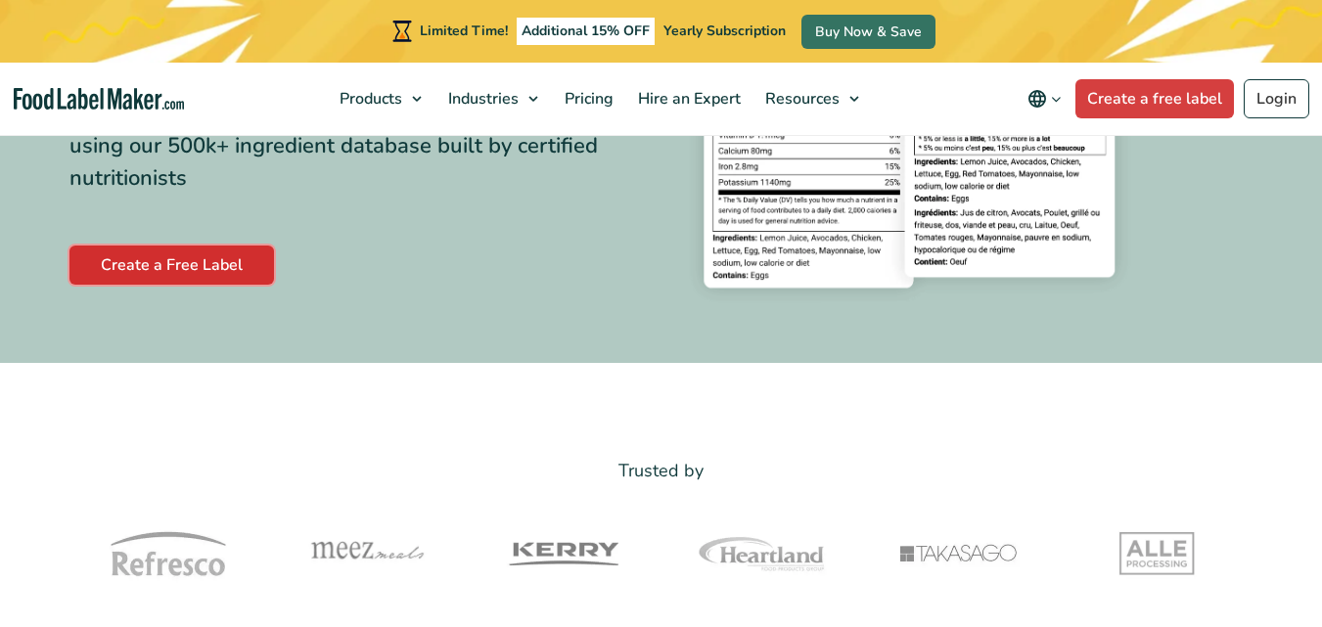
click at [247, 256] on link "Create a Free Label" at bounding box center [171, 265] width 205 height 39
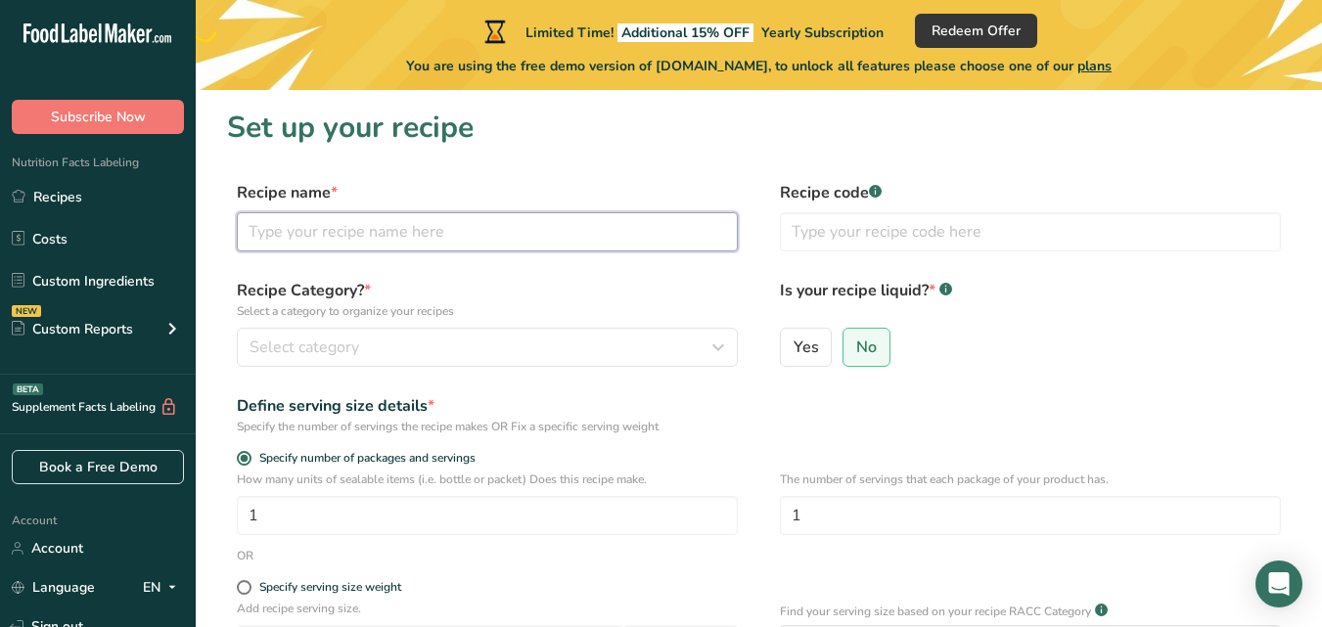
click at [495, 231] on input "text" at bounding box center [487, 231] width 501 height 39
type input "fermentasi bekatul"
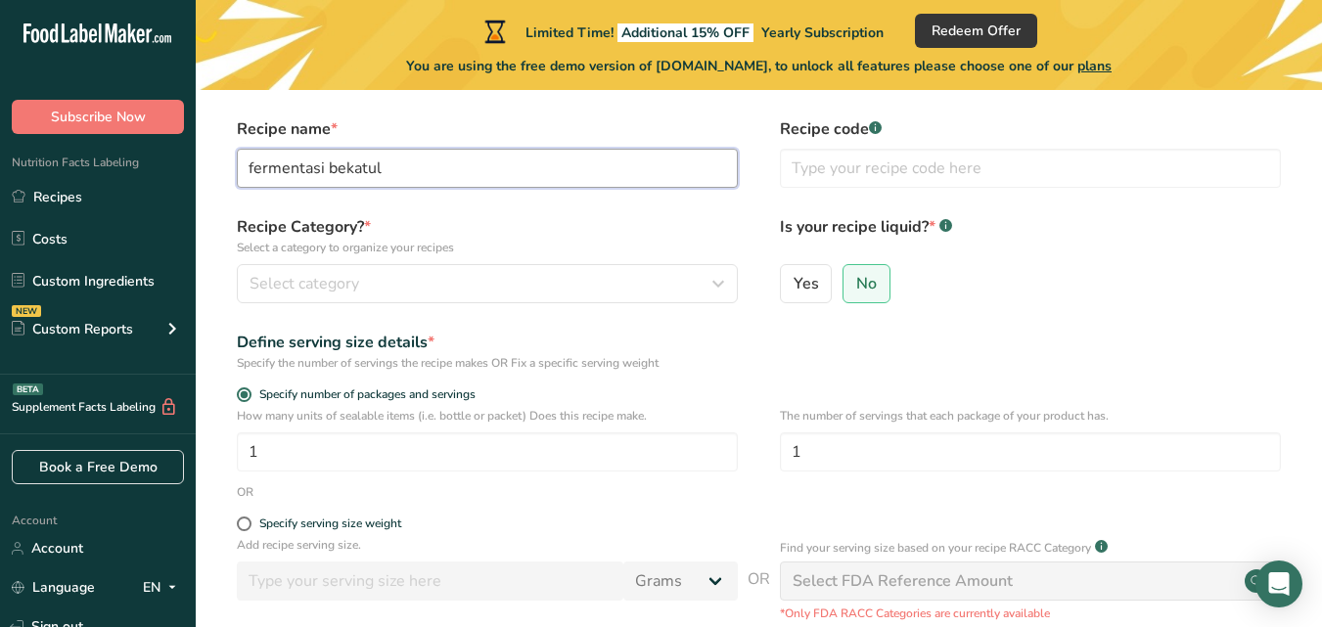
scroll to position [98, 0]
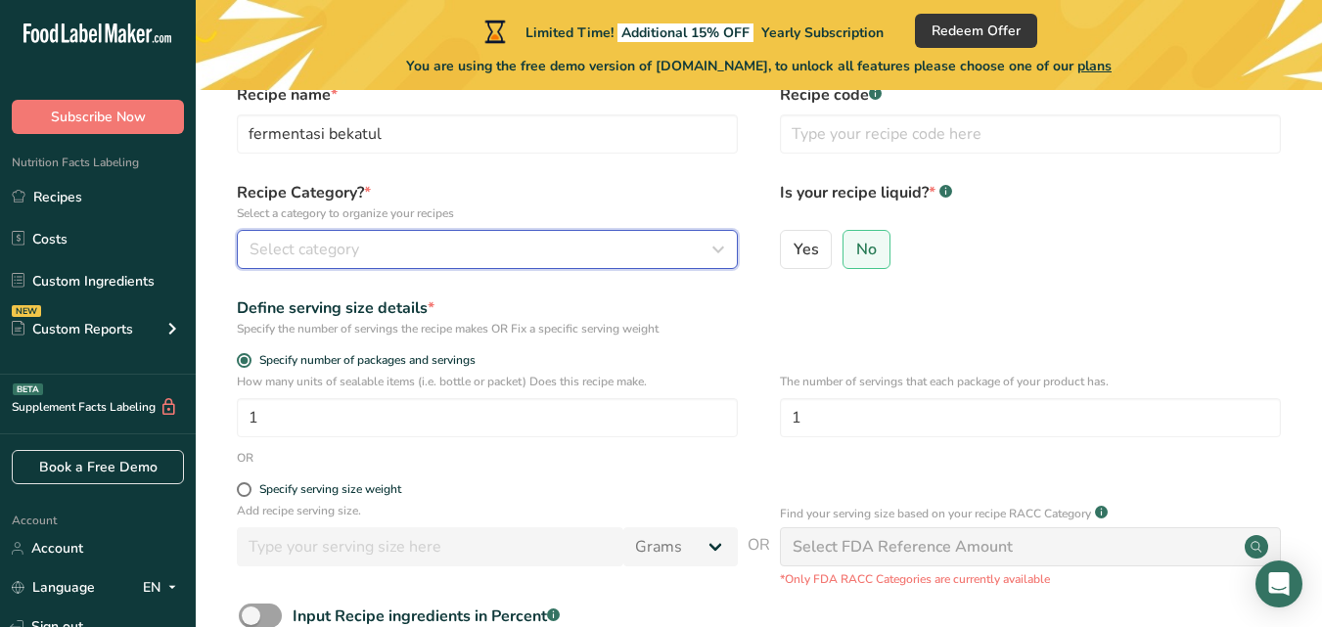
click at [480, 257] on div "Select category" at bounding box center [482, 249] width 464 height 23
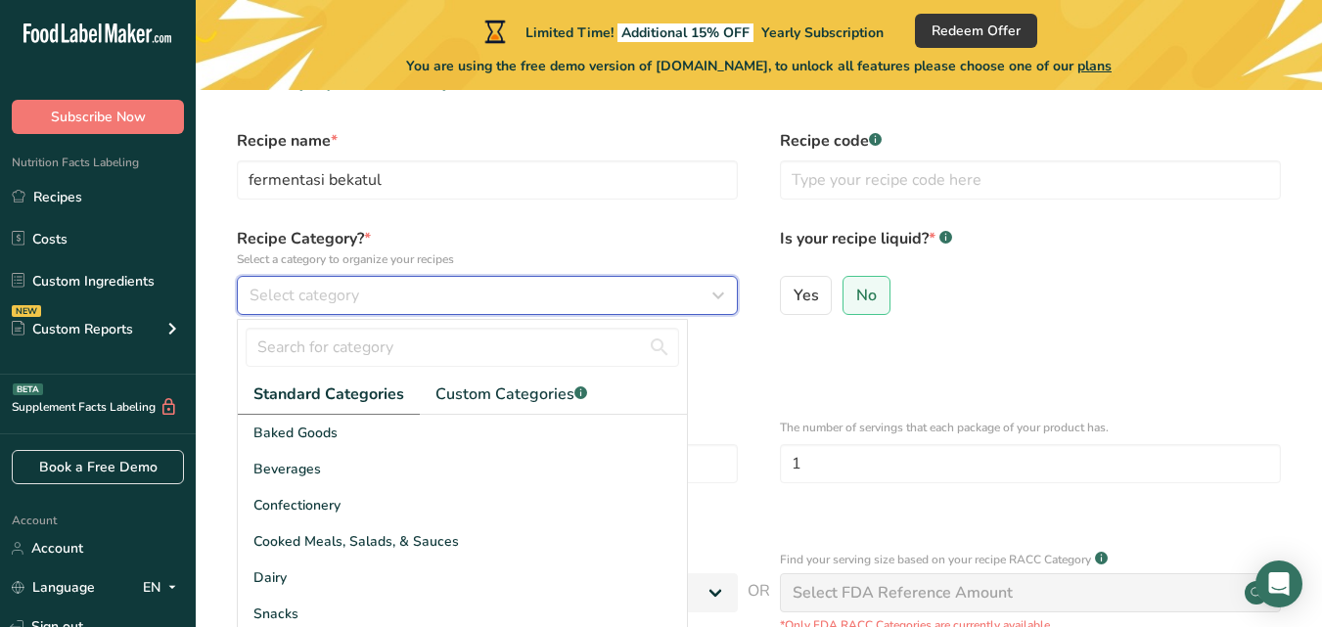
scroll to position [0, 0]
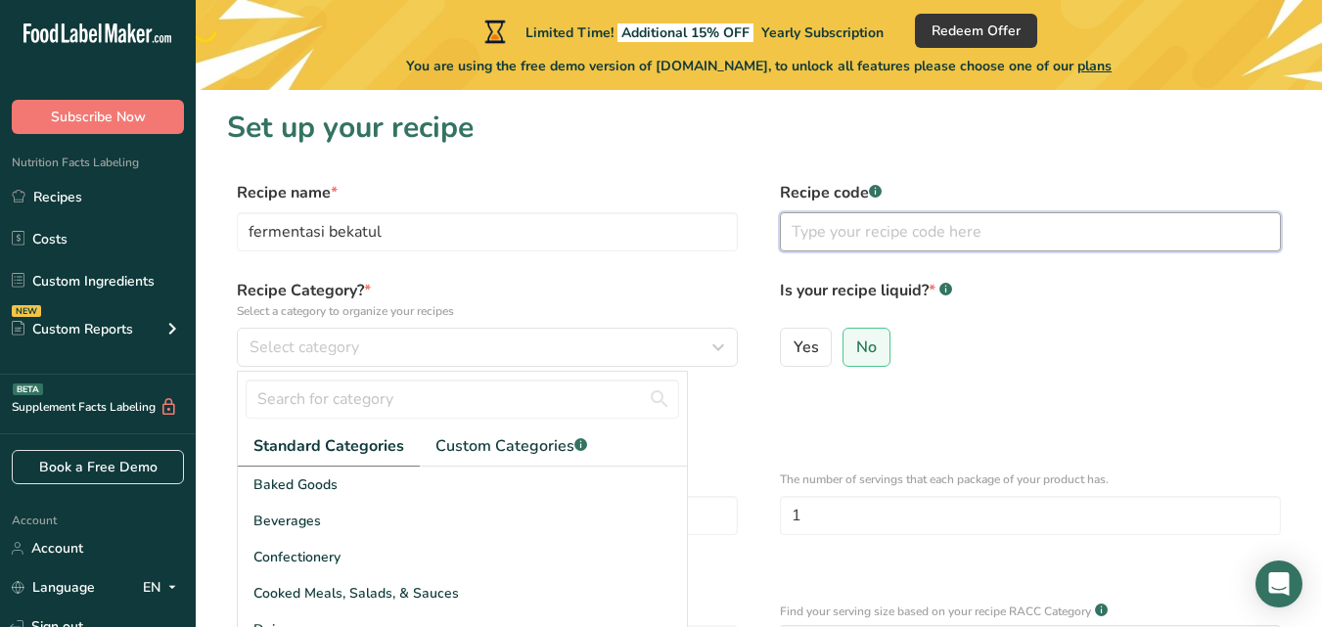
click at [862, 221] on input "text" at bounding box center [1030, 231] width 501 height 39
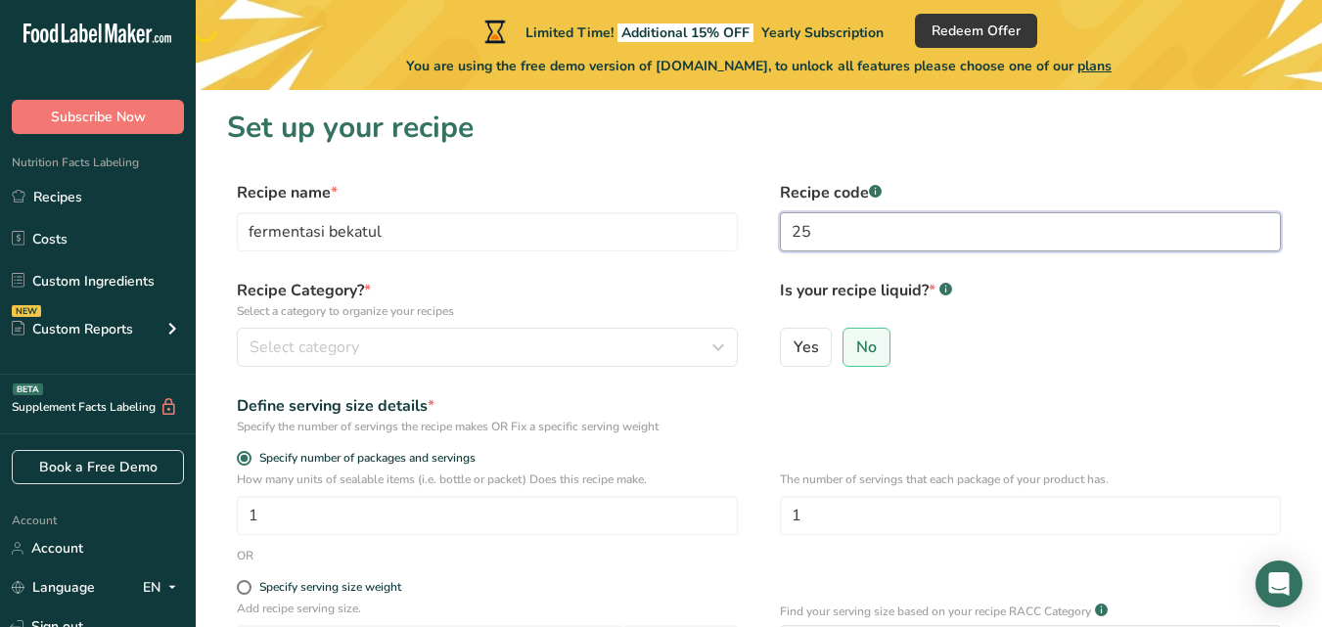
type input "2"
type input "150925"
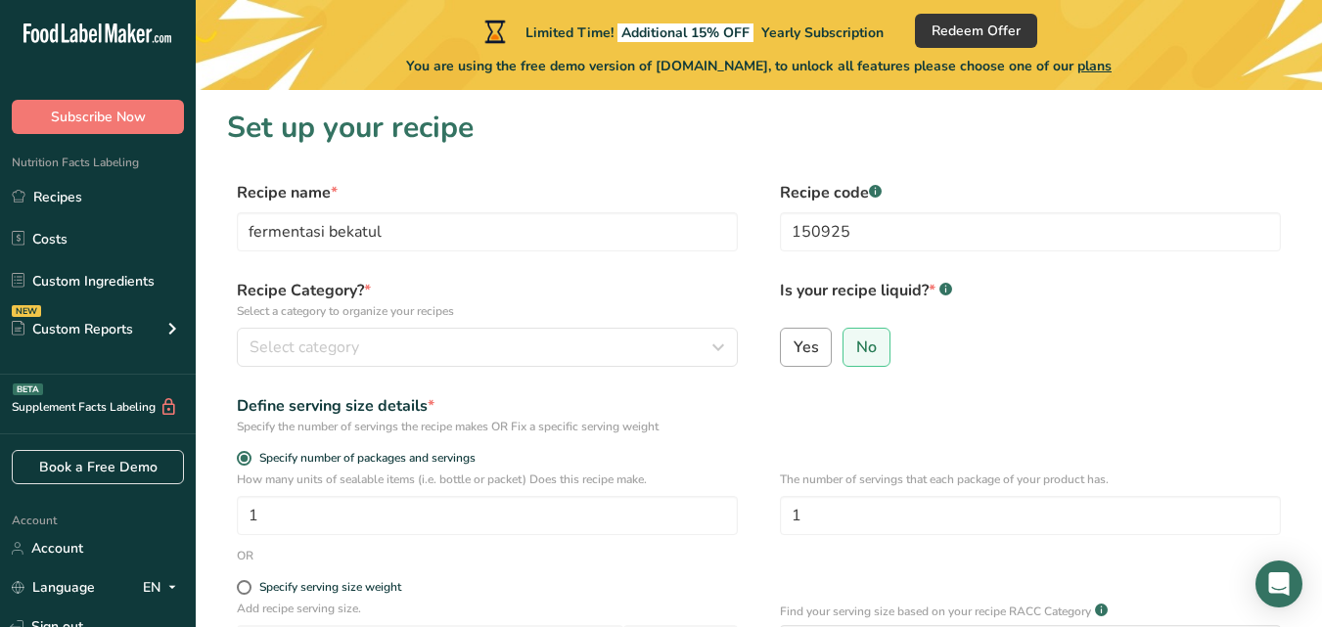
click at [802, 347] on span "Yes" at bounding box center [806, 348] width 25 height 20
click at [794, 347] on input "Yes" at bounding box center [787, 347] width 13 height 13
radio input "true"
radio input "false"
select select "22"
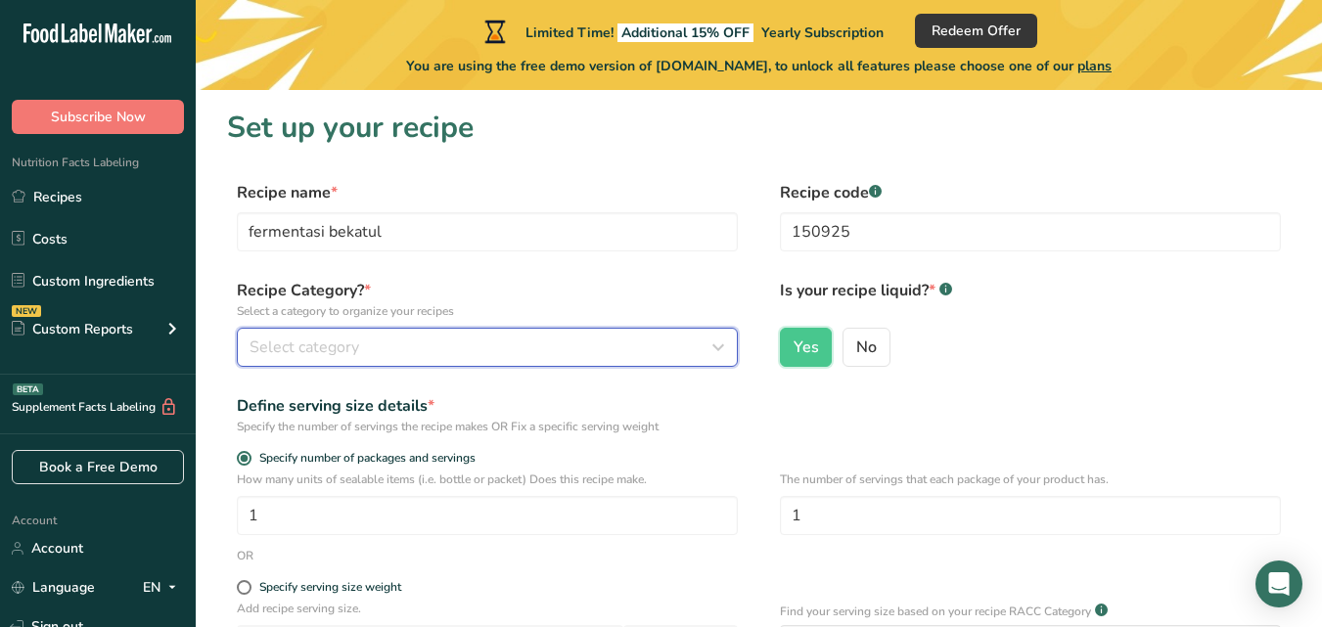
click at [624, 342] on div "Select category" at bounding box center [482, 347] width 464 height 23
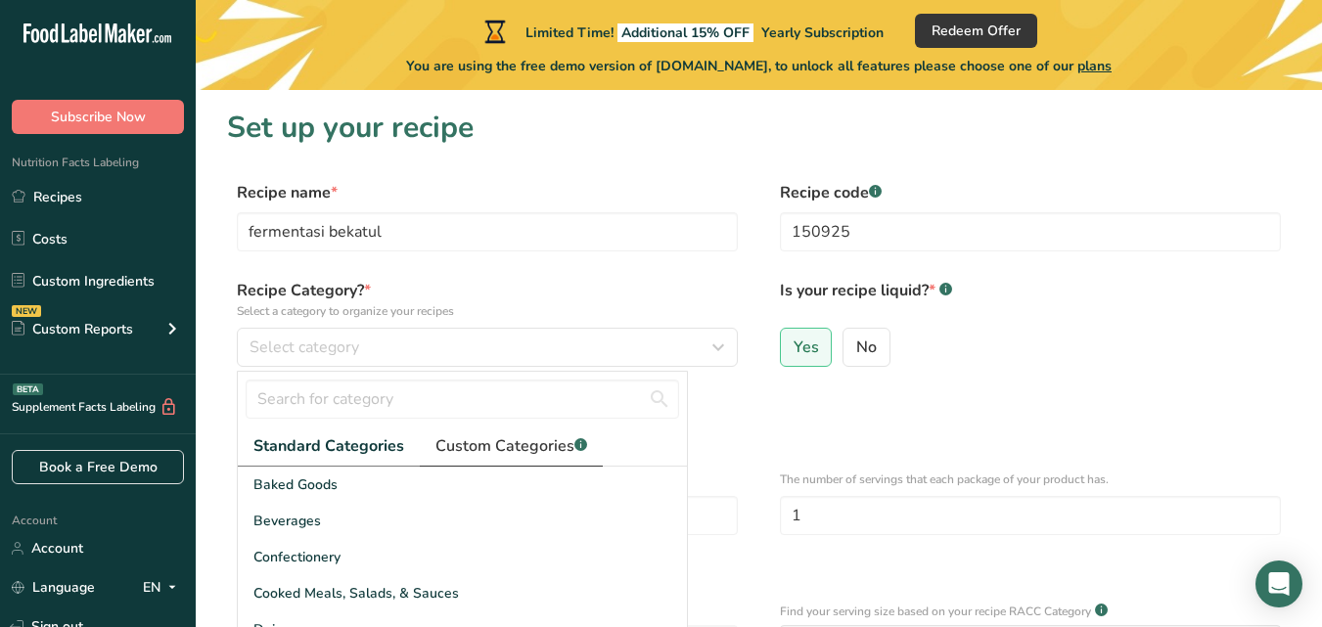
click at [544, 449] on span "Custom Categories .a-a{fill:#347362;}.b-a{fill:#fff;}" at bounding box center [511, 445] width 152 height 23
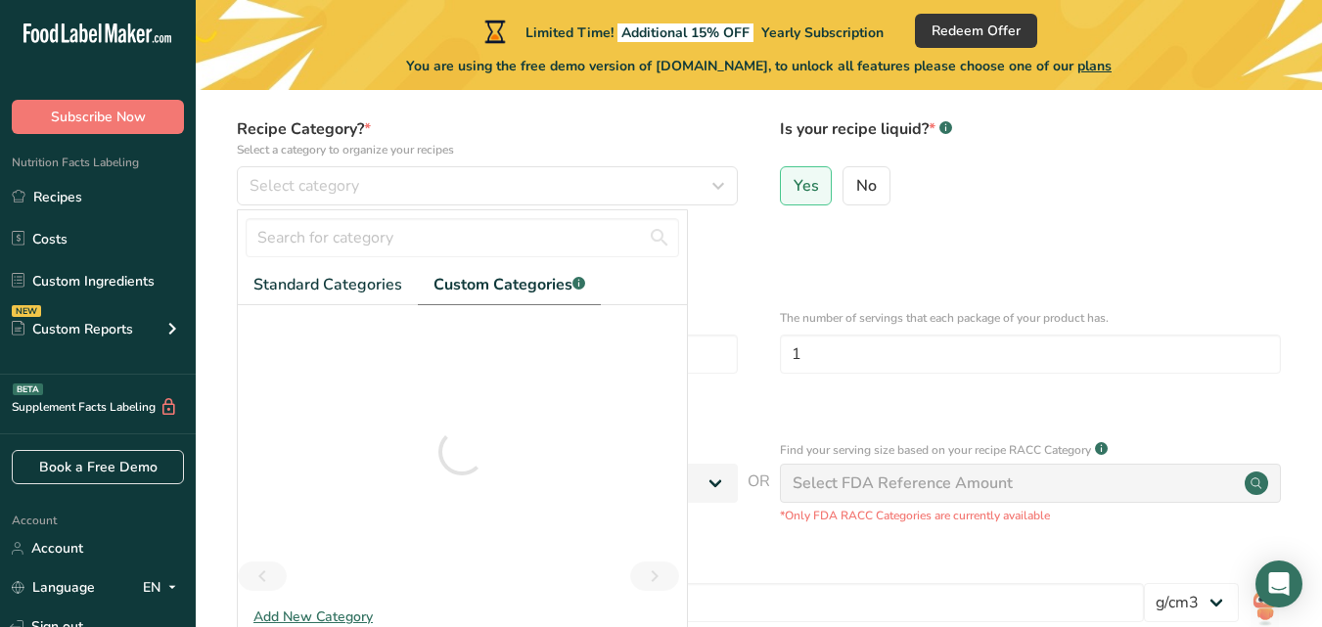
scroll to position [196, 0]
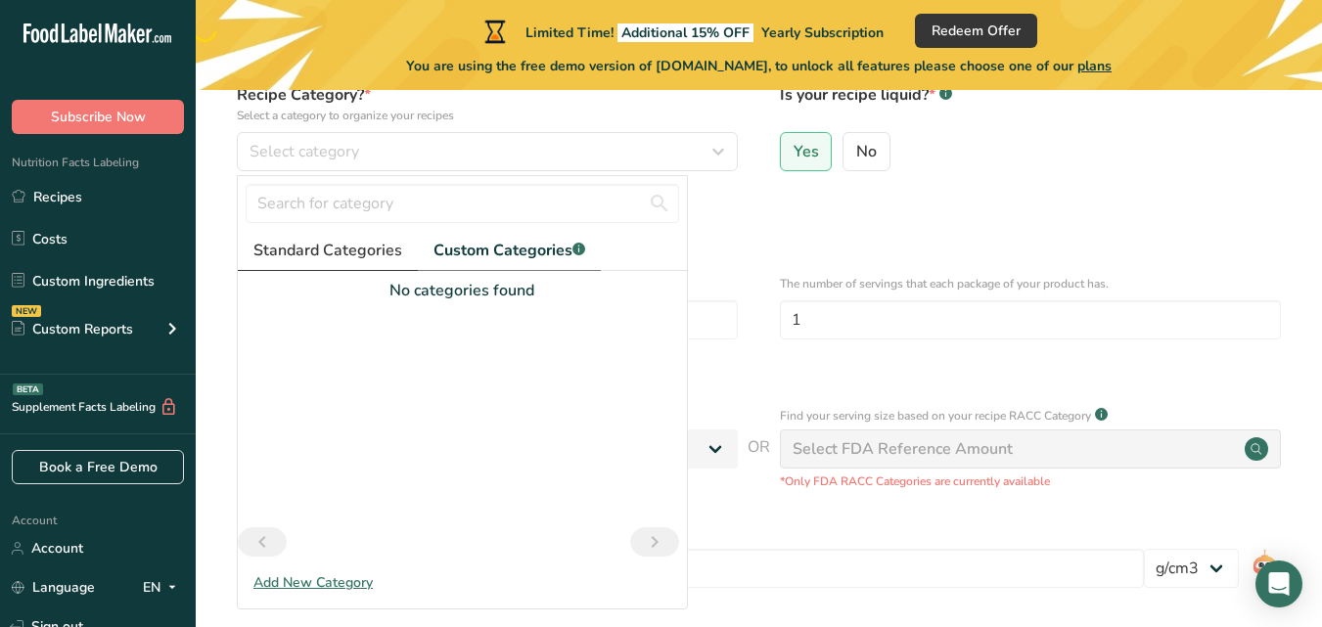
click at [364, 257] on span "Standard Categories" at bounding box center [327, 250] width 149 height 23
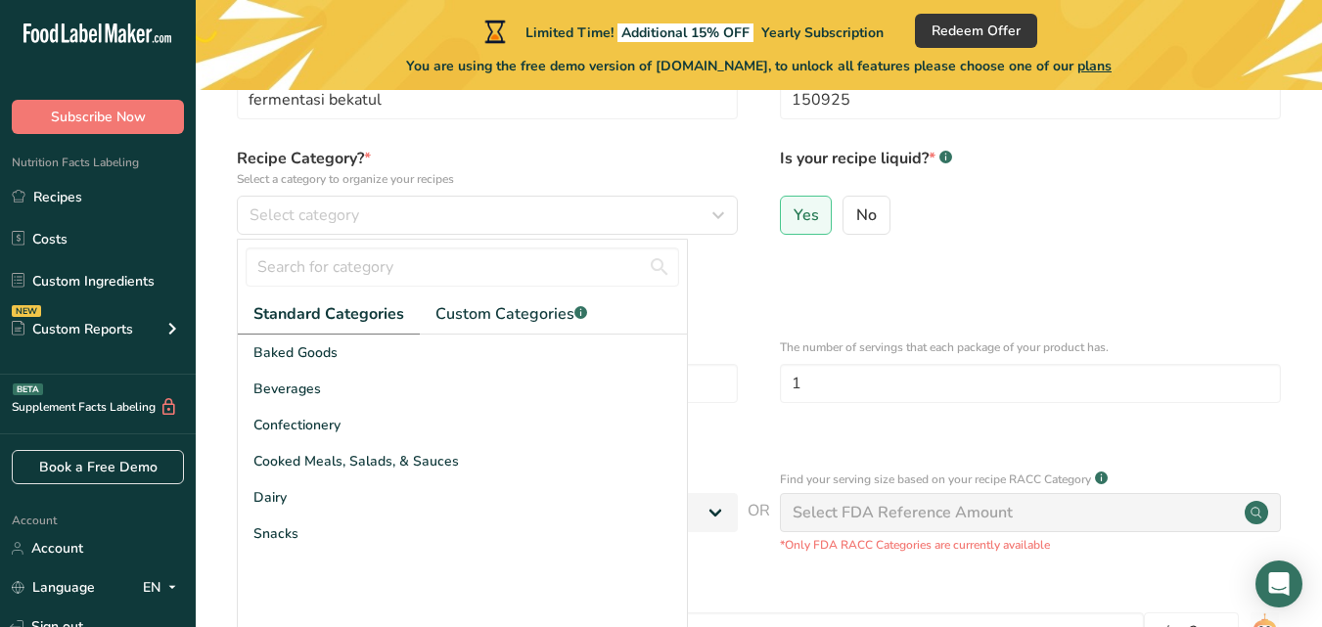
scroll to position [98, 0]
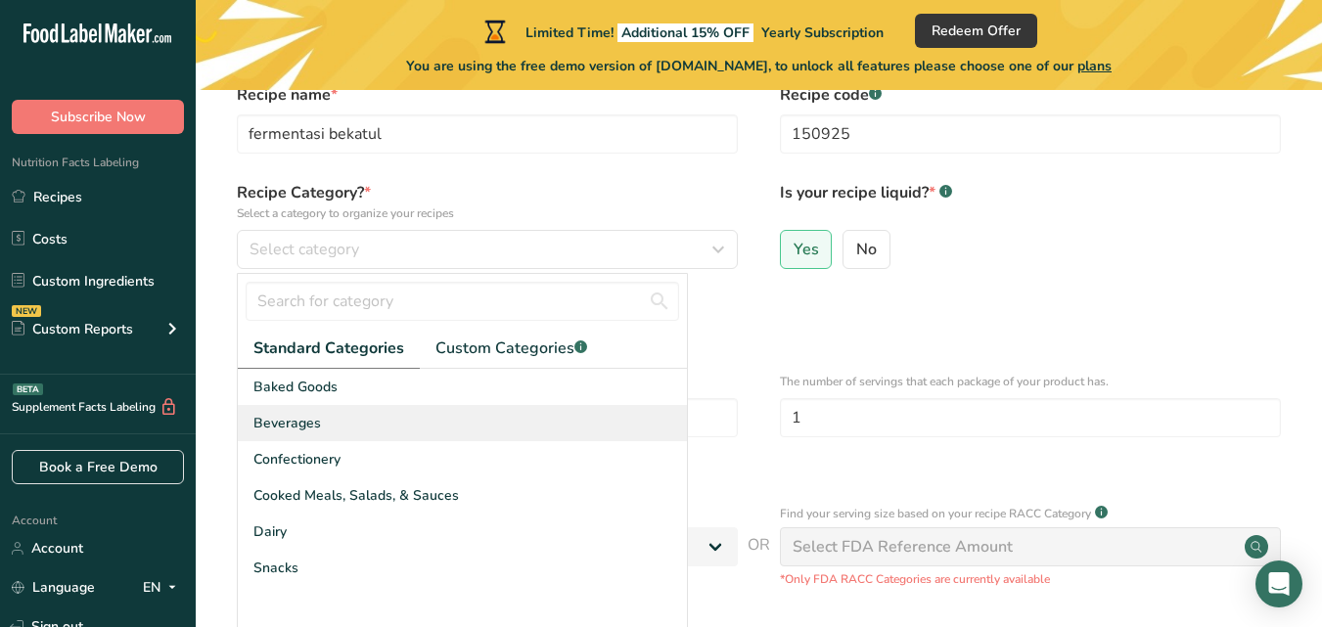
click at [310, 416] on span "Beverages" at bounding box center [287, 423] width 68 height 21
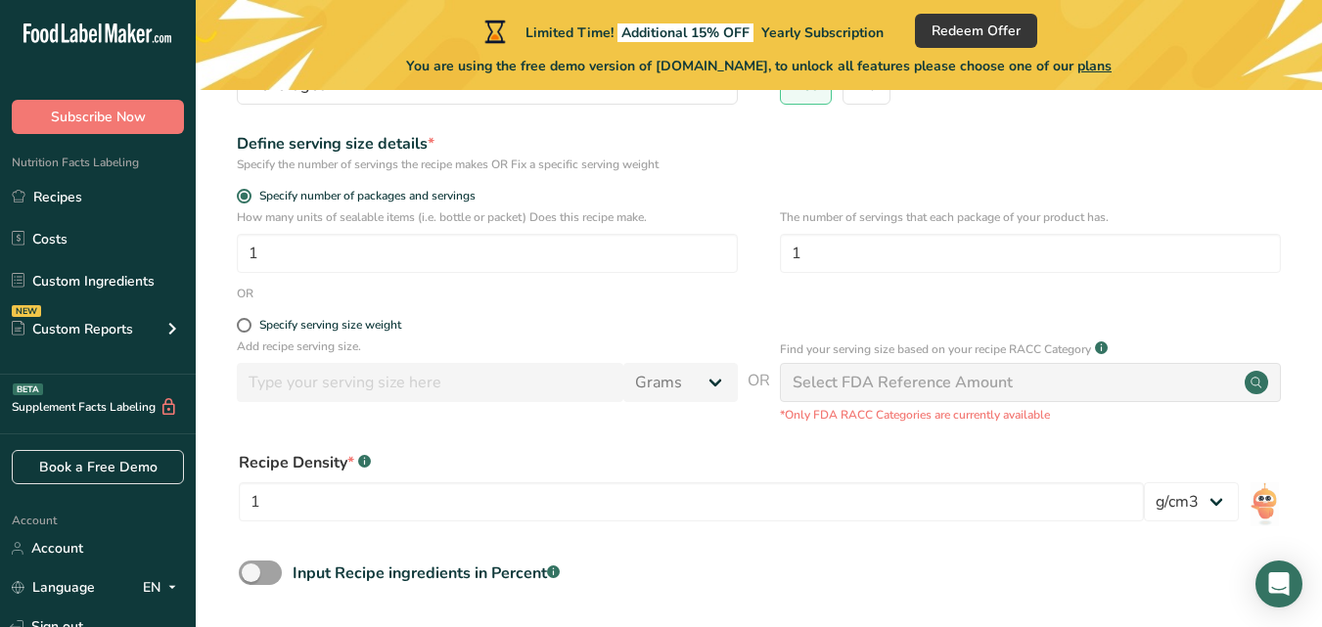
scroll to position [196, 0]
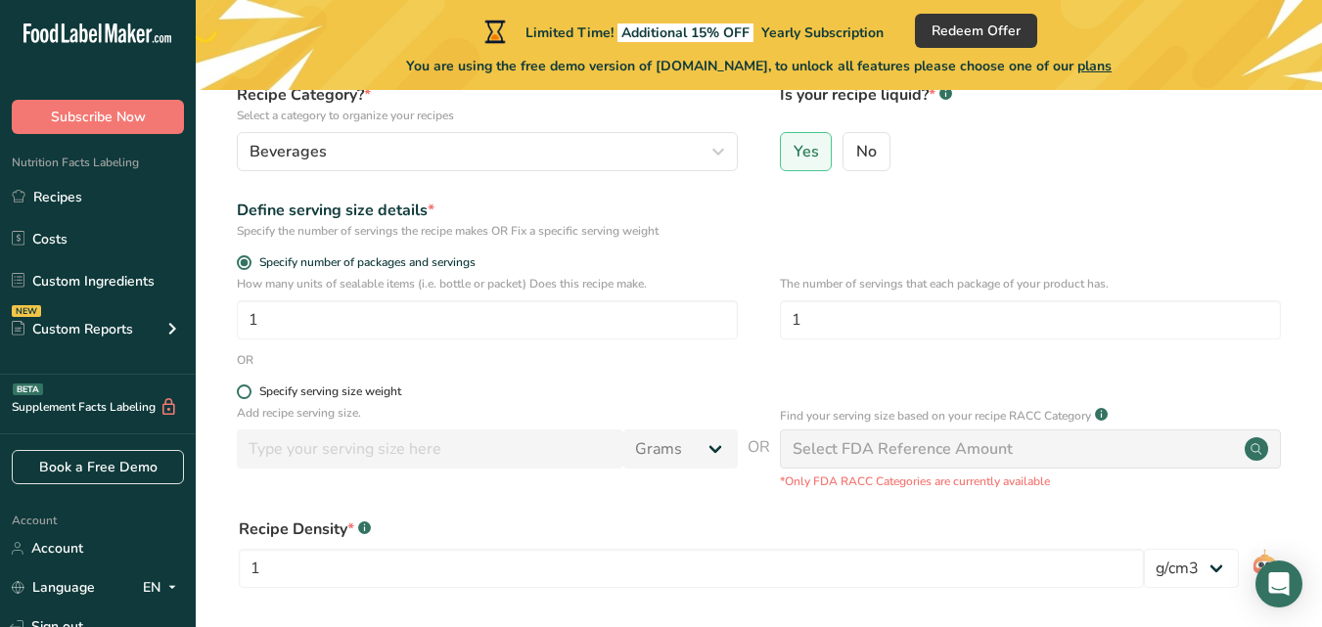
click at [256, 385] on span "Specify serving size weight" at bounding box center [326, 392] width 150 height 15
click at [250, 386] on input "Specify serving size weight" at bounding box center [243, 392] width 13 height 13
radio input "true"
radio input "false"
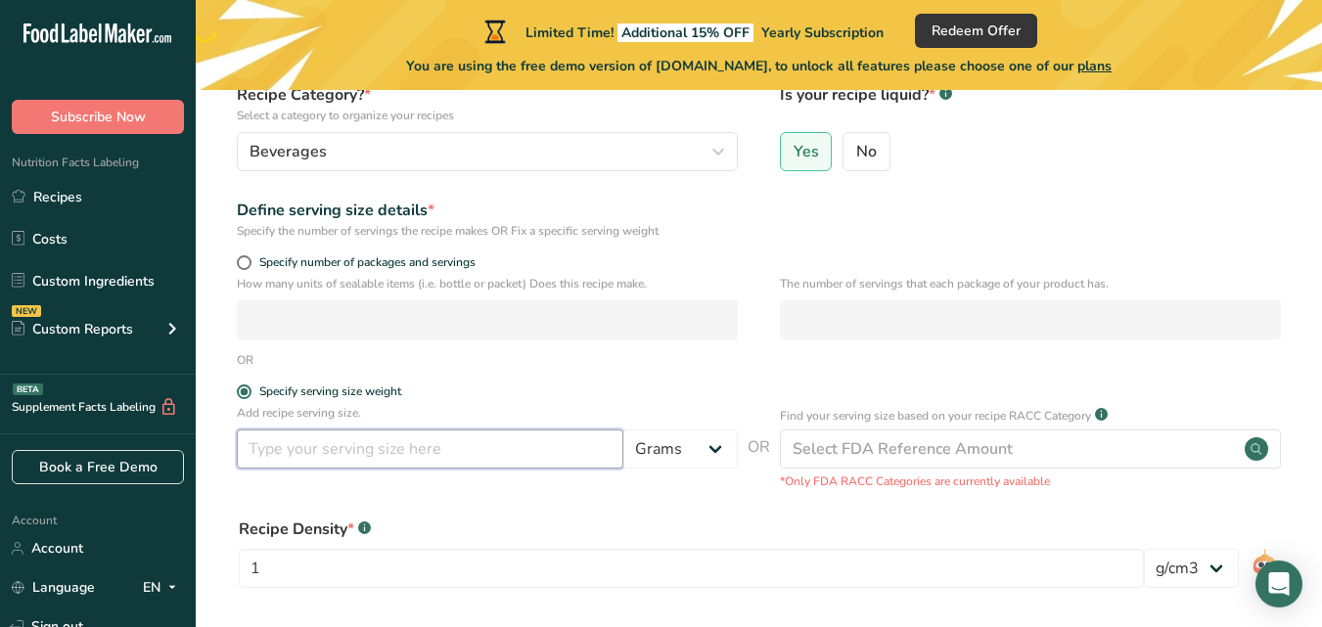
click at [488, 449] on input "number" at bounding box center [430, 449] width 387 height 39
type input "2"
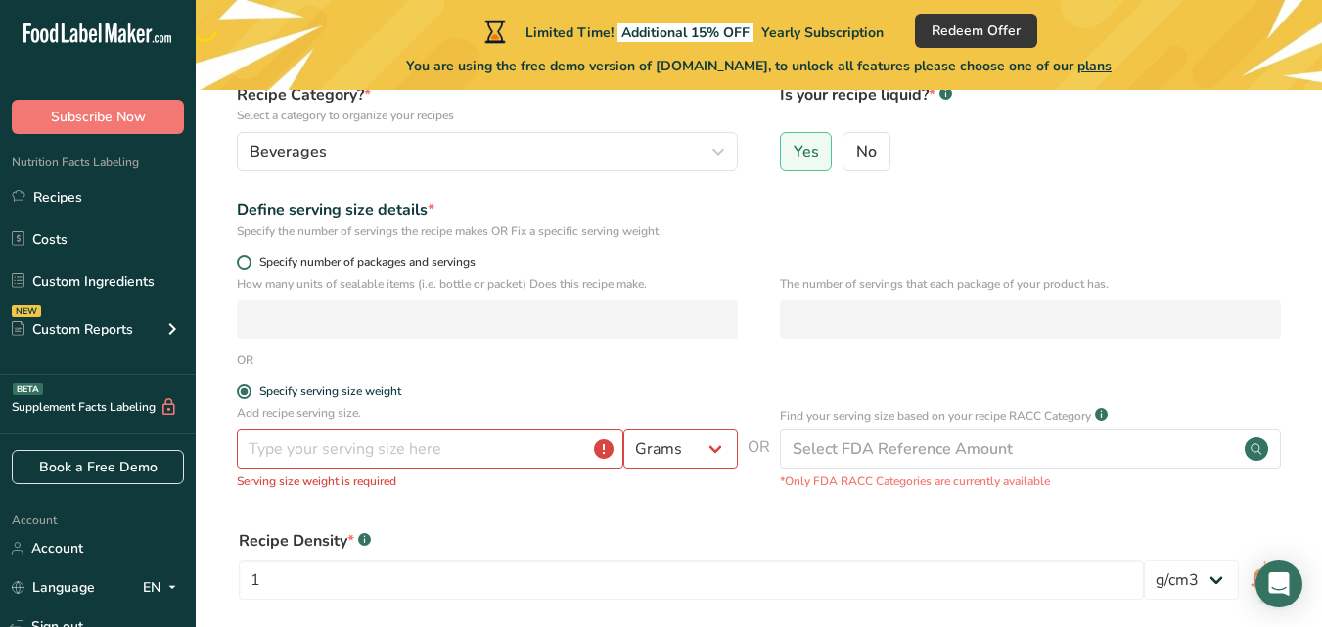
click at [242, 260] on span at bounding box center [244, 262] width 15 height 15
click at [242, 260] on input "Specify number of packages and servings" at bounding box center [243, 262] width 13 height 13
radio input "true"
radio input "false"
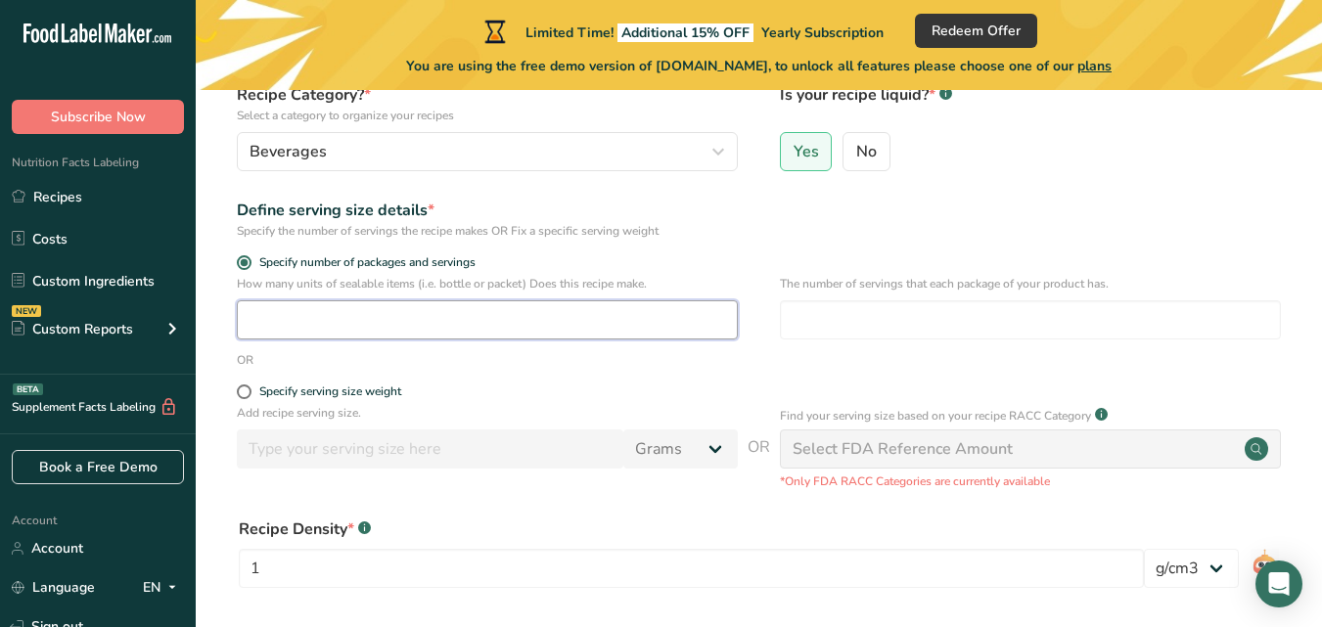
click at [519, 330] on input "number" at bounding box center [487, 319] width 501 height 39
type input "1"
click at [862, 375] on form "Recipe name * fermentasi bekatul Recipe code .a-a{fill:#347362;}.b-a{fill:#fff;…" at bounding box center [759, 373] width 1064 height 776
click at [242, 391] on span at bounding box center [244, 392] width 15 height 15
click at [242, 391] on input "Specify serving size weight" at bounding box center [243, 392] width 13 height 13
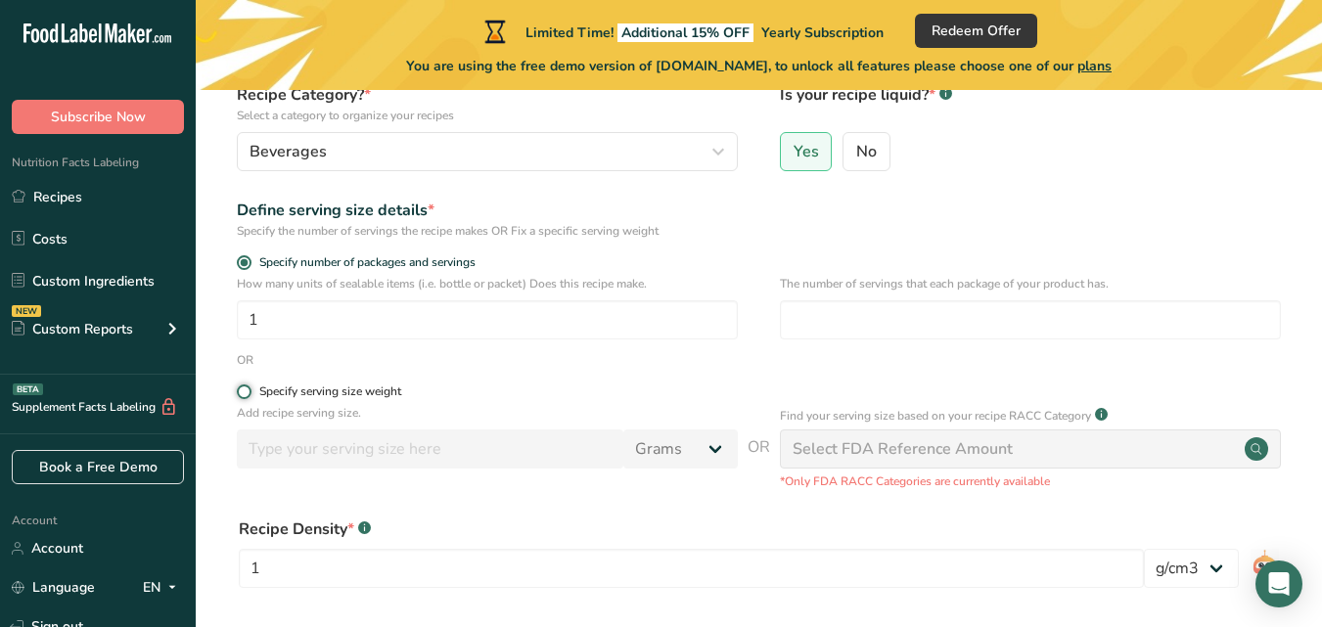
radio input "true"
radio input "false"
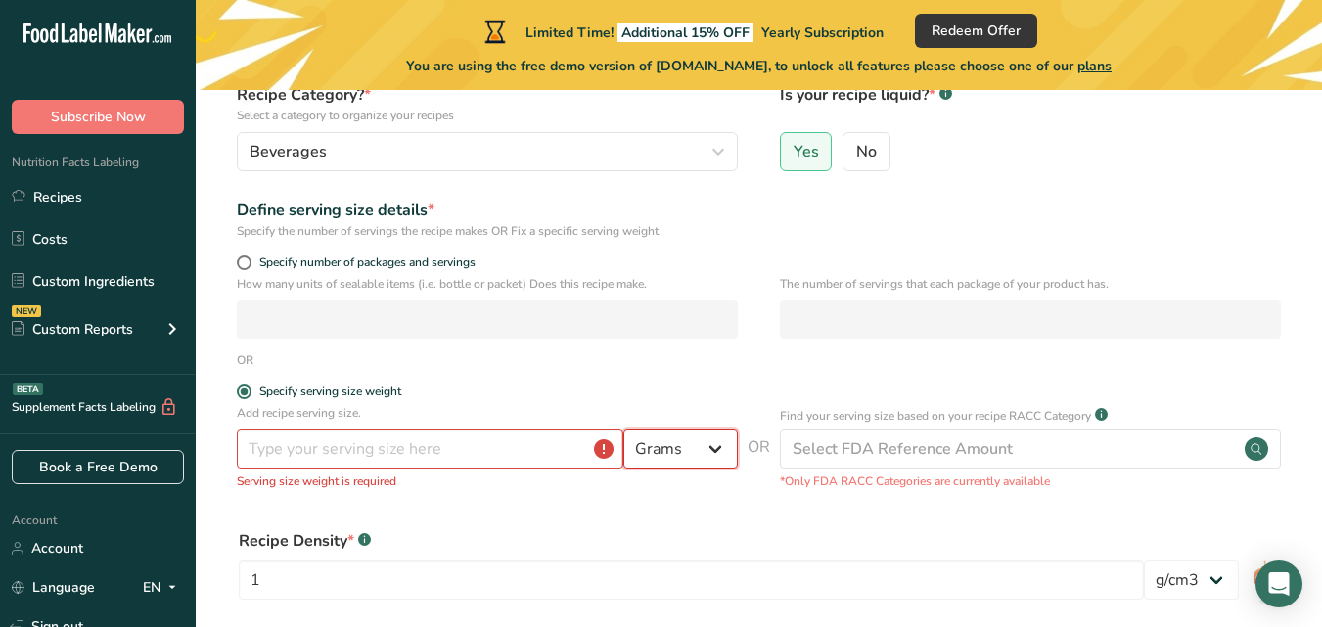
click at [713, 451] on select "Grams kg mg mcg lb oz l mL fl oz tbsp tsp cup qt gallon" at bounding box center [680, 449] width 114 height 39
select select "17"
click at [623, 430] on select "Grams kg mg mcg lb oz l mL fl oz tbsp tsp cup qt gallon" at bounding box center [680, 449] width 114 height 39
click at [465, 430] on input "number" at bounding box center [430, 449] width 387 height 39
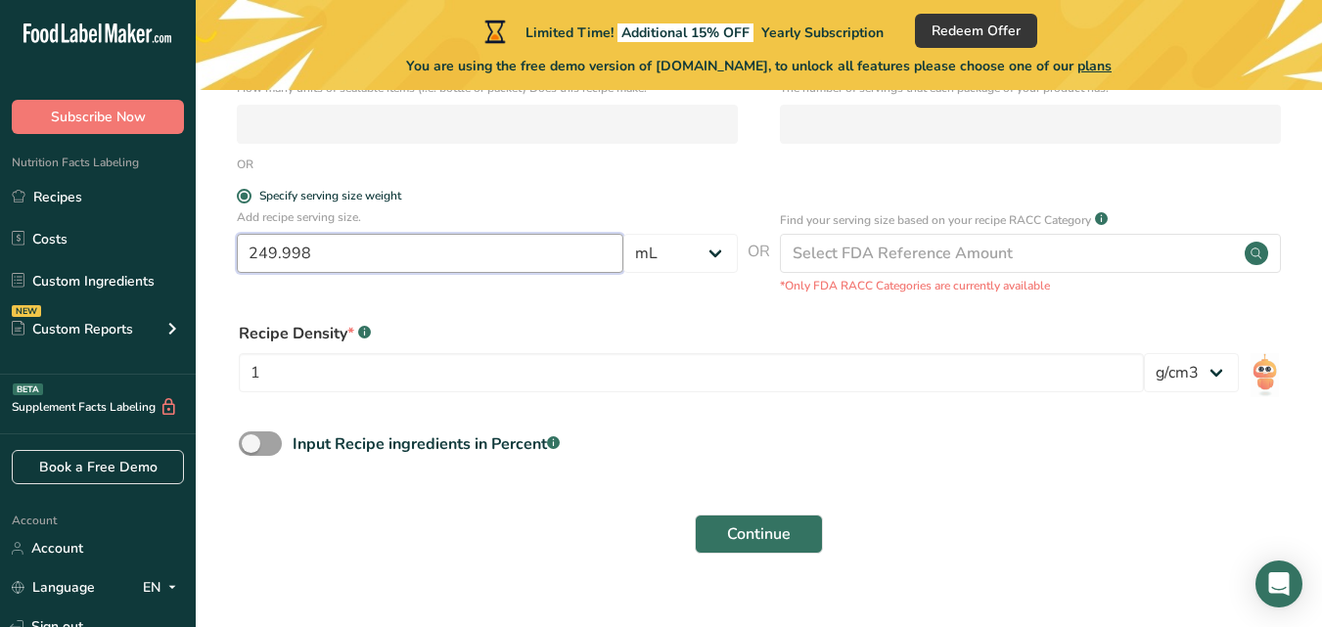
scroll to position [424, 0]
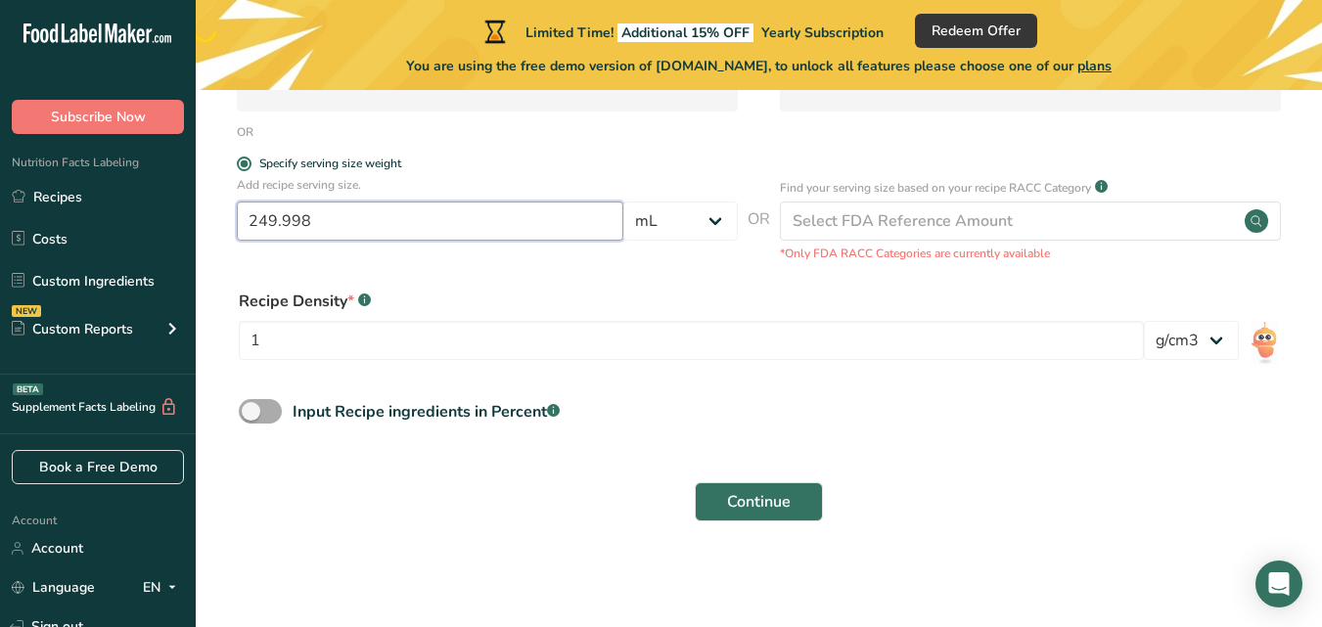
type input "249.998"
click at [273, 412] on span at bounding box center [260, 411] width 43 height 24
click at [251, 412] on input "Input Recipe ingredients in Percent .a-a{fill:#347362;}.b-a{fill:#fff;}" at bounding box center [245, 411] width 13 height 13
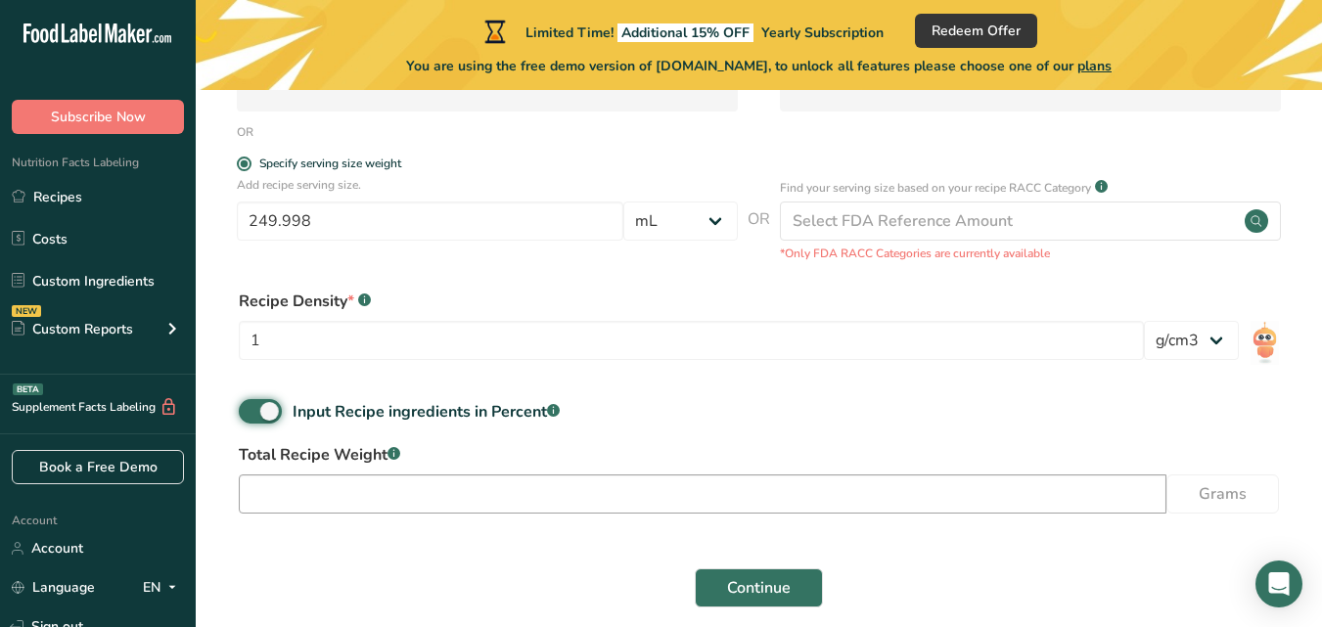
scroll to position [510, 0]
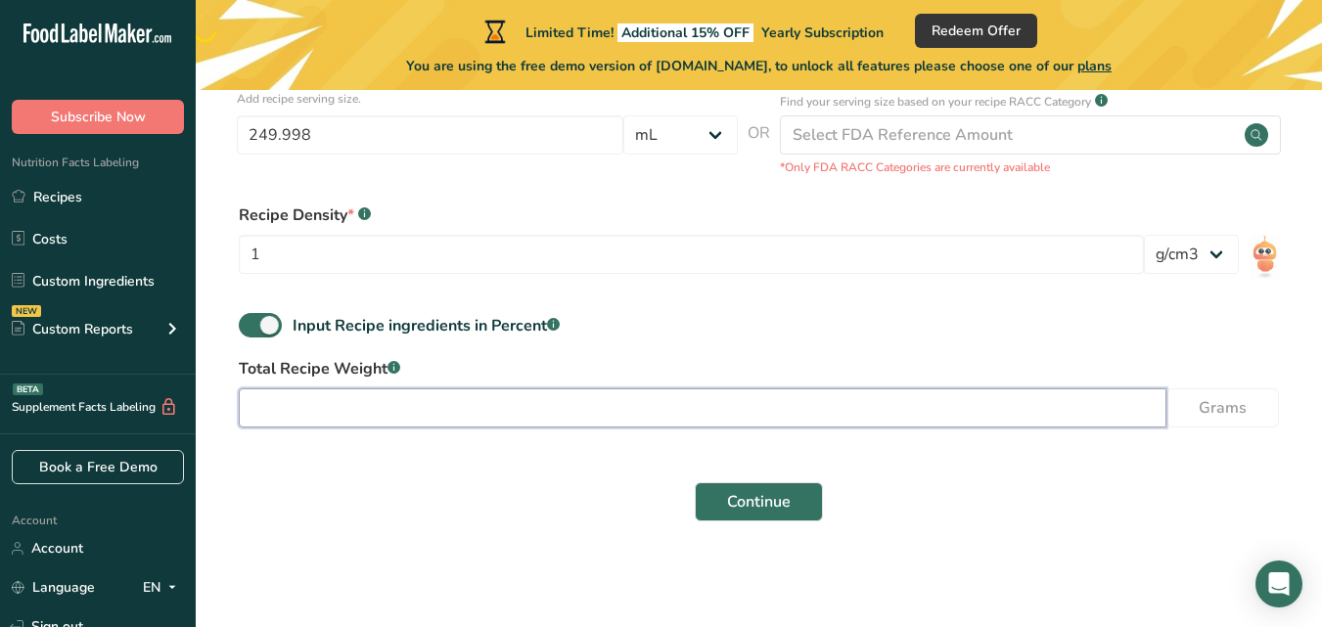
click at [605, 412] on input "number" at bounding box center [703, 407] width 928 height 39
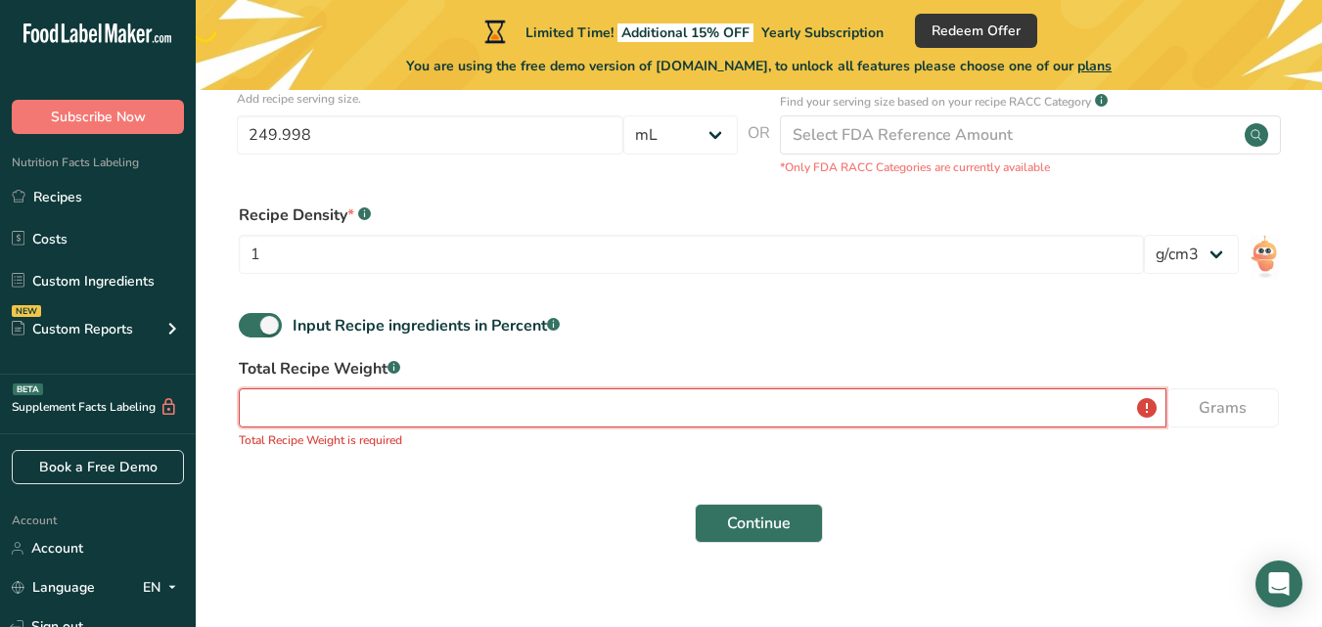
drag, startPoint x: 658, startPoint y: 410, endPoint x: 209, endPoint y: 407, distance: 448.2
click at [209, 407] on section "Set up your recipe Recipe name * fermentasi bekatul Recipe code .a-a{fill:#3473…" at bounding box center [759, 83] width 1126 height 1006
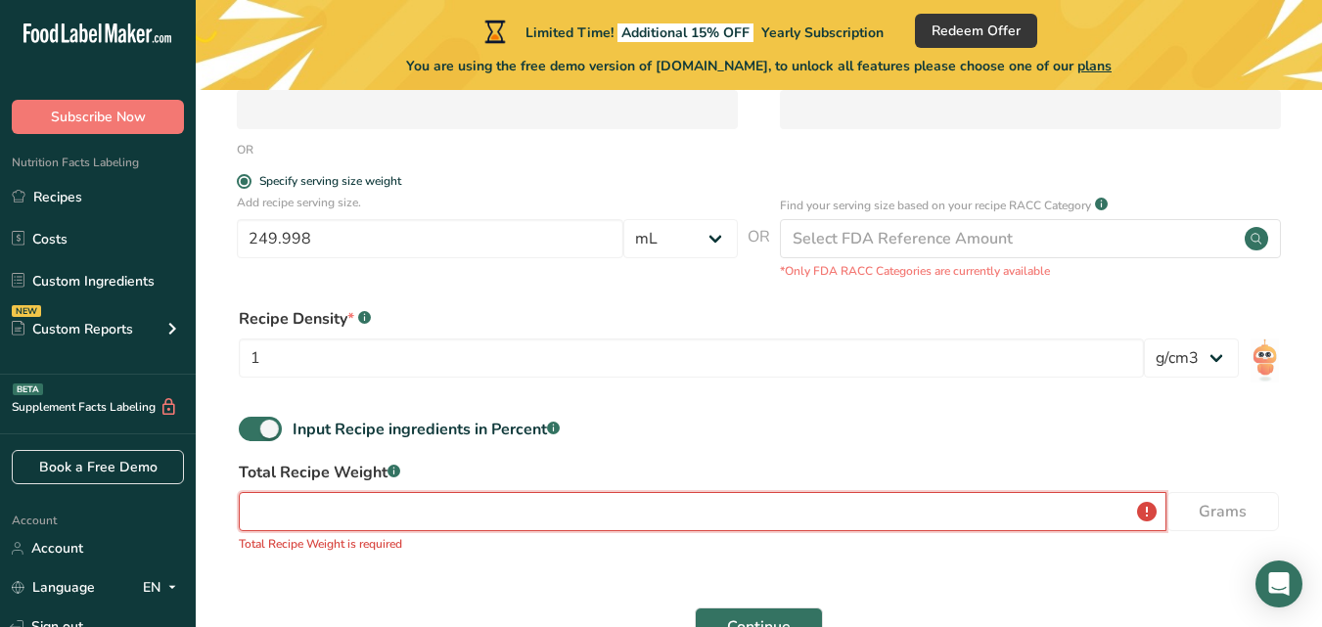
scroll to position [531, 0]
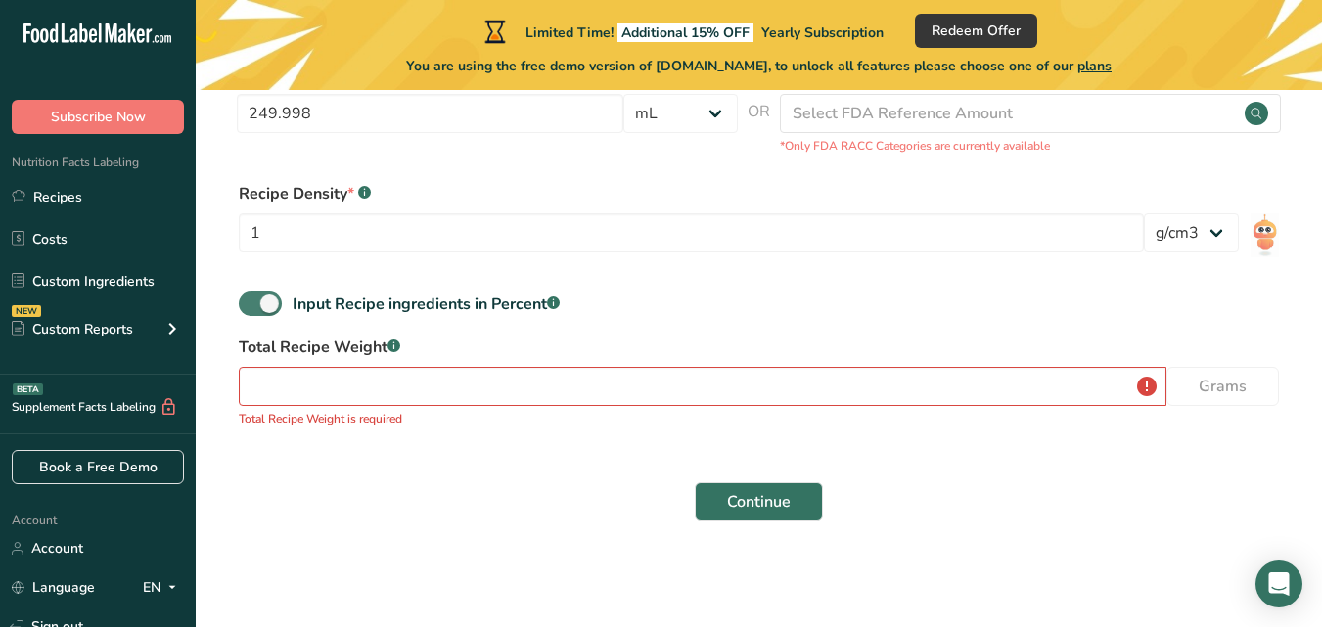
click at [274, 296] on span at bounding box center [260, 304] width 43 height 24
click at [251, 297] on input "Input Recipe ingredients in Percent .a-a{fill:#347362;}.b-a{fill:#fff;}" at bounding box center [245, 303] width 13 height 13
checkbox input "false"
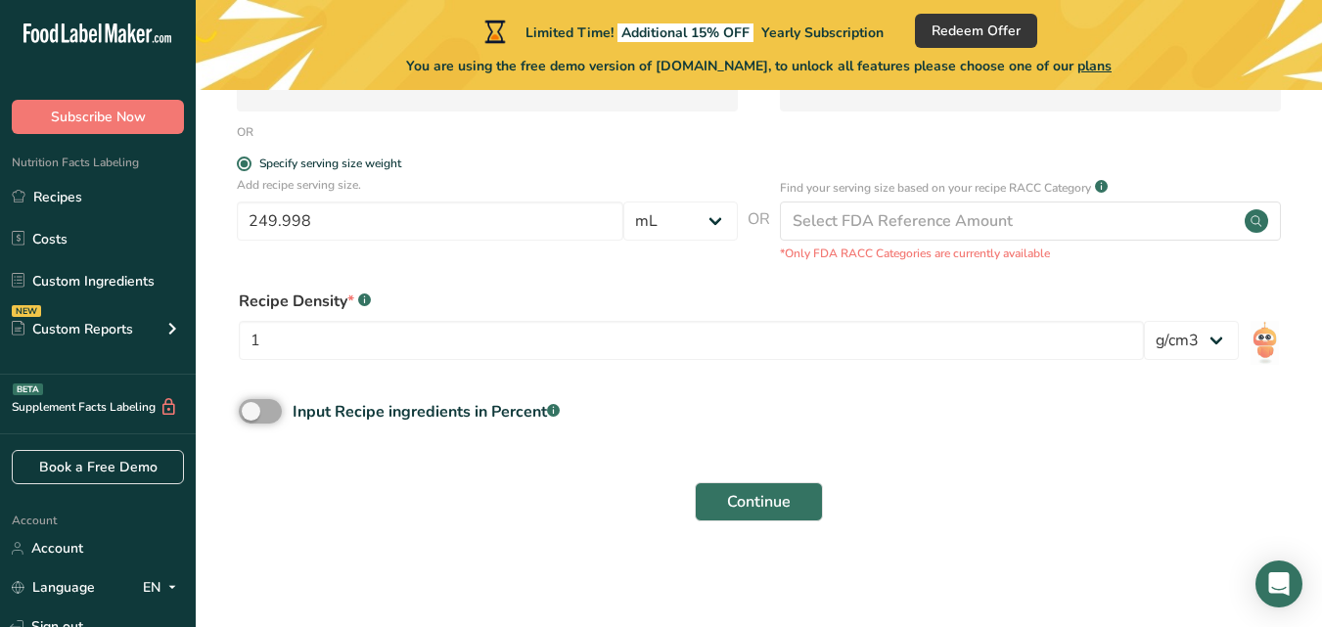
scroll to position [424, 0]
click at [774, 510] on span "Continue" at bounding box center [759, 501] width 64 height 23
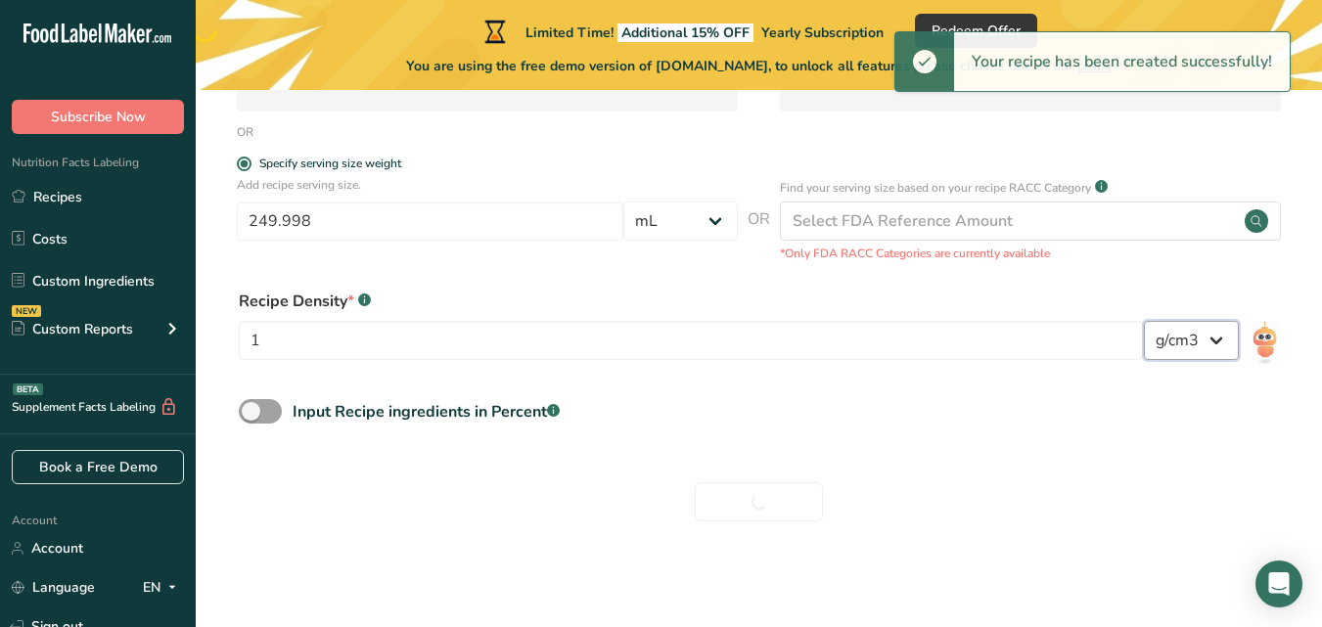
click at [1201, 356] on select "lb/ft3 g/cm3" at bounding box center [1191, 340] width 95 height 39
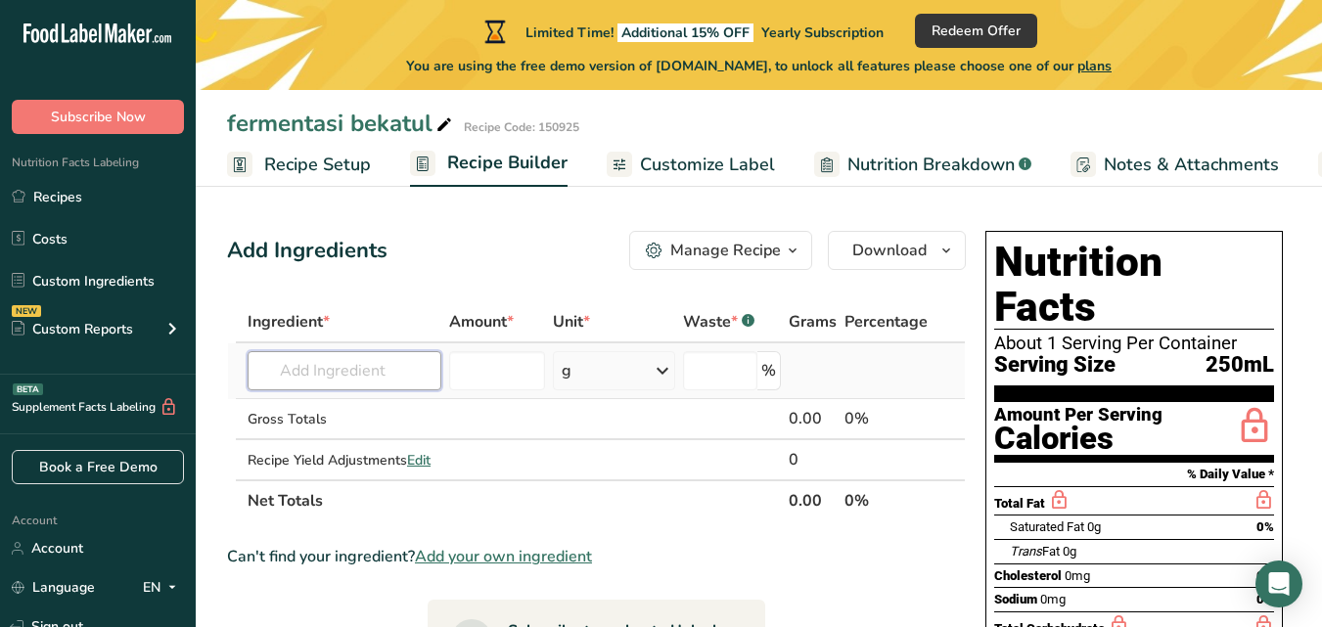
click at [364, 378] on input "text" at bounding box center [345, 370] width 194 height 39
paste input "fermented rice bran"
type input "fermented rice bran"
click at [525, 408] on td at bounding box center [497, 419] width 104 height 41
click at [608, 371] on div "g" at bounding box center [614, 370] width 122 height 39
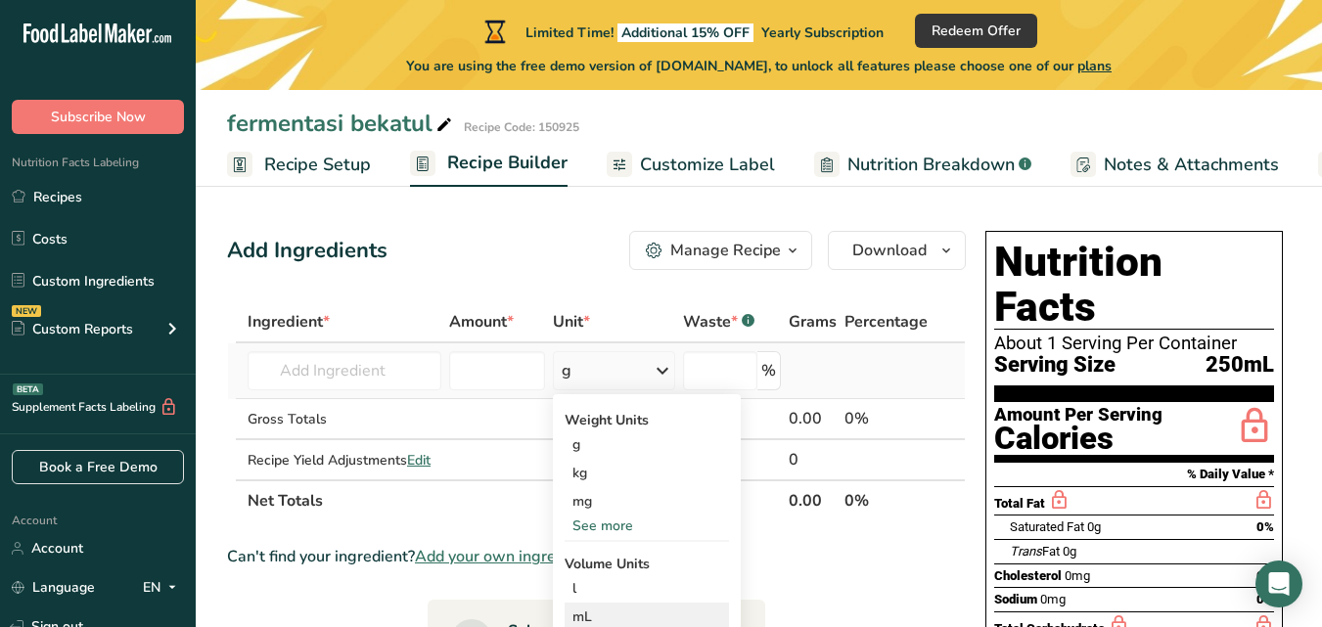
click at [581, 610] on div "mL" at bounding box center [646, 617] width 149 height 21
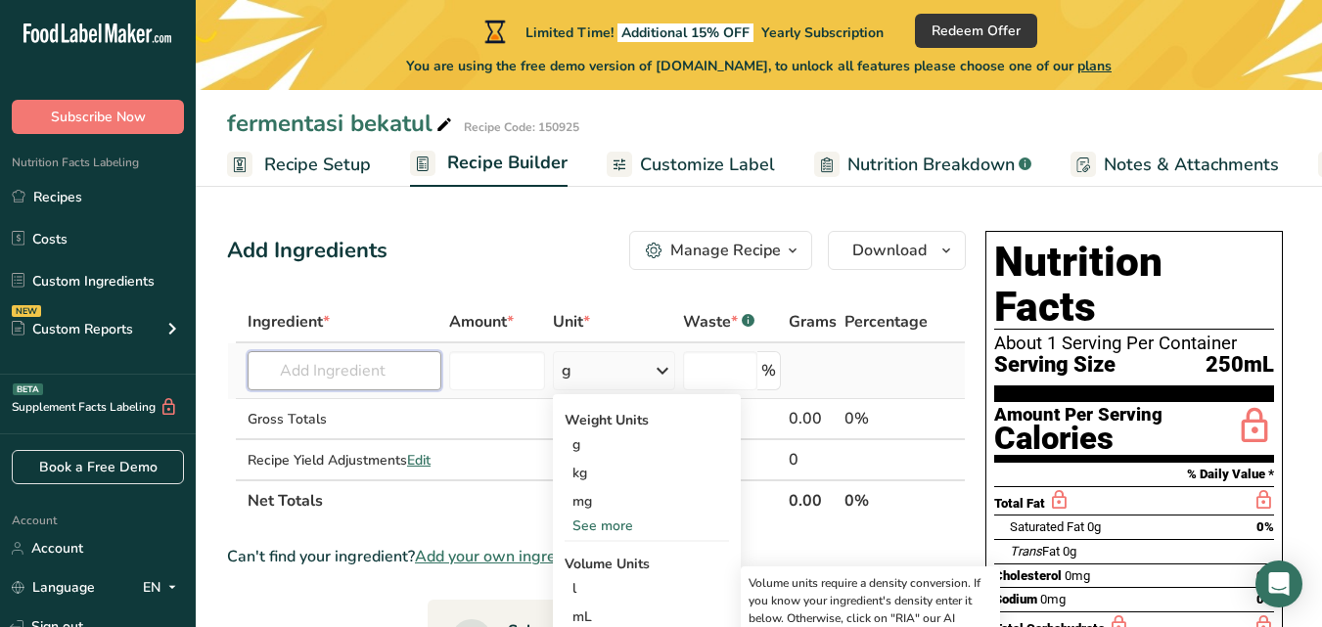
click at [338, 378] on input "text" at bounding box center [345, 370] width 194 height 39
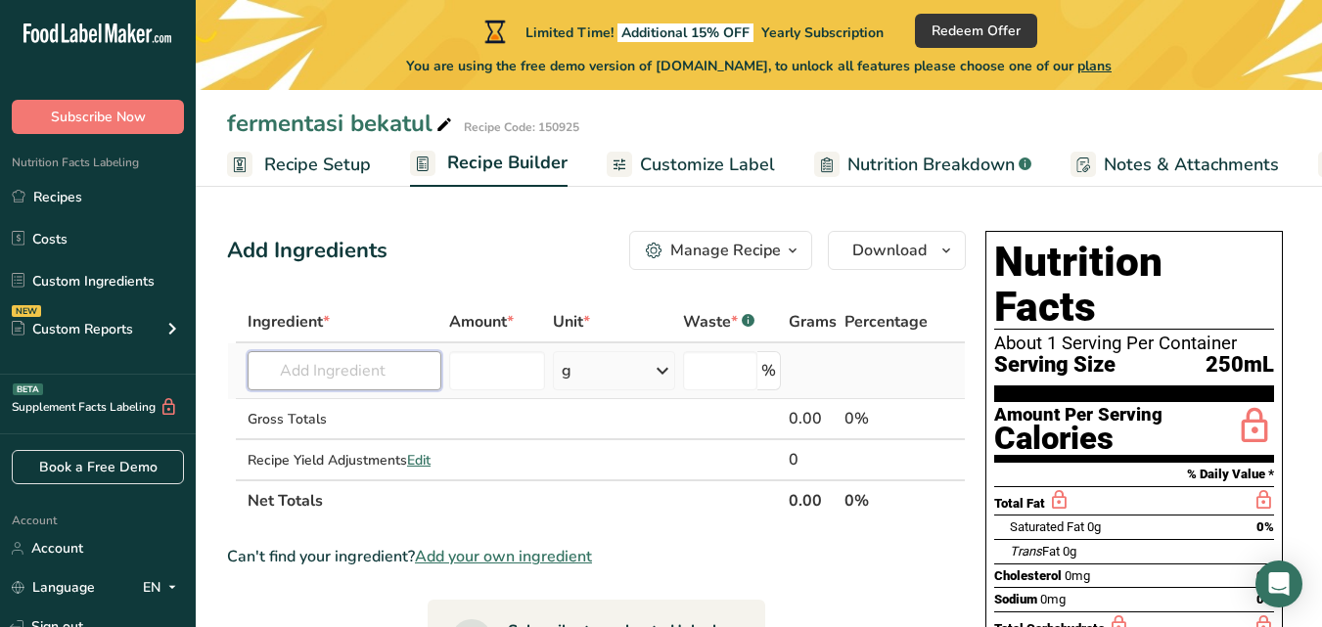
paste input "fermented rice bran juice"
type input "fermented rice bran juice"
click at [661, 375] on icon at bounding box center [662, 370] width 23 height 35
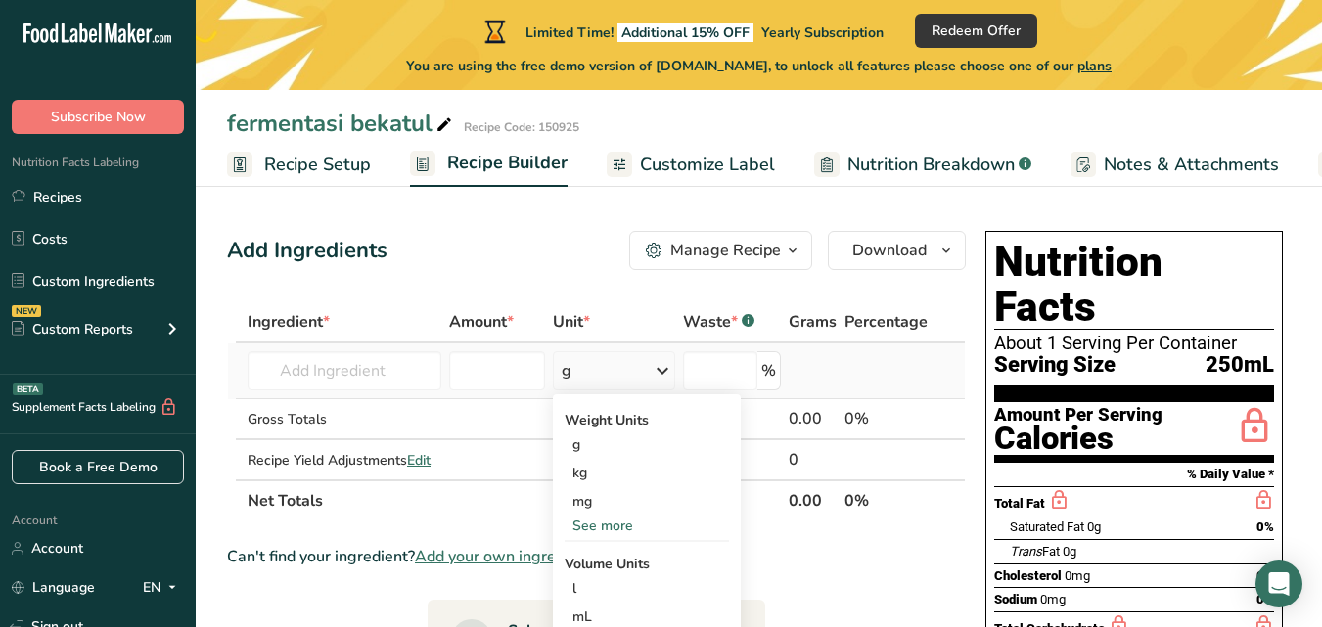
scroll to position [0, 0]
click at [612, 616] on div "mL" at bounding box center [646, 617] width 149 height 21
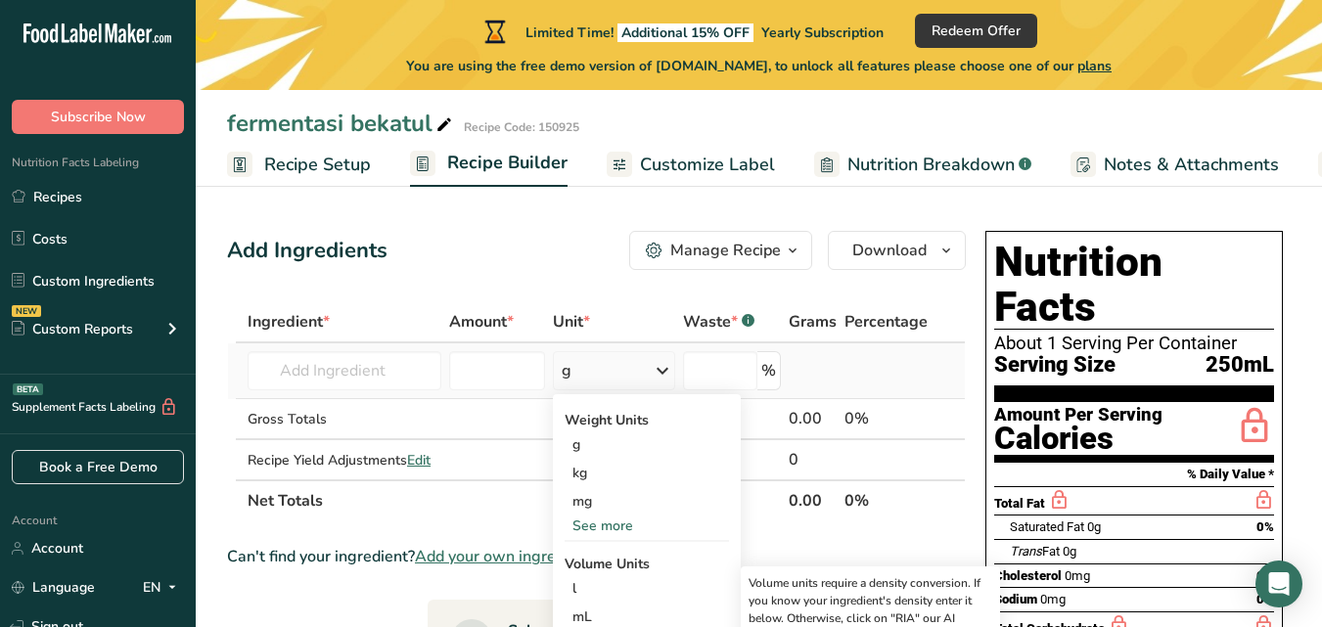
click at [388, 391] on td "No results found Add your own ingredient" at bounding box center [345, 371] width 202 height 56
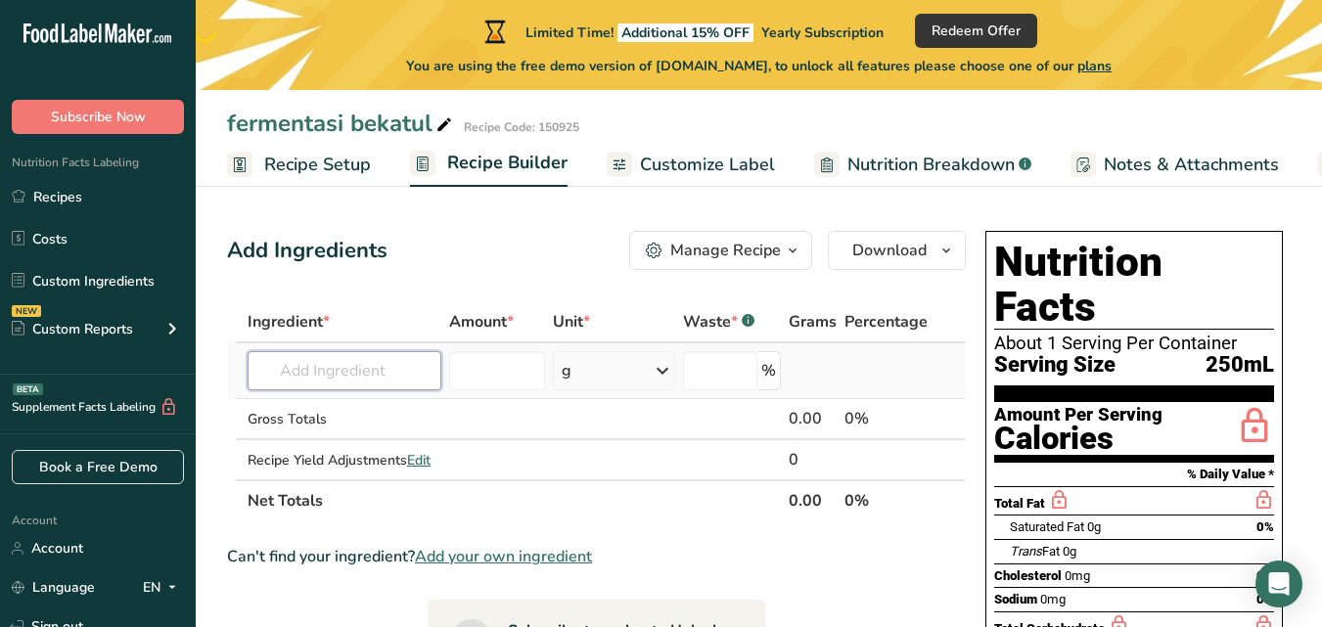
click at [396, 383] on input "text" at bounding box center [345, 370] width 194 height 39
paste input "fermented rice bran juice"
type input "fermented rice bran juice"
click at [384, 445] on div "Add your own ingredient" at bounding box center [344, 443] width 162 height 21
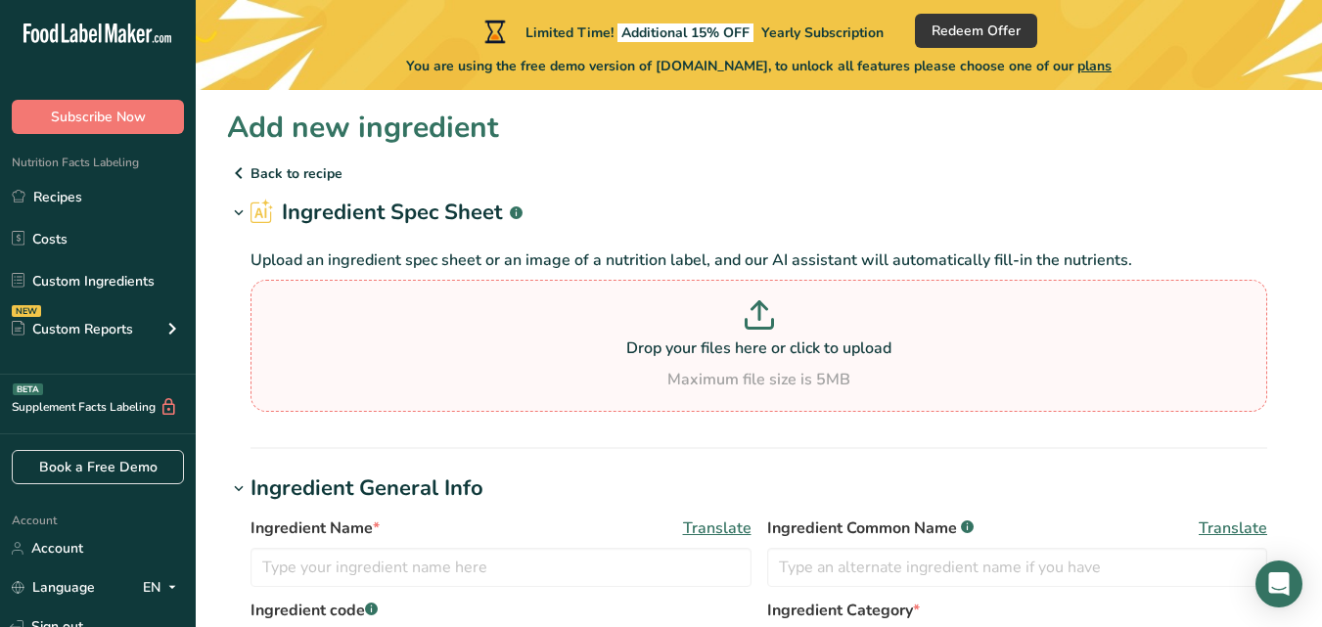
click at [759, 320] on icon at bounding box center [759, 311] width 0 height 18
click at [758, 320] on input "Drop your files here or click to upload Maximum file size is 5MB" at bounding box center [759, 346] width 1017 height 132
